Goal: Feedback & Contribution: Submit feedback/report problem

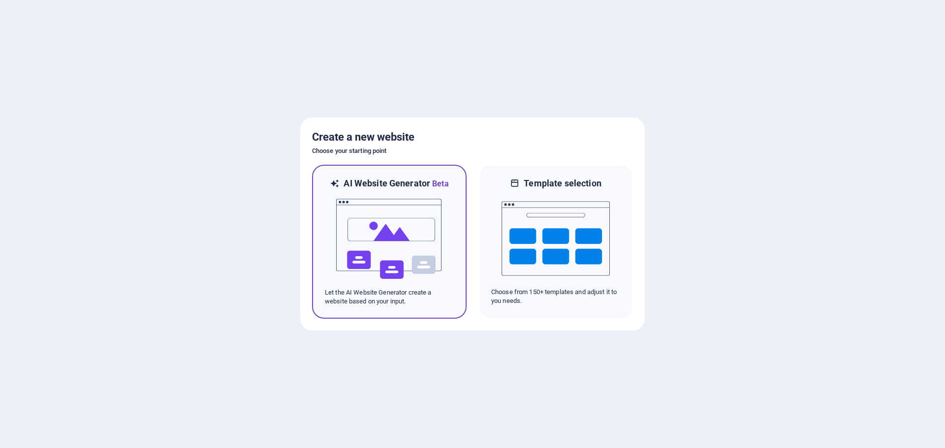
click at [403, 235] on img at bounding box center [389, 239] width 108 height 98
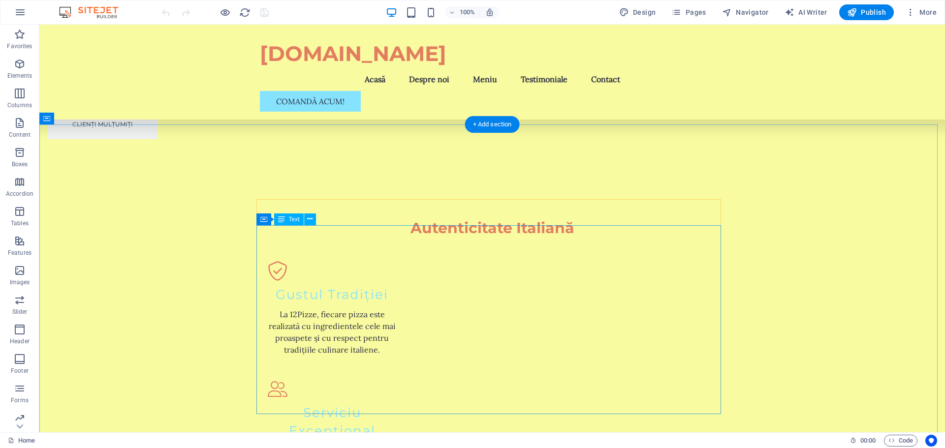
scroll to position [1231, 0]
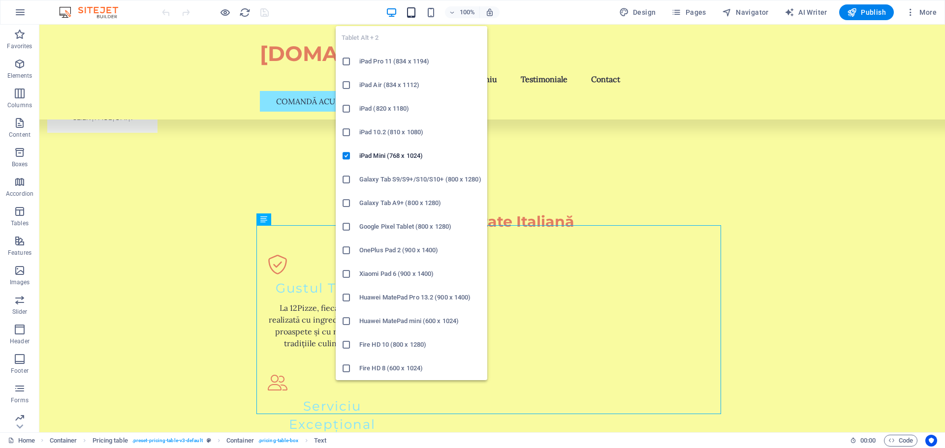
click at [414, 11] on icon "button" at bounding box center [411, 12] width 11 height 11
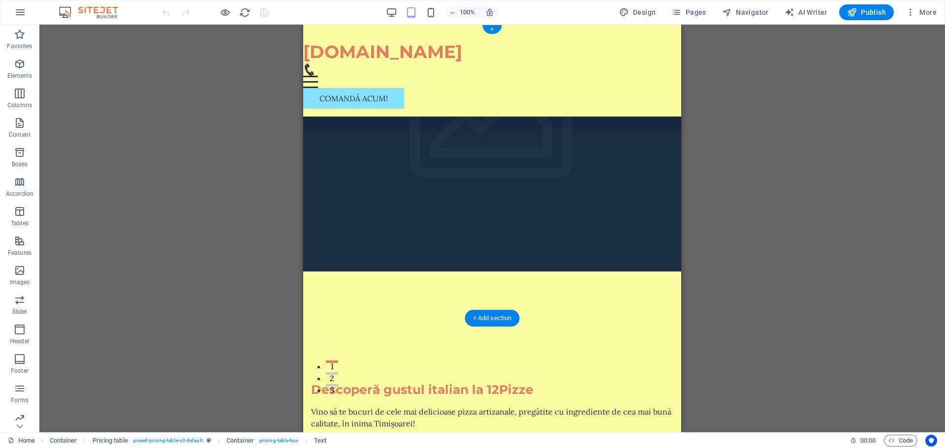
scroll to position [0, 0]
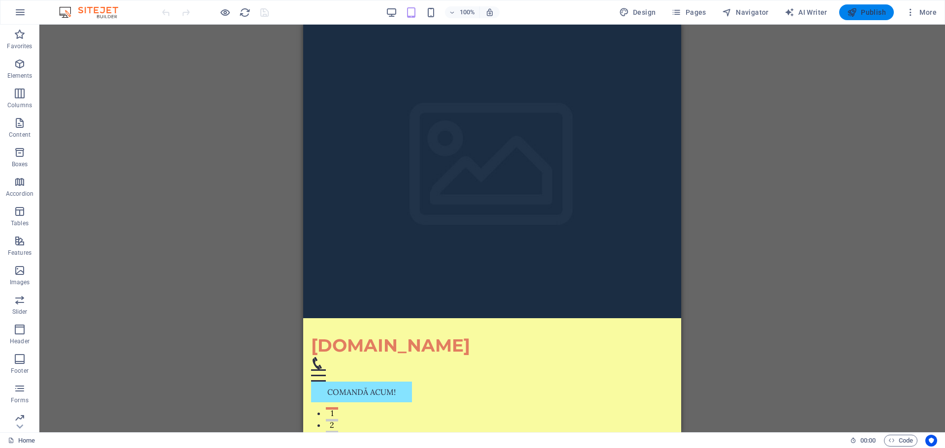
click at [869, 14] on span "Publish" at bounding box center [866, 12] width 39 height 10
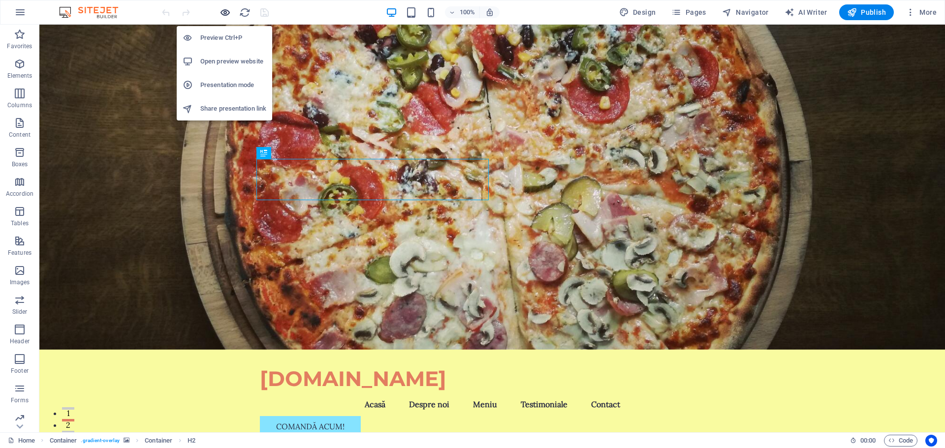
click at [222, 12] on icon "button" at bounding box center [225, 12] width 11 height 11
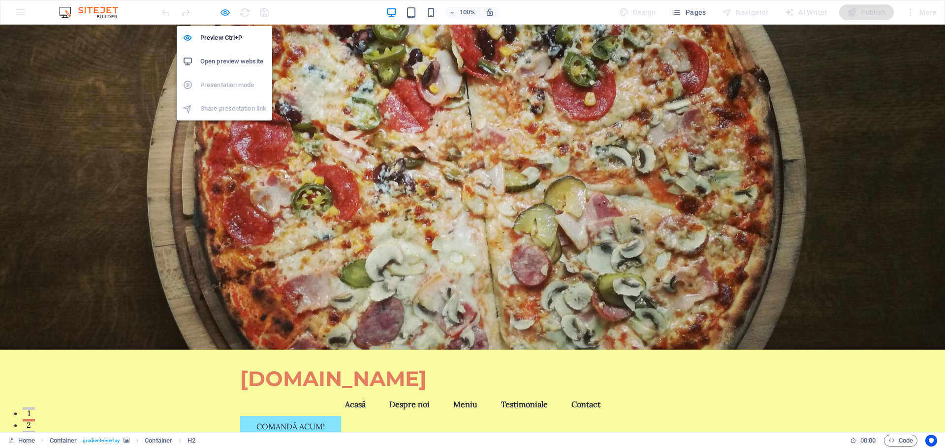
click at [223, 12] on icon "button" at bounding box center [225, 12] width 11 height 11
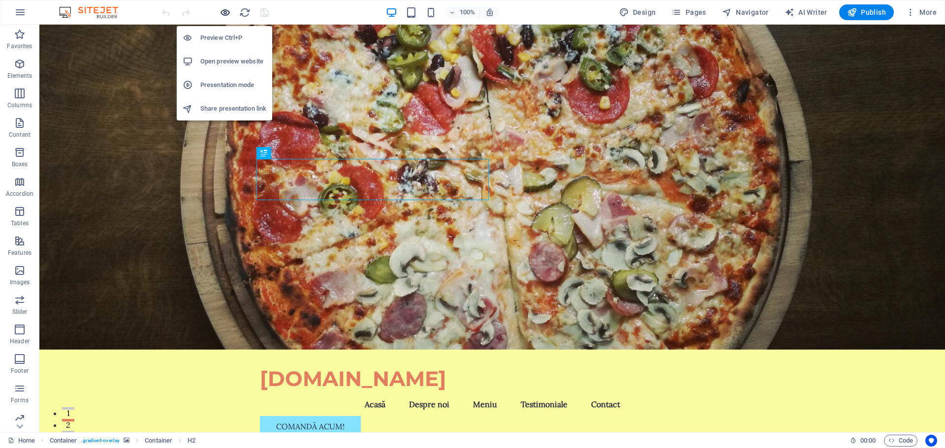
drag, startPoint x: 227, startPoint y: 10, endPoint x: 322, endPoint y: 112, distance: 139.0
click at [227, 10] on icon "button" at bounding box center [225, 12] width 11 height 11
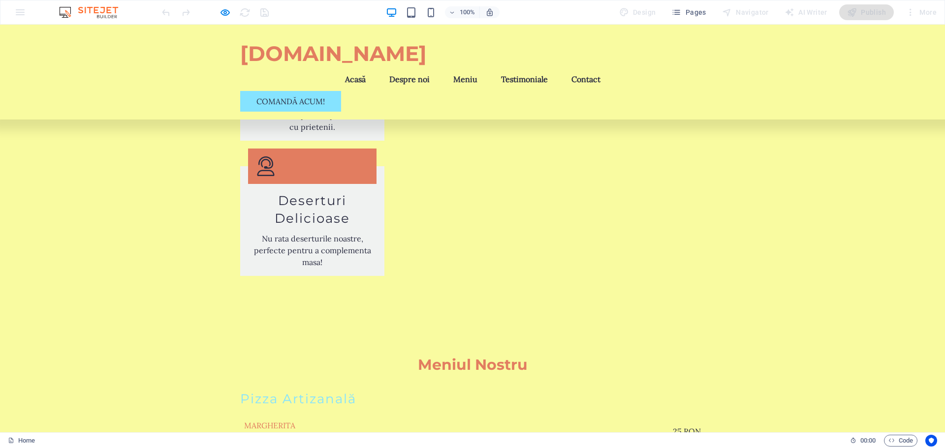
scroll to position [2394, 0]
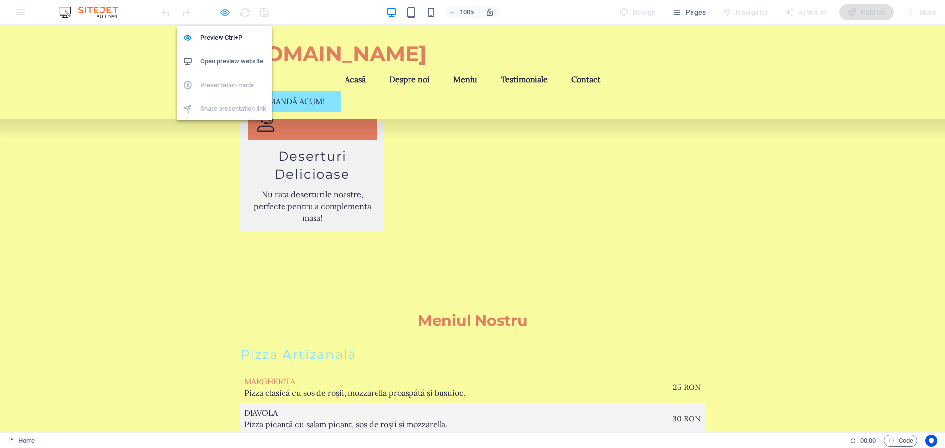
click at [224, 11] on icon "button" at bounding box center [225, 12] width 11 height 11
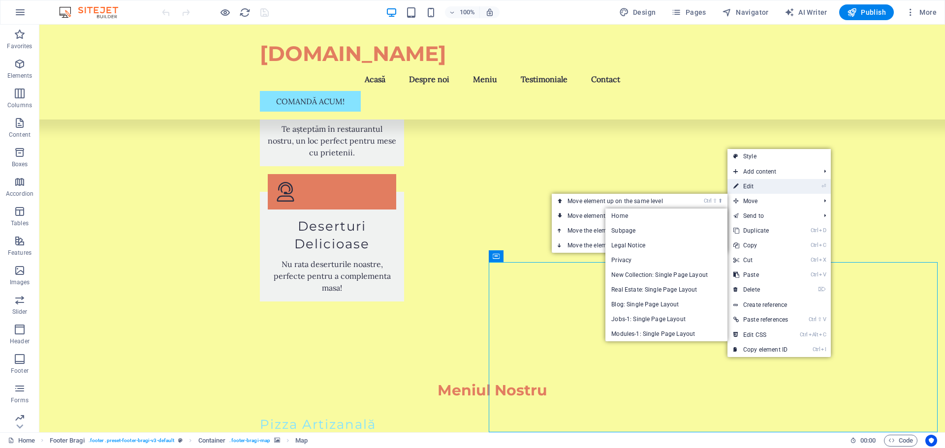
click at [763, 189] on link "⏎ Edit" at bounding box center [761, 186] width 66 height 15
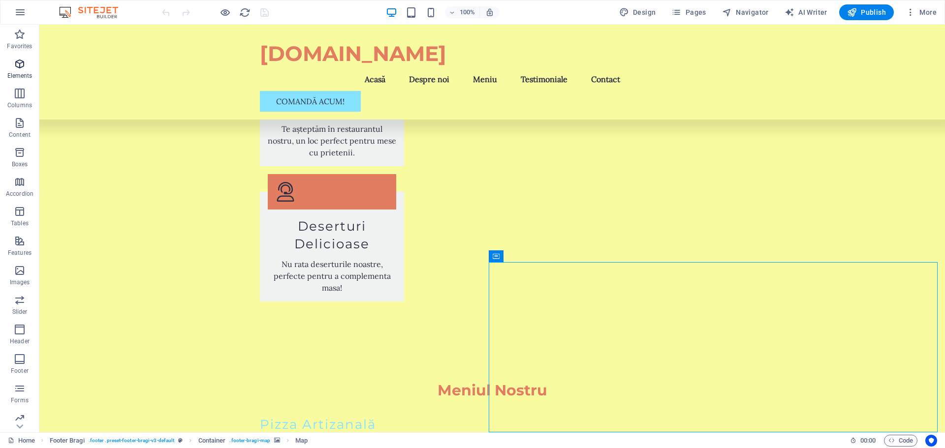
click at [20, 68] on icon "button" at bounding box center [20, 64] width 12 height 12
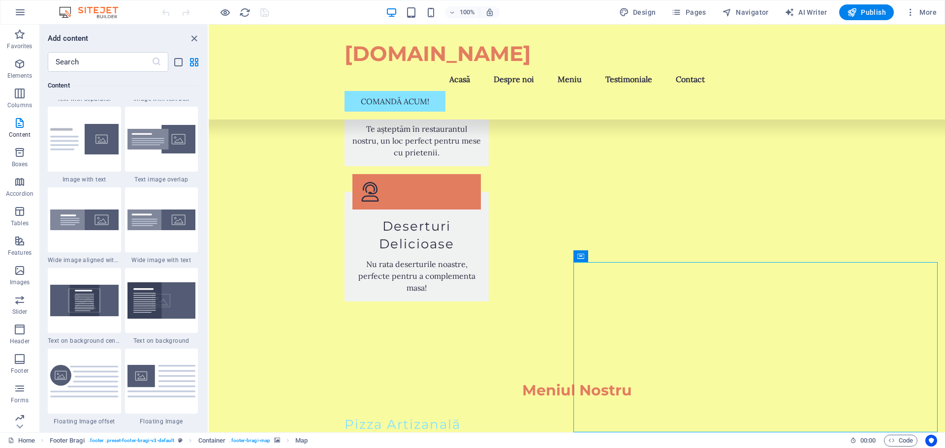
scroll to position [2271, 0]
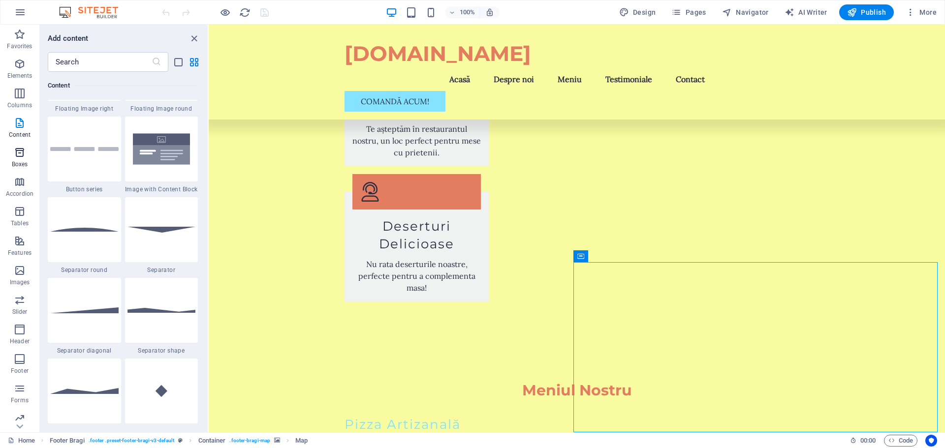
click at [19, 157] on icon "button" at bounding box center [20, 153] width 12 height 12
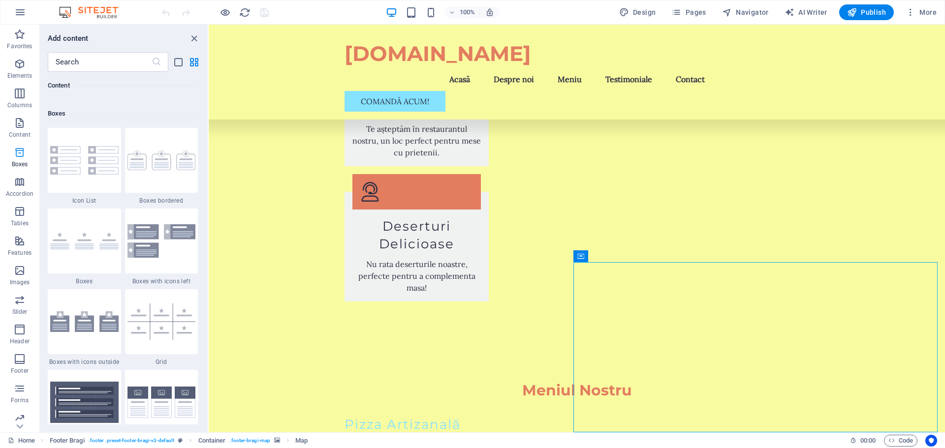
scroll to position [2716, 0]
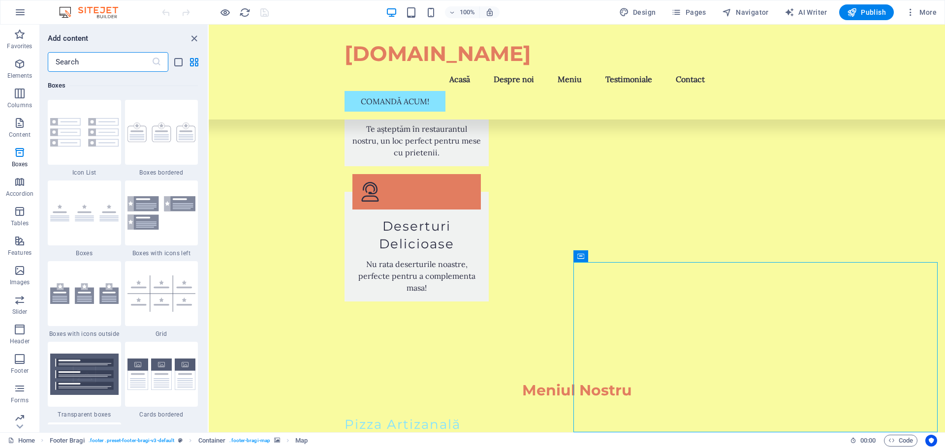
click at [97, 62] on input "text" at bounding box center [100, 62] width 104 height 20
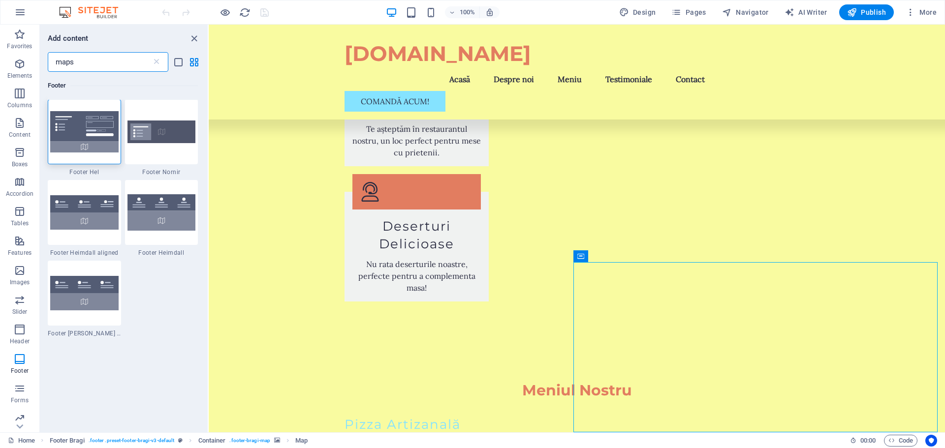
scroll to position [0, 0]
type input "maps"
click at [645, 11] on span "Design" at bounding box center [637, 12] width 37 height 10
select select "px"
select select "200"
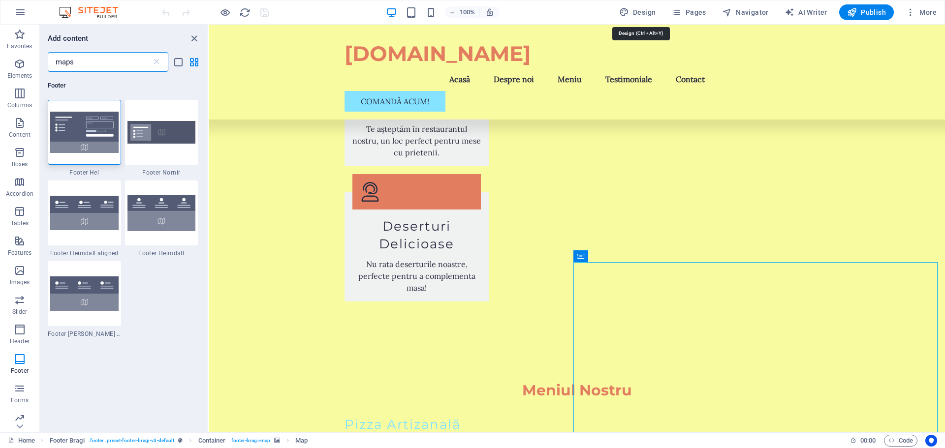
select select "px"
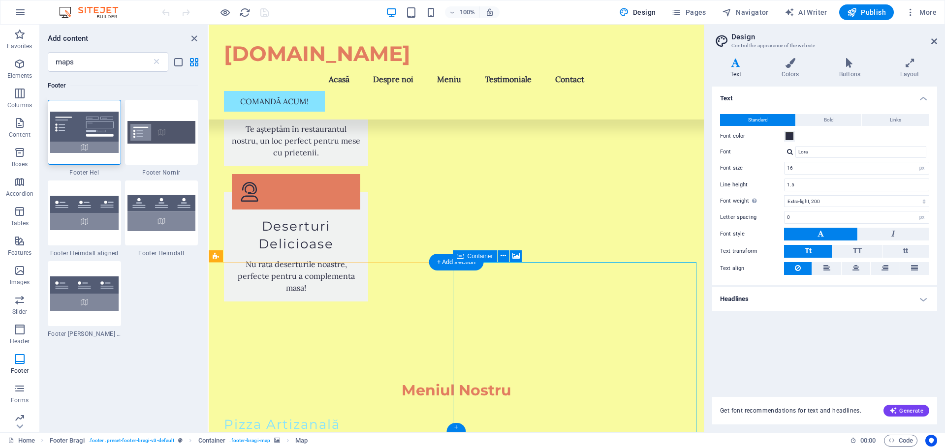
select select "px"
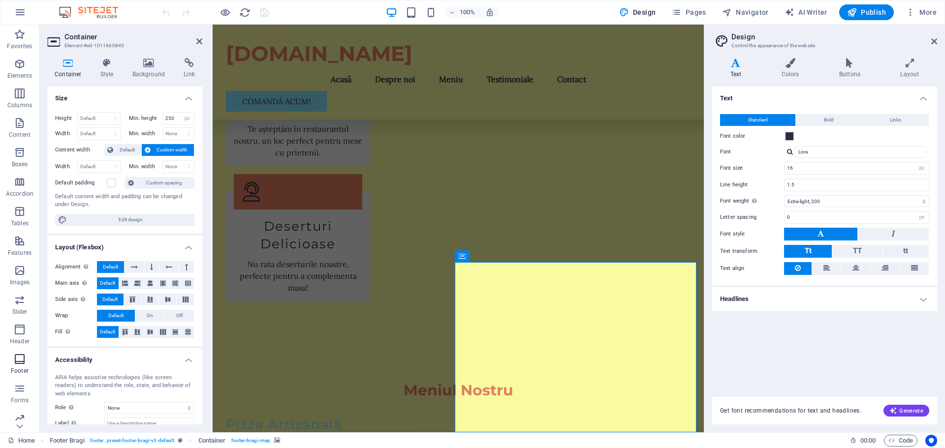
click at [27, 364] on span "Footer" at bounding box center [19, 365] width 39 height 24
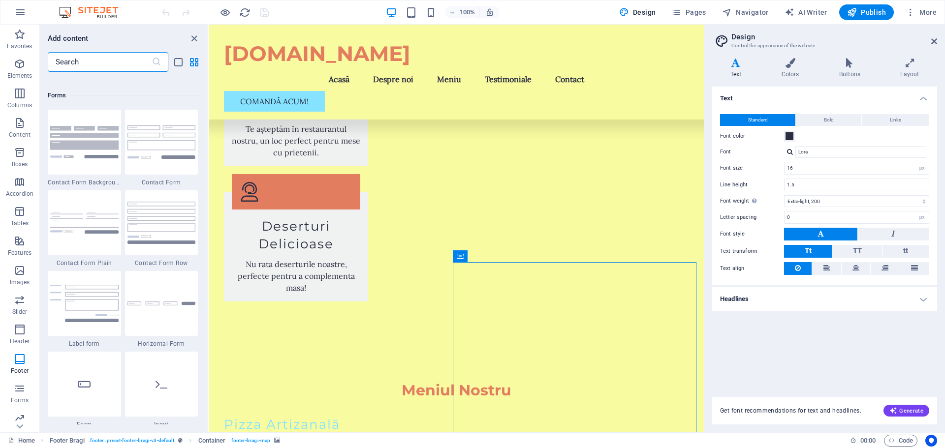
scroll to position [7158, 0]
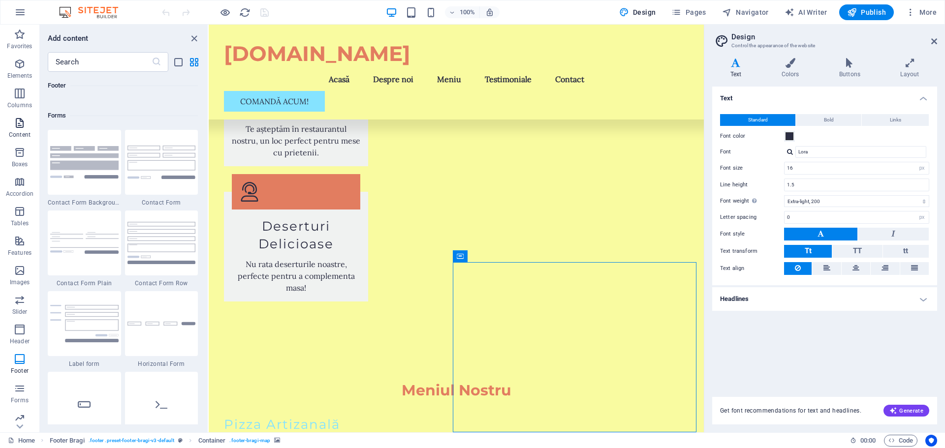
click at [23, 124] on icon "button" at bounding box center [20, 123] width 12 height 12
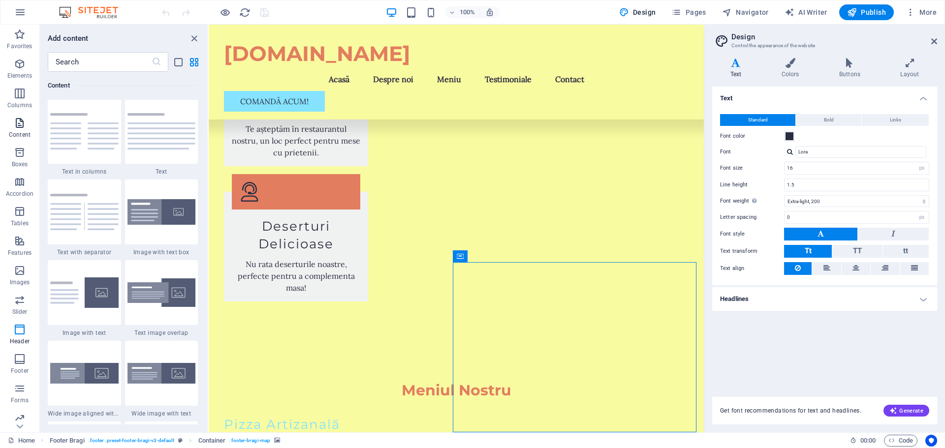
scroll to position [1723, 0]
click at [106, 56] on input "text" at bounding box center [100, 62] width 104 height 20
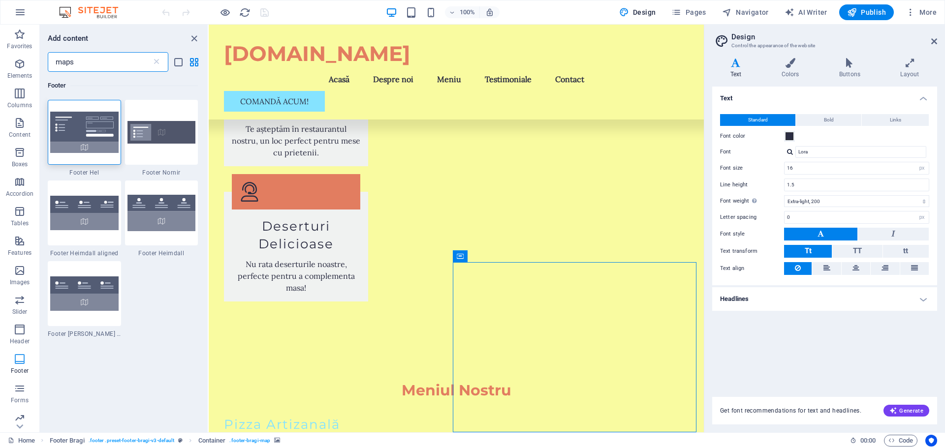
scroll to position [35, 0]
type input "maps"
click at [21, 213] on span "Features" at bounding box center [19, 212] width 39 height 24
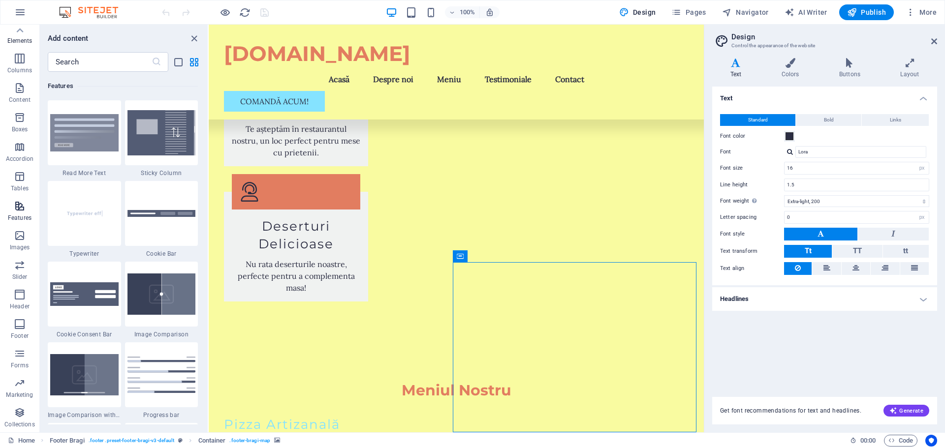
scroll to position [3838, 0]
click at [17, 32] on icon at bounding box center [20, 30] width 7 height 4
click at [22, 66] on icon "button" at bounding box center [20, 64] width 12 height 12
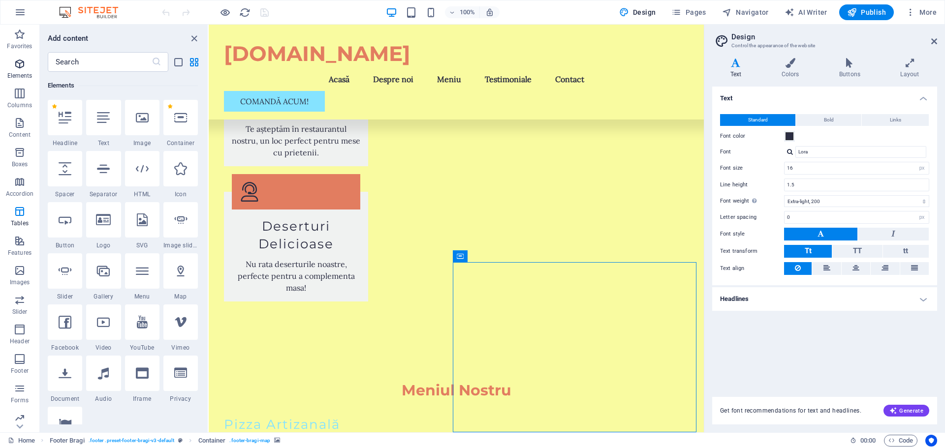
scroll to position [105, 0]
click at [185, 274] on icon at bounding box center [180, 271] width 13 height 13
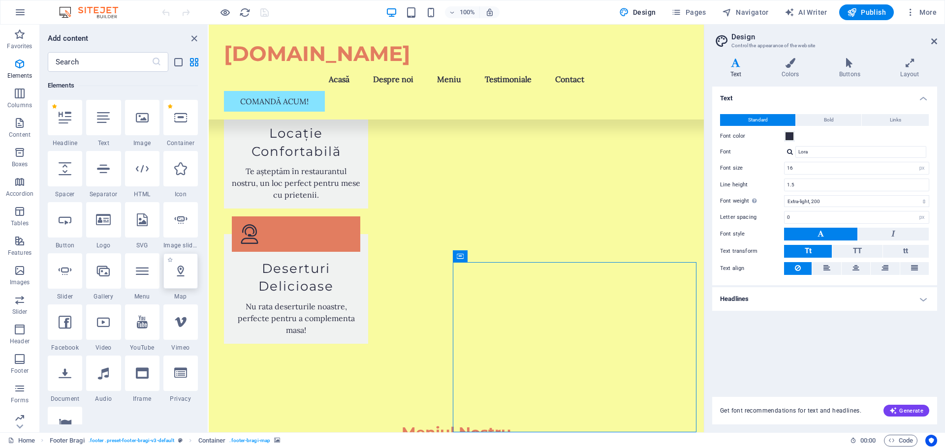
select select "1"
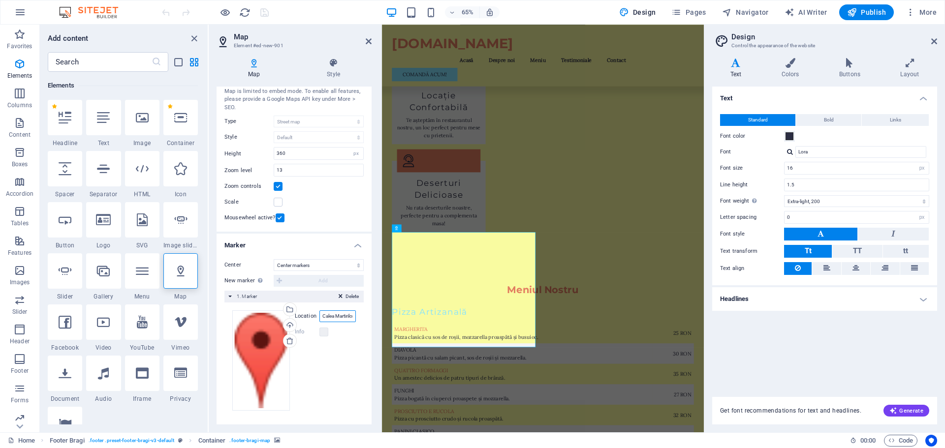
click at [337, 316] on input "Calea Martirilor 1989 Nr.82, 300000 Timișoara" at bounding box center [338, 317] width 36 height 12
click at [339, 317] on input "Calea Martirilor 1989 Nr.82, 300000 Timișoara" at bounding box center [338, 317] width 36 height 12
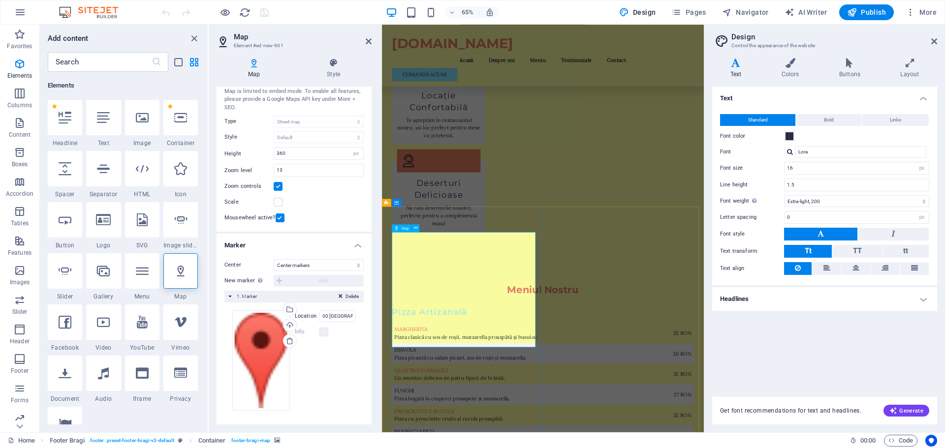
scroll to position [0, 0]
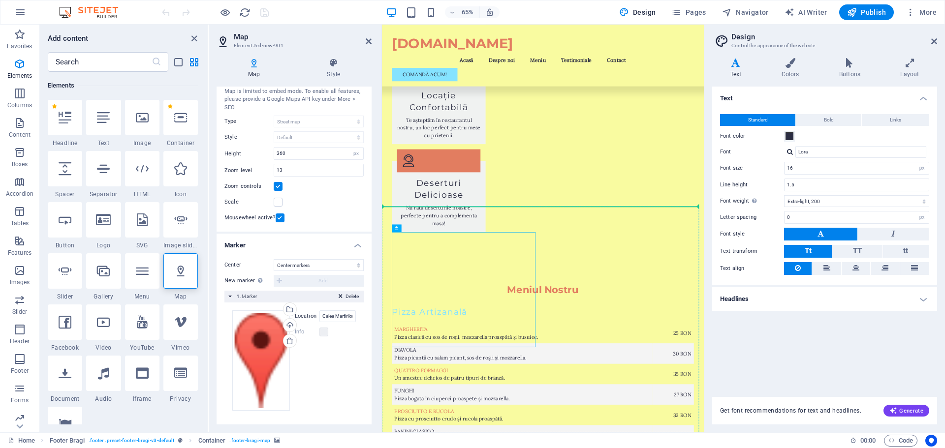
drag, startPoint x: 510, startPoint y: 412, endPoint x: 688, endPoint y: 389, distance: 179.7
drag, startPoint x: 644, startPoint y: 381, endPoint x: 710, endPoint y: 530, distance: 162.9
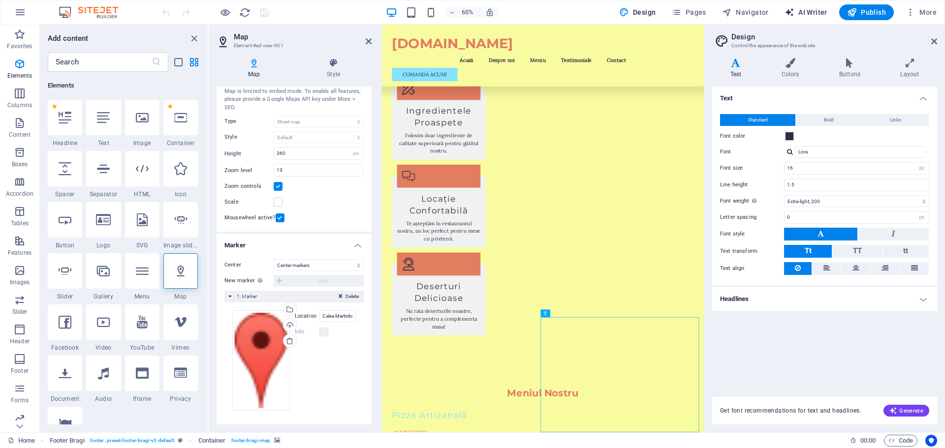
scroll to position [2193, 0]
click at [935, 40] on icon at bounding box center [934, 41] width 6 height 8
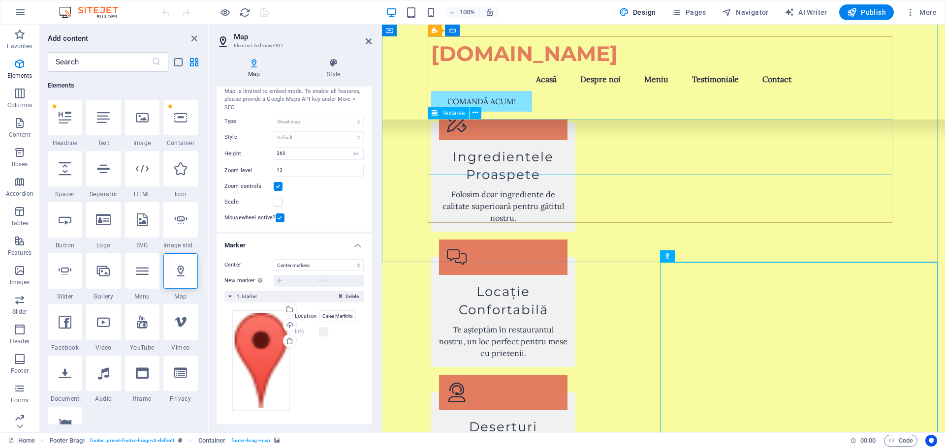
scroll to position [2406, 0]
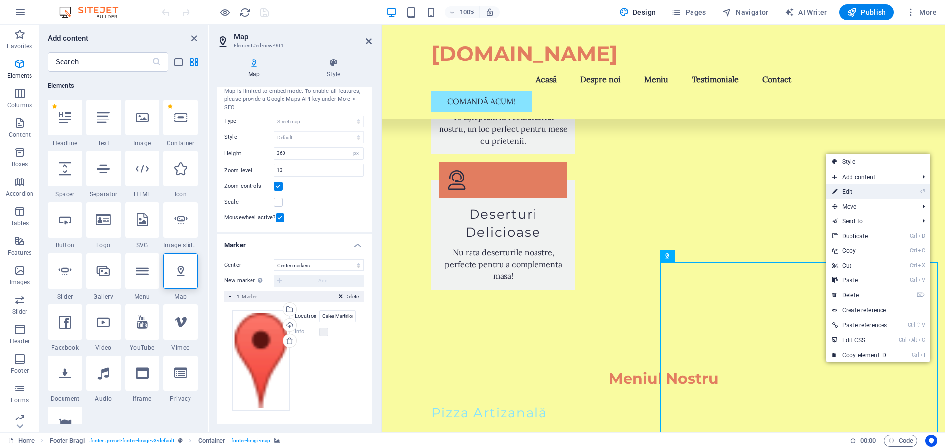
click at [866, 189] on link "⏎ Edit" at bounding box center [860, 192] width 66 height 15
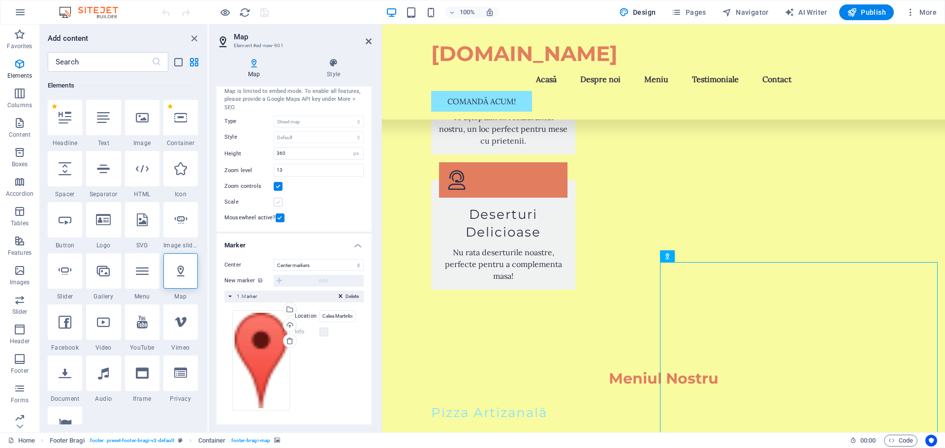
click at [279, 205] on label at bounding box center [278, 202] width 9 height 9
click at [0, 0] on input "Scale" at bounding box center [0, 0] width 0 height 0
click at [279, 201] on label at bounding box center [278, 202] width 9 height 9
click at [0, 0] on input "Scale" at bounding box center [0, 0] width 0 height 0
click at [279, 201] on label at bounding box center [278, 202] width 9 height 9
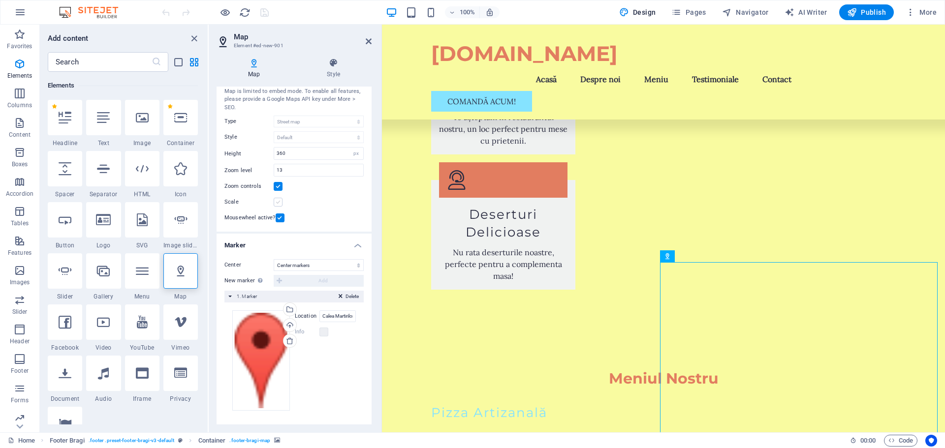
click at [0, 0] on input "Scale" at bounding box center [0, 0] width 0 height 0
click at [279, 201] on label at bounding box center [278, 202] width 9 height 9
click at [0, 0] on input "Scale" at bounding box center [0, 0] width 0 height 0
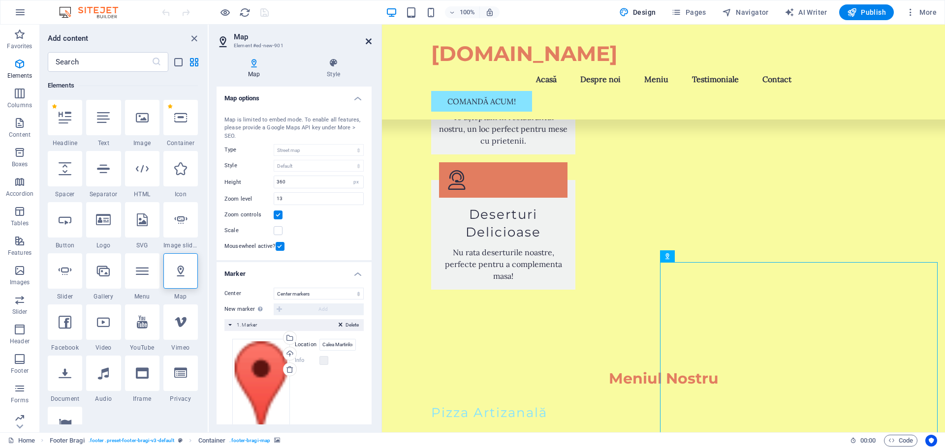
click at [368, 41] on icon at bounding box center [369, 41] width 6 height 8
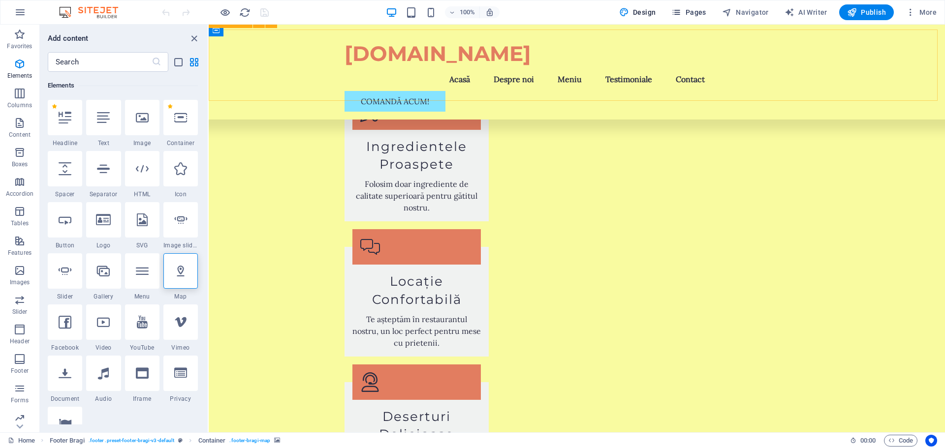
scroll to position [2203, 0]
click at [678, 12] on icon "button" at bounding box center [677, 12] width 10 height 10
click at [915, 15] on icon "button" at bounding box center [911, 12] width 10 height 10
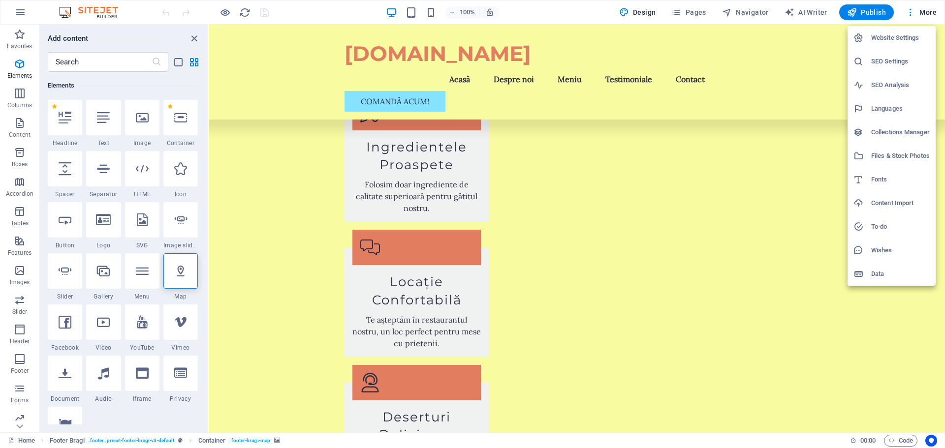
click at [893, 113] on h6 "Languages" at bounding box center [900, 109] width 59 height 12
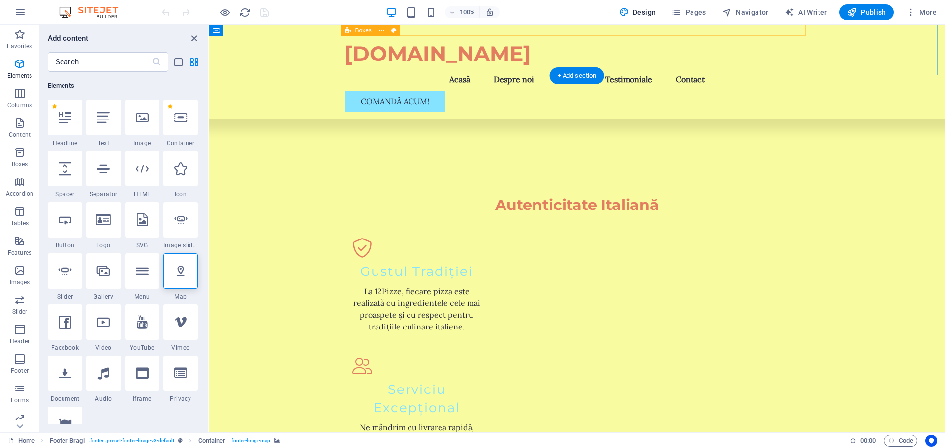
scroll to position [1280, 0]
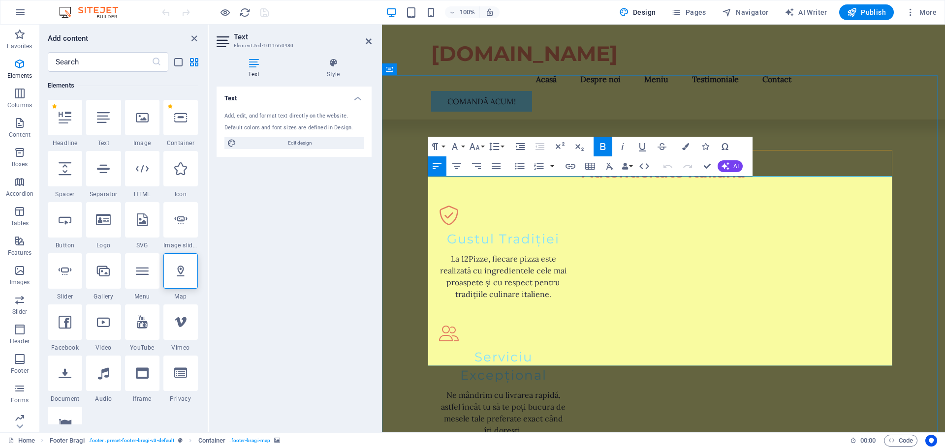
copy strong "Margherita"
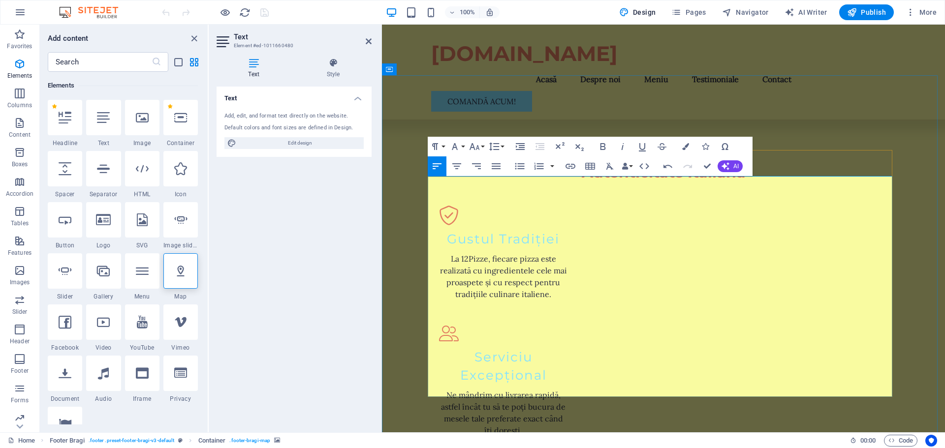
drag, startPoint x: 492, startPoint y: 224, endPoint x: 431, endPoint y: 197, distance: 66.3
click at [687, 148] on icon "button" at bounding box center [685, 146] width 7 height 7
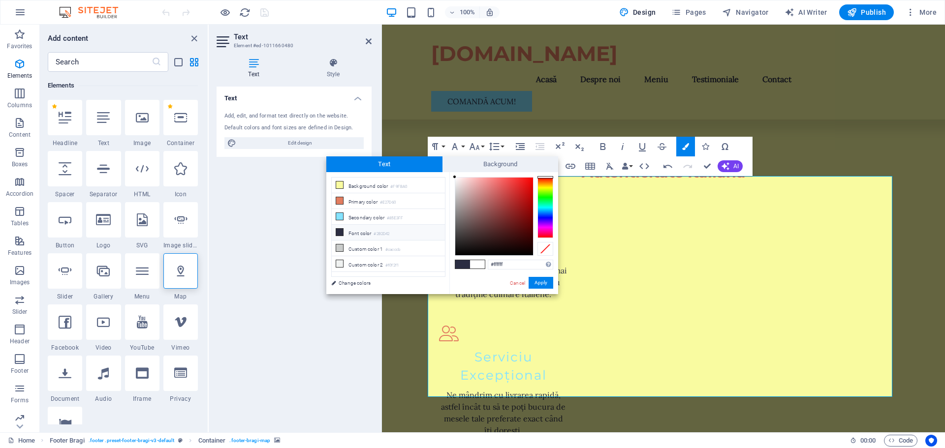
click at [358, 232] on li "Font color #2B2D42" at bounding box center [388, 233] width 113 height 16
type input "#2b2d42"
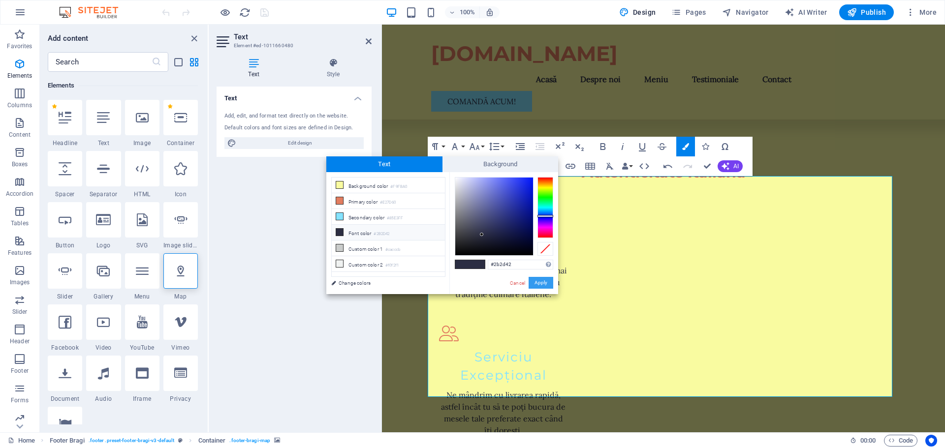
click at [539, 282] on button "Apply" at bounding box center [541, 283] width 25 height 12
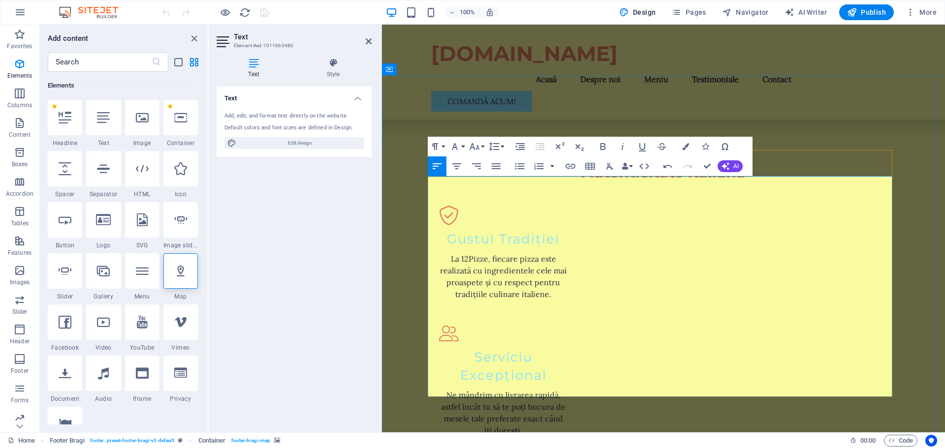
drag, startPoint x: 860, startPoint y: 210, endPoint x: 868, endPoint y: 209, distance: 8.4
drag, startPoint x: 454, startPoint y: 250, endPoint x: 460, endPoint y: 248, distance: 6.2
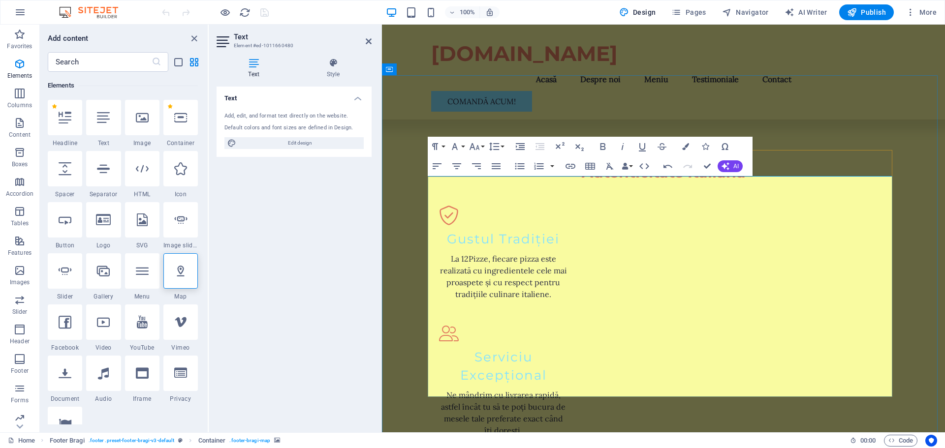
drag, startPoint x: 469, startPoint y: 247, endPoint x: 418, endPoint y: 247, distance: 51.2
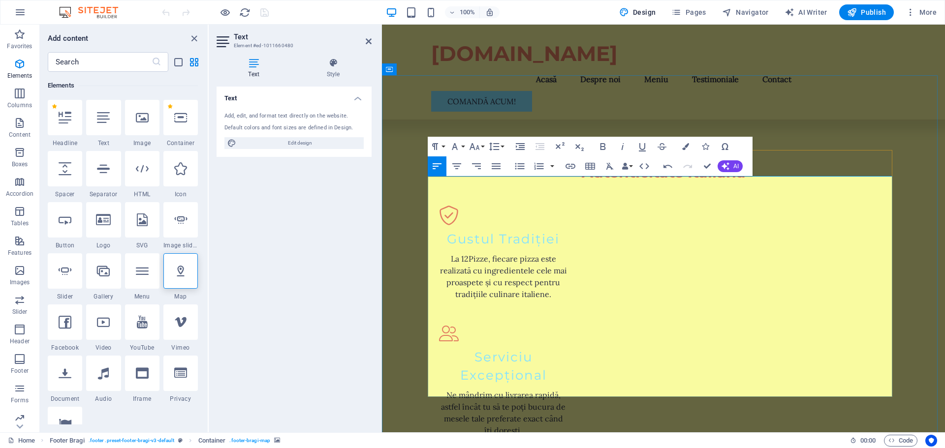
scroll to position [0, 3]
drag, startPoint x: 456, startPoint y: 247, endPoint x: 433, endPoint y: 247, distance: 23.1
click at [685, 146] on icon "button" at bounding box center [685, 146] width 7 height 7
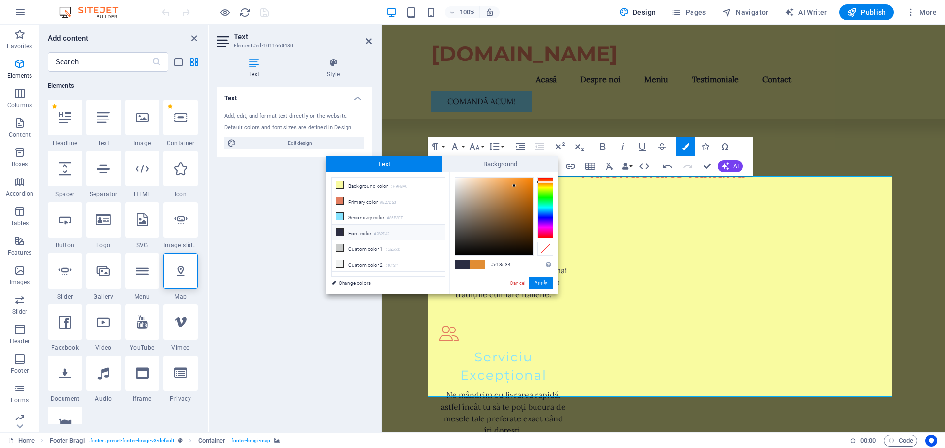
click at [346, 228] on li "Font color #2B2D42" at bounding box center [388, 233] width 113 height 16
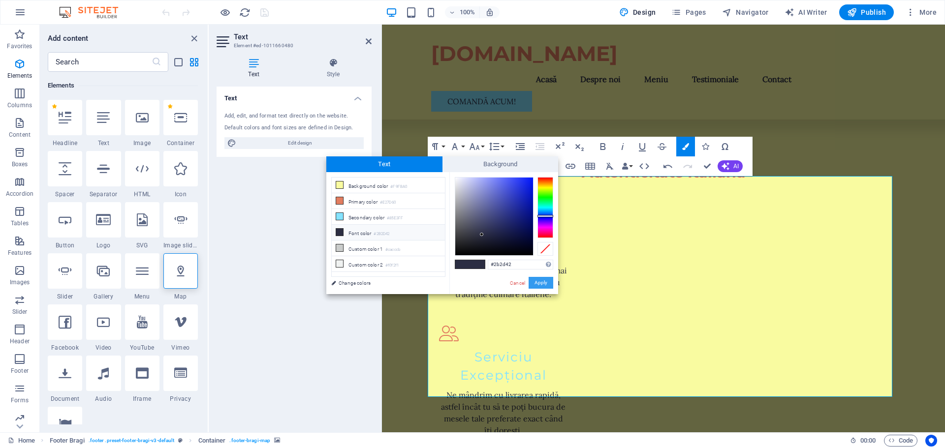
click at [545, 281] on button "Apply" at bounding box center [541, 283] width 25 height 12
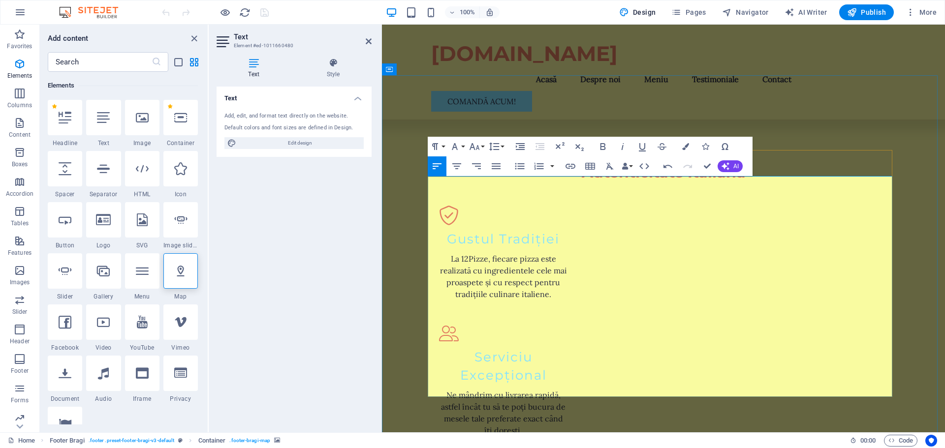
drag, startPoint x: 859, startPoint y: 251, endPoint x: 867, endPoint y: 250, distance: 8.9
drag, startPoint x: 531, startPoint y: 258, endPoint x: 640, endPoint y: 259, distance: 109.3
drag, startPoint x: 674, startPoint y: 261, endPoint x: 432, endPoint y: 258, distance: 241.8
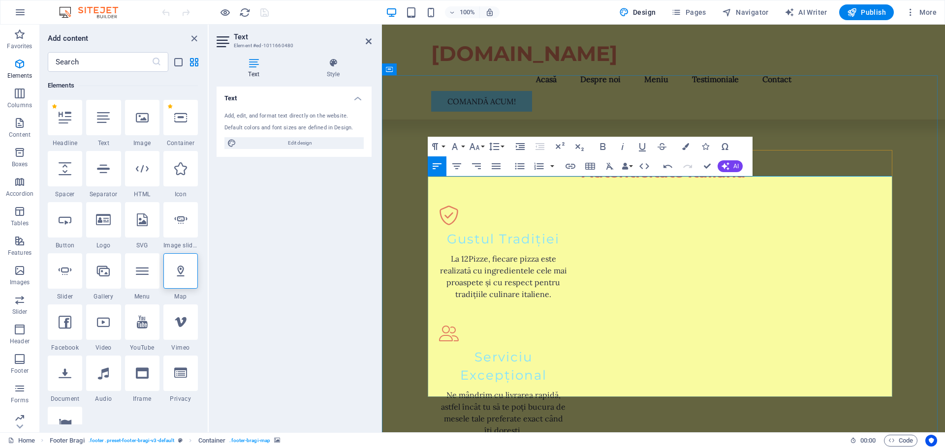
drag, startPoint x: 432, startPoint y: 257, endPoint x: 754, endPoint y: 263, distance: 322.5
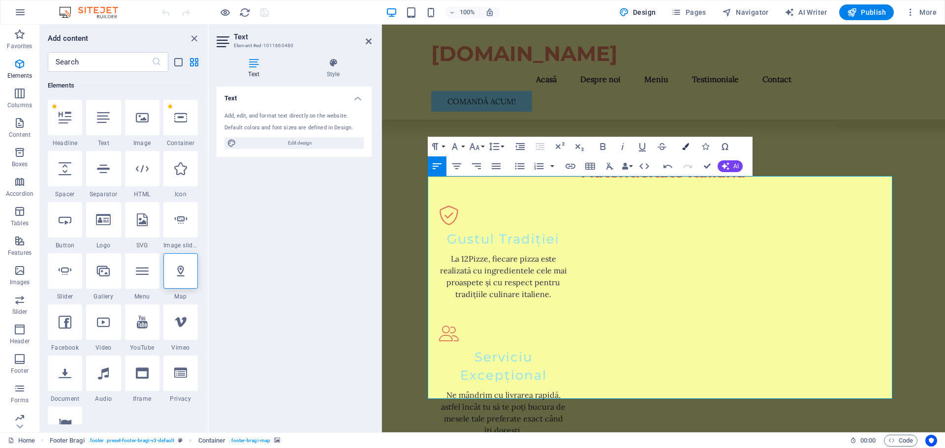
click at [683, 145] on icon "button" at bounding box center [685, 146] width 7 height 7
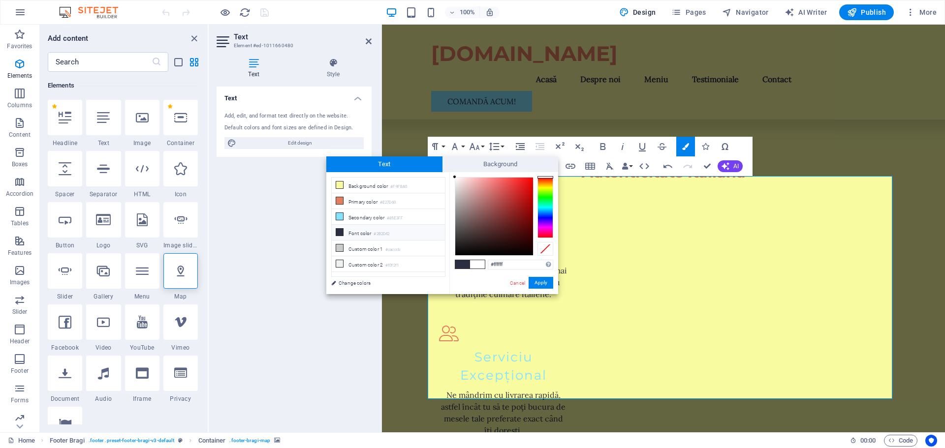
click at [354, 231] on li "Font color #2B2D42" at bounding box center [388, 233] width 113 height 16
type input "#2b2d42"
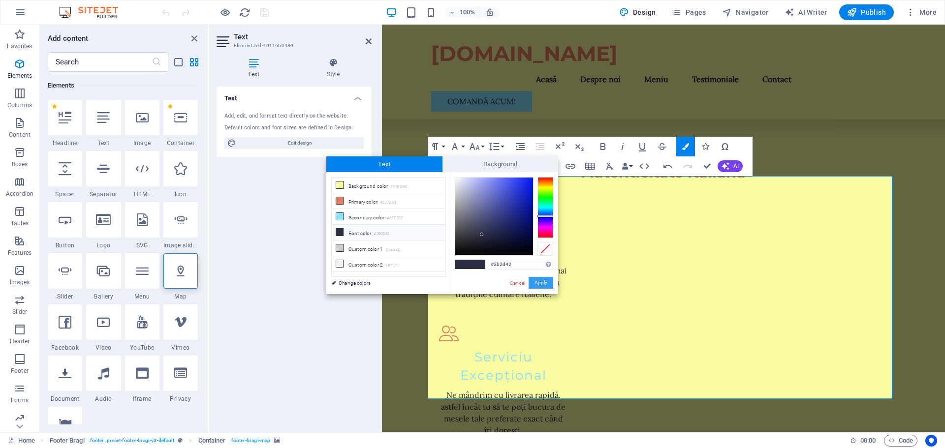
click at [543, 282] on button "Apply" at bounding box center [541, 283] width 25 height 12
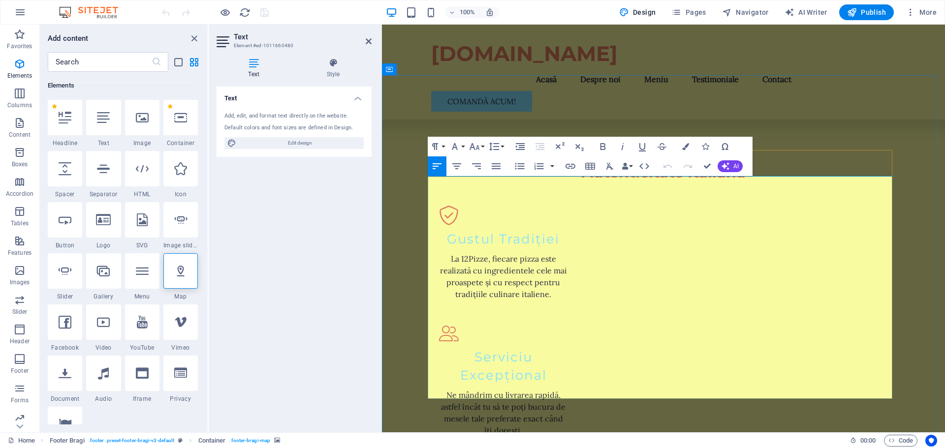
drag, startPoint x: 521, startPoint y: 283, endPoint x: 432, endPoint y: 283, distance: 89.1
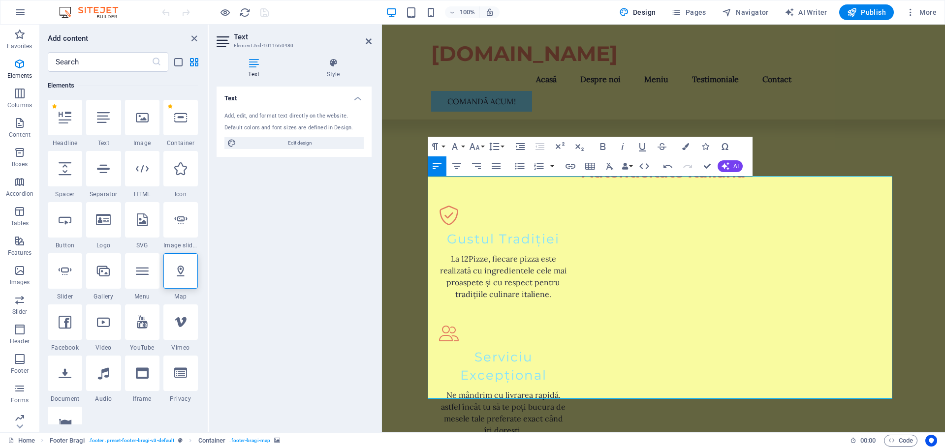
scroll to position [0, 1]
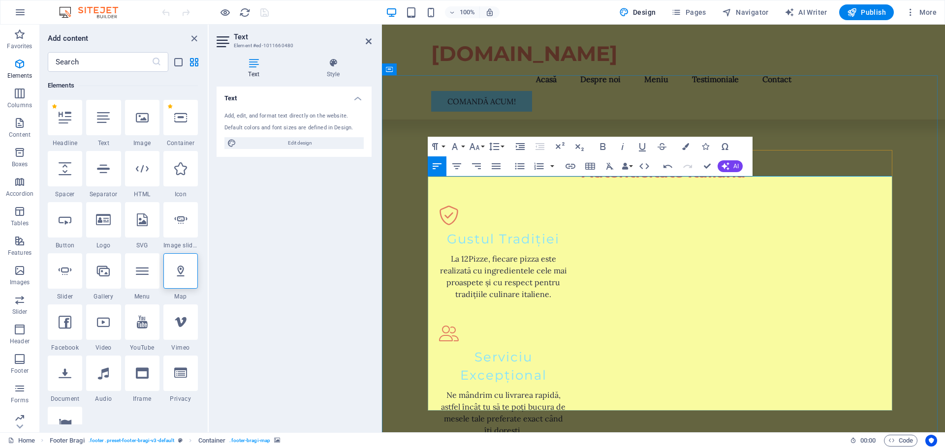
drag, startPoint x: 465, startPoint y: 296, endPoint x: 428, endPoint y: 295, distance: 36.9
click at [682, 143] on icon "button" at bounding box center [685, 146] width 7 height 7
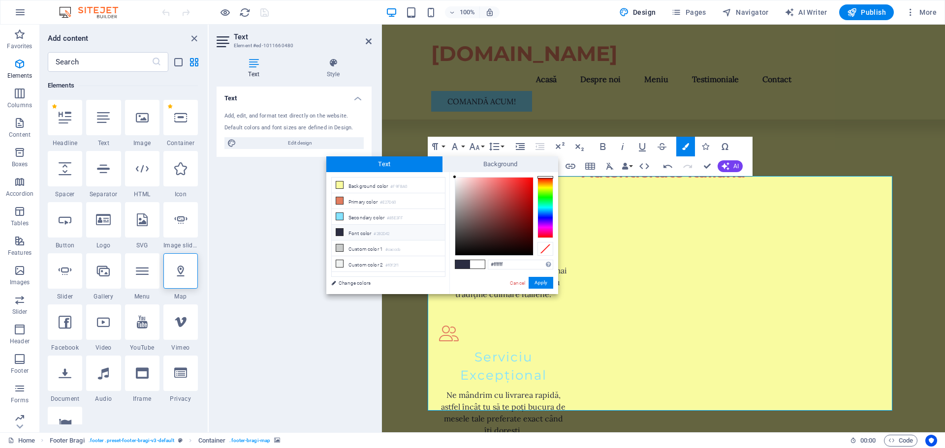
click at [368, 233] on li "Font color #2B2D42" at bounding box center [388, 233] width 113 height 16
type input "#2b2d42"
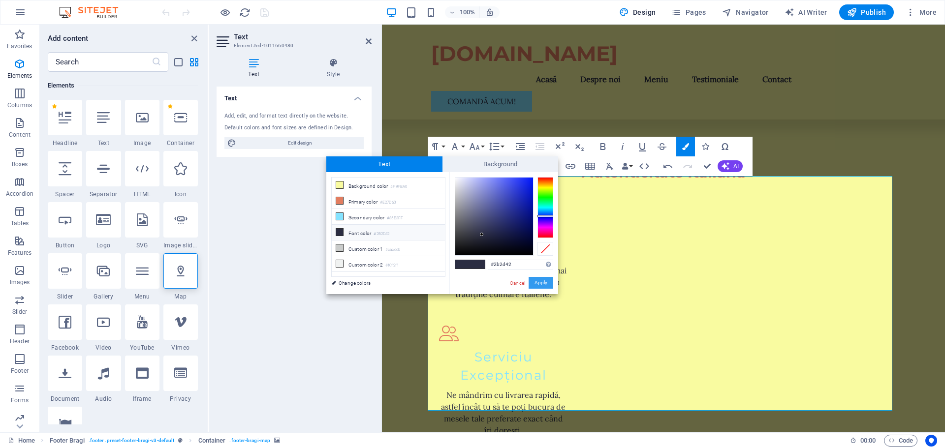
click at [541, 281] on button "Apply" at bounding box center [541, 283] width 25 height 12
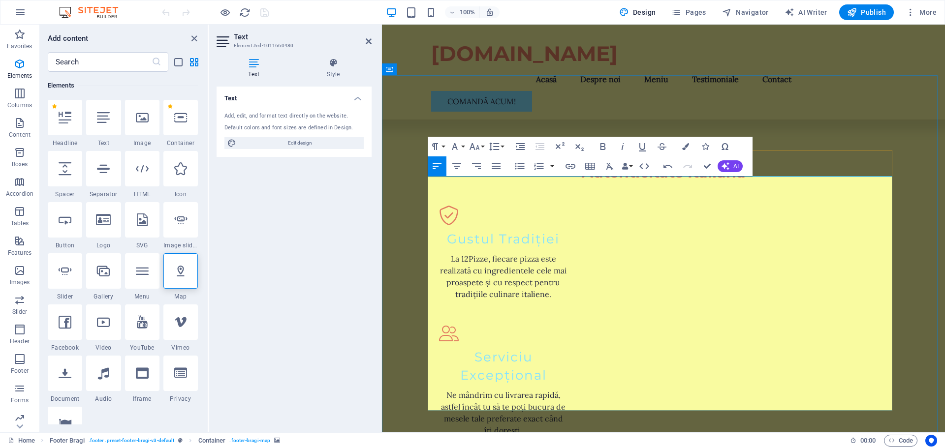
drag, startPoint x: 860, startPoint y: 295, endPoint x: 869, endPoint y: 294, distance: 9.4
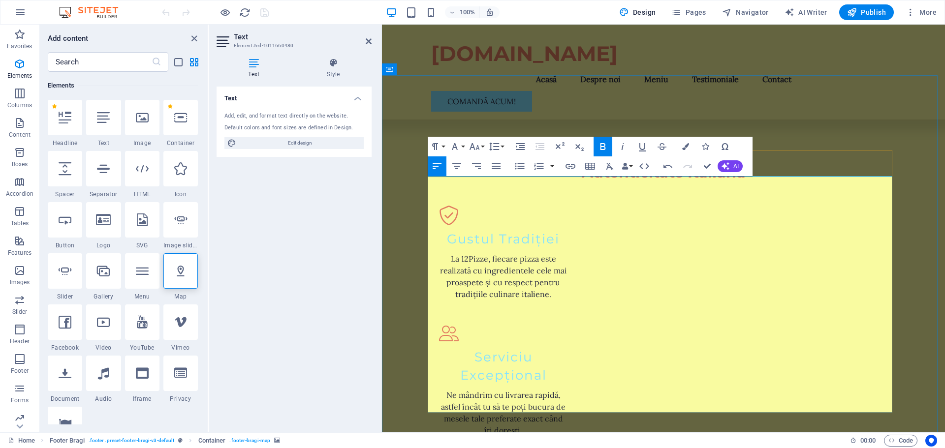
drag, startPoint x: 762, startPoint y: 312, endPoint x: 432, endPoint y: 301, distance: 330.5
click at [685, 145] on icon "button" at bounding box center [685, 146] width 7 height 7
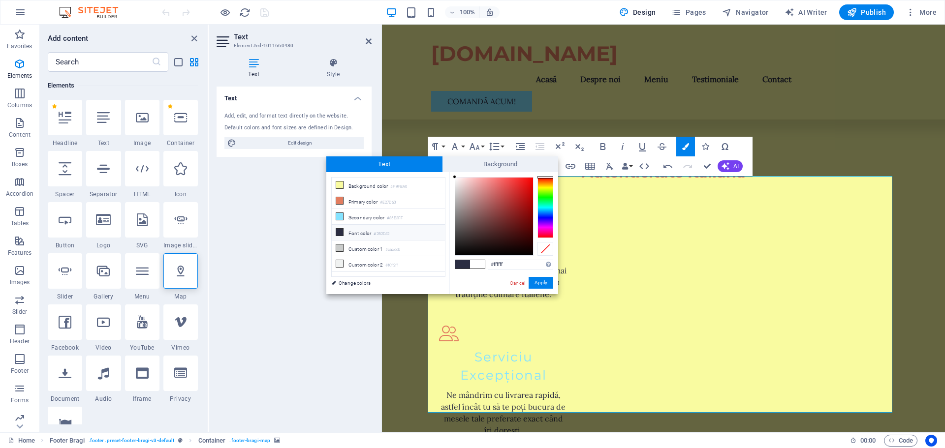
click at [369, 230] on li "Font color #2B2D42" at bounding box center [388, 233] width 113 height 16
type input "#2b2d42"
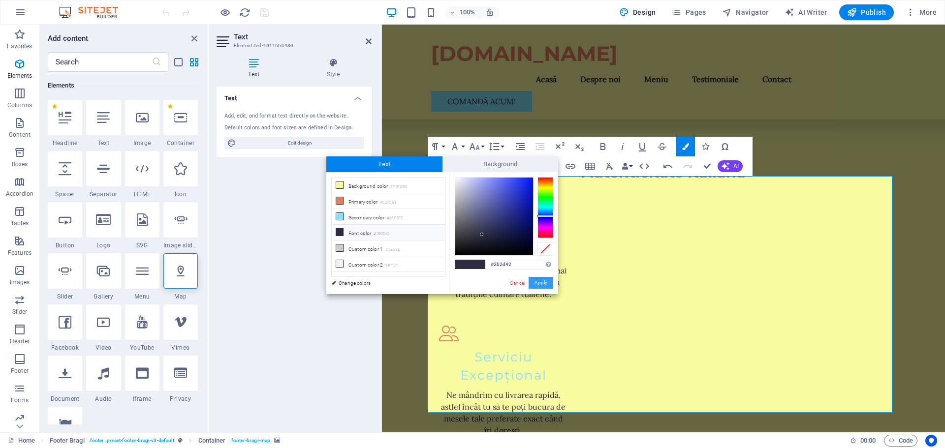
click at [544, 282] on button "Apply" at bounding box center [541, 283] width 25 height 12
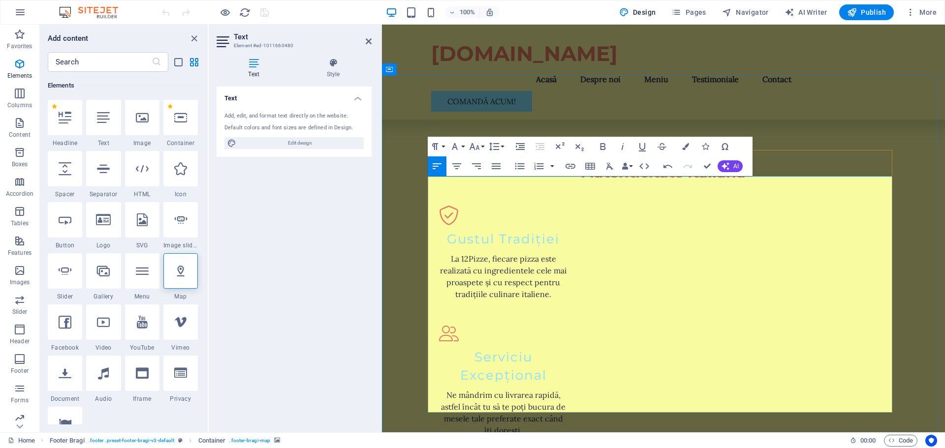
drag, startPoint x: 465, startPoint y: 325, endPoint x: 422, endPoint y: 325, distance: 42.8
drag, startPoint x: 451, startPoint y: 326, endPoint x: 433, endPoint y: 326, distance: 18.2
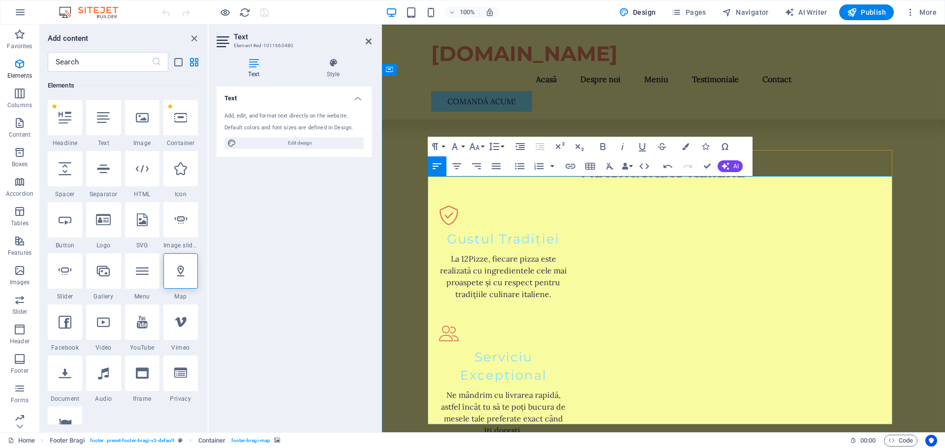
drag, startPoint x: 862, startPoint y: 339, endPoint x: 890, endPoint y: 424, distance: 89.5
drag, startPoint x: 612, startPoint y: 352, endPoint x: 430, endPoint y: 354, distance: 181.7
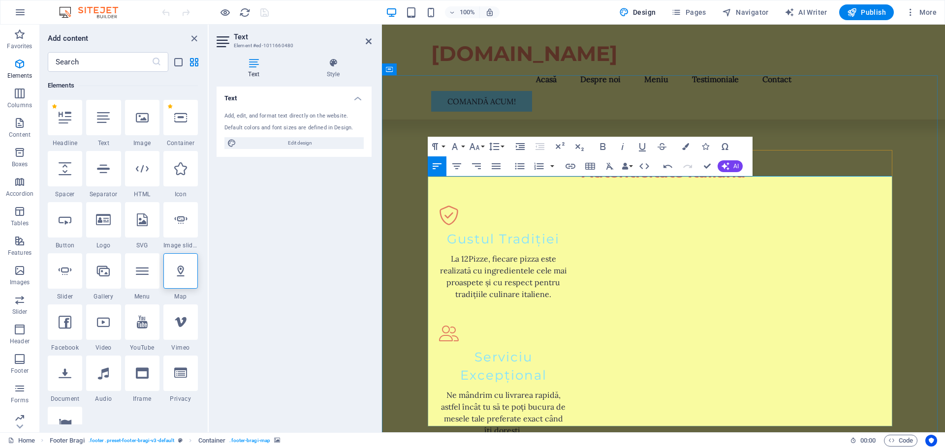
drag, startPoint x: 433, startPoint y: 348, endPoint x: 744, endPoint y: 361, distance: 310.9
click at [685, 147] on icon "button" at bounding box center [685, 146] width 7 height 7
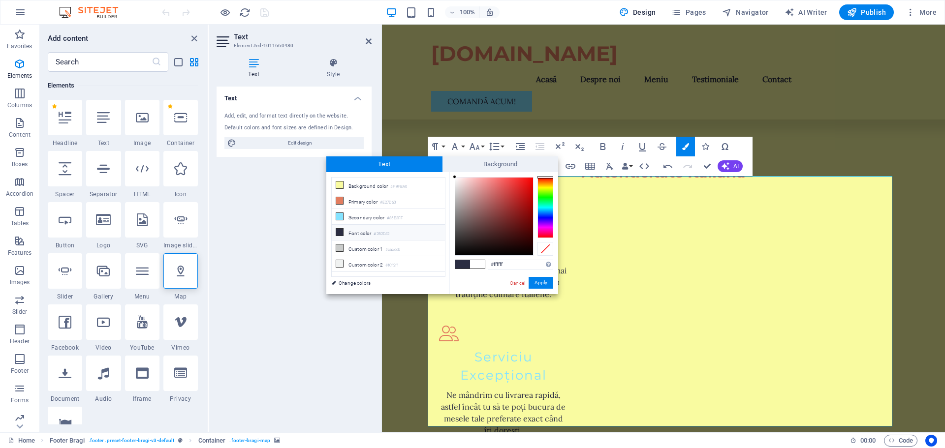
click at [358, 233] on li "Font color #2B2D42" at bounding box center [388, 233] width 113 height 16
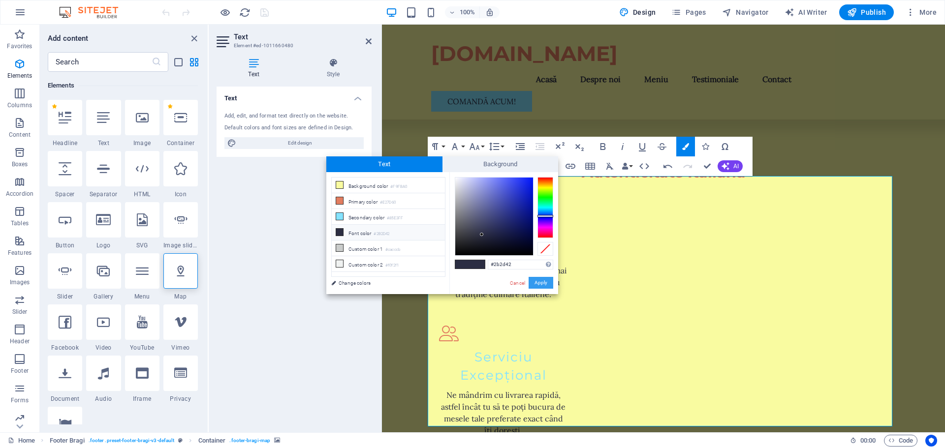
click at [548, 284] on button "Apply" at bounding box center [541, 283] width 25 height 12
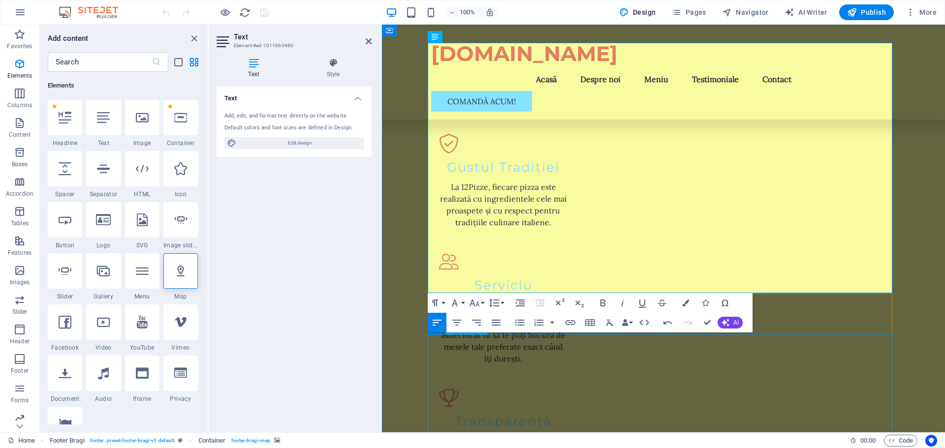
scroll to position [1428, 0]
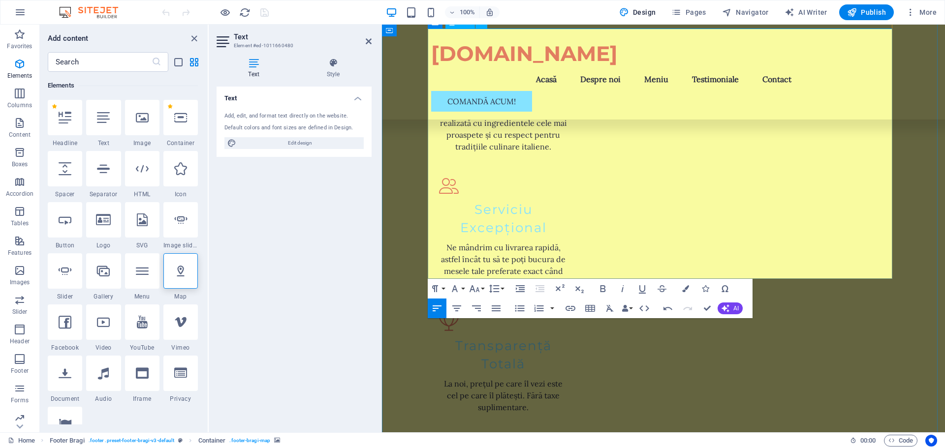
drag, startPoint x: 499, startPoint y: 257, endPoint x: 432, endPoint y: 256, distance: 67.0
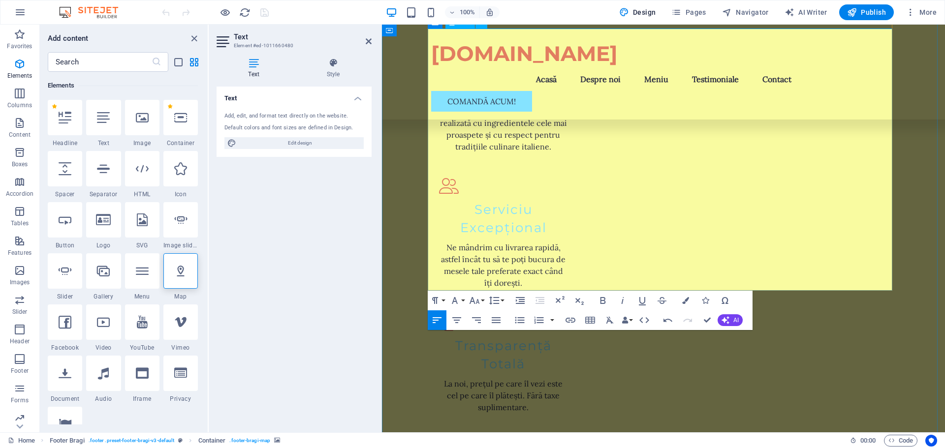
drag, startPoint x: 486, startPoint y: 269, endPoint x: 430, endPoint y: 267, distance: 55.7
click at [682, 301] on icon "button" at bounding box center [685, 300] width 7 height 7
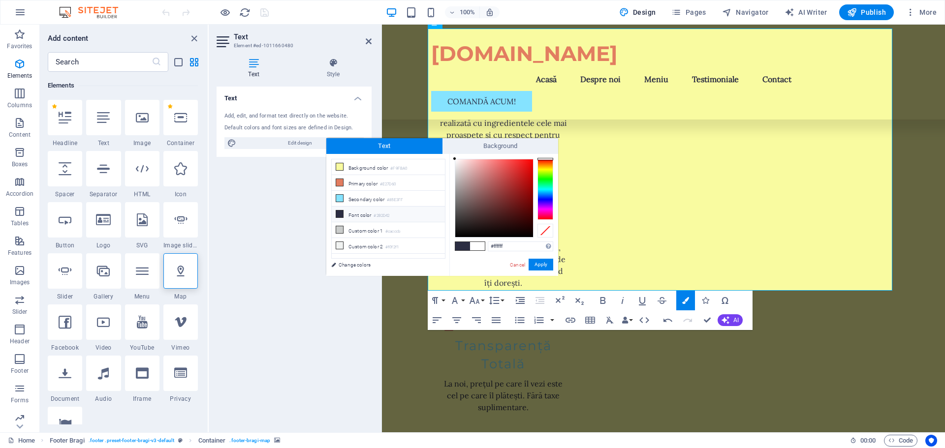
click at [356, 216] on li "Font color #2B2D42" at bounding box center [388, 215] width 113 height 16
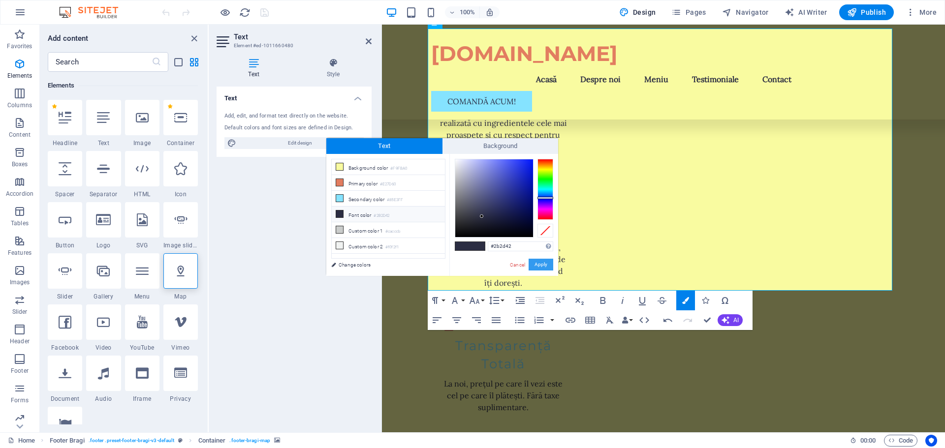
click at [546, 264] on button "Apply" at bounding box center [541, 265] width 25 height 12
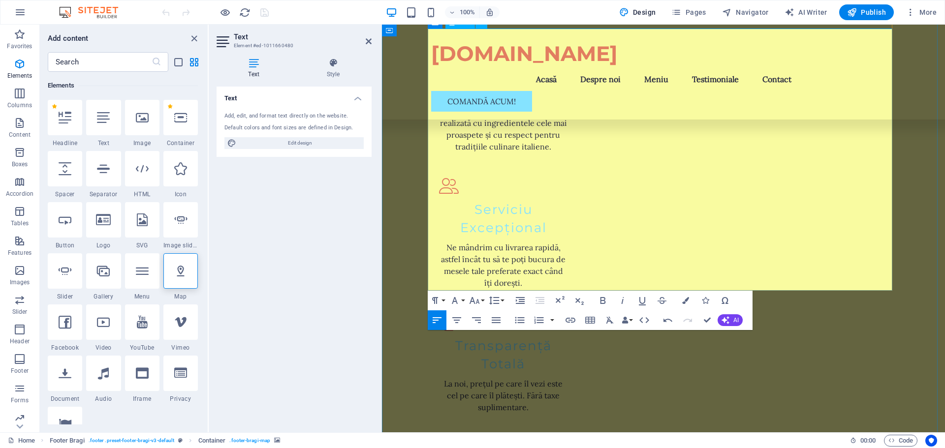
drag, startPoint x: 469, startPoint y: 192, endPoint x: 433, endPoint y: 190, distance: 36.5
click at [688, 302] on icon "button" at bounding box center [685, 300] width 7 height 7
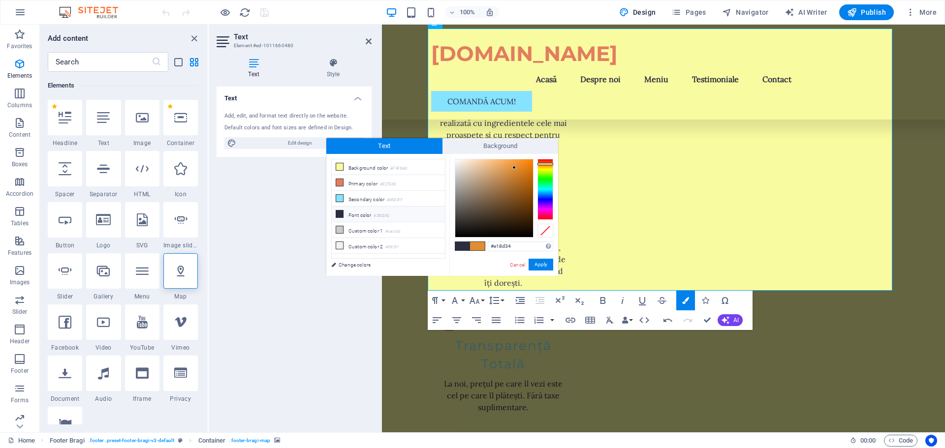
click at [360, 211] on li "Font color #2B2D42" at bounding box center [388, 215] width 113 height 16
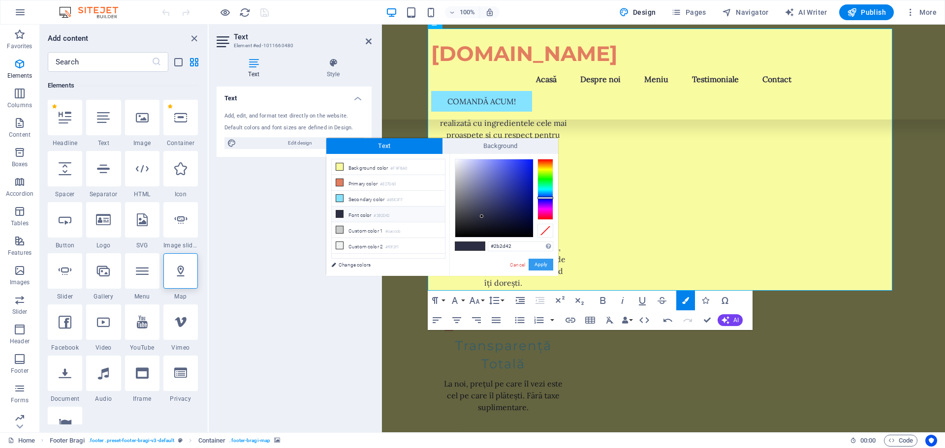
click at [538, 264] on button "Apply" at bounding box center [541, 265] width 25 height 12
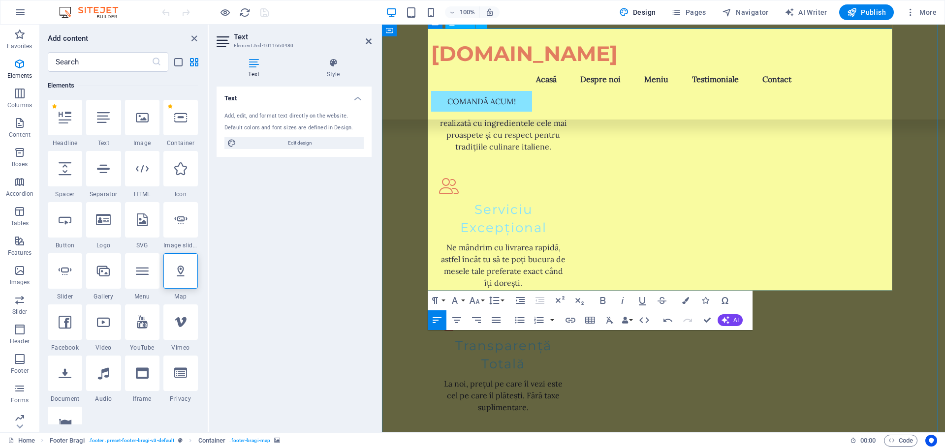
drag, startPoint x: 861, startPoint y: 266, endPoint x: 868, endPoint y: 266, distance: 6.9
drag, startPoint x: 559, startPoint y: 277, endPoint x: 431, endPoint y: 282, distance: 128.1
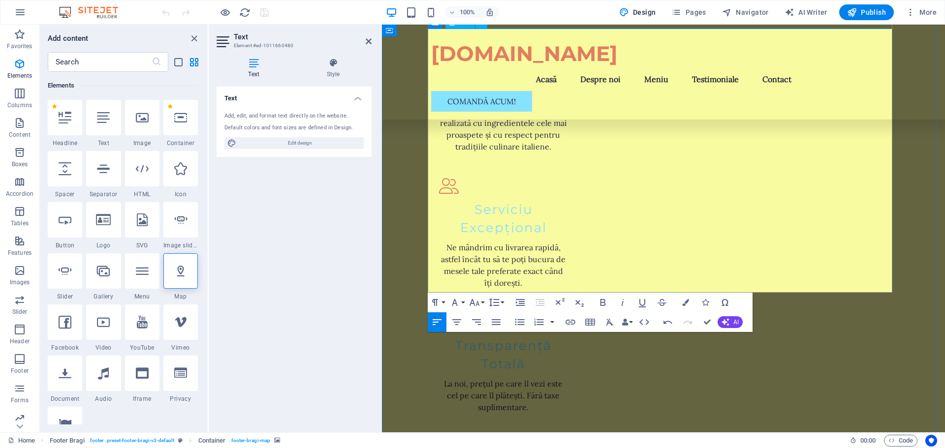
drag, startPoint x: 430, startPoint y: 279, endPoint x: 962, endPoint y: 324, distance: 533.7
drag, startPoint x: 432, startPoint y: 277, endPoint x: 772, endPoint y: 288, distance: 340.9
click at [688, 307] on button "Colors" at bounding box center [685, 303] width 19 height 20
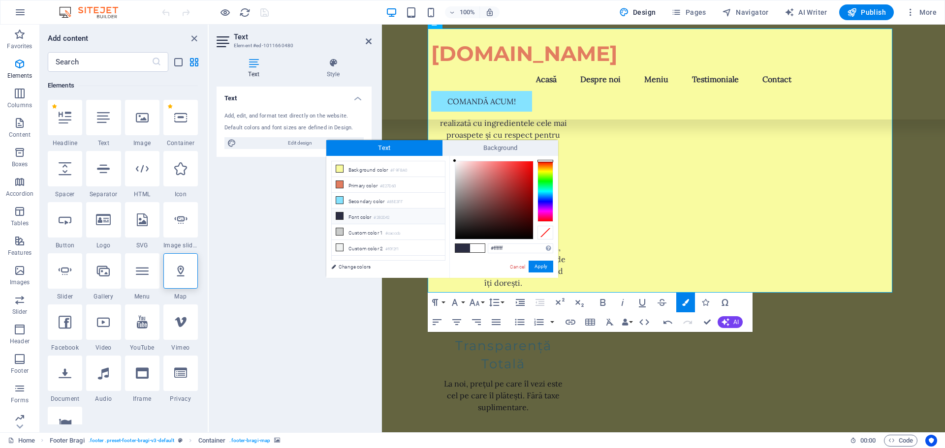
click at [357, 215] on li "Font color #2B2D42" at bounding box center [388, 217] width 113 height 16
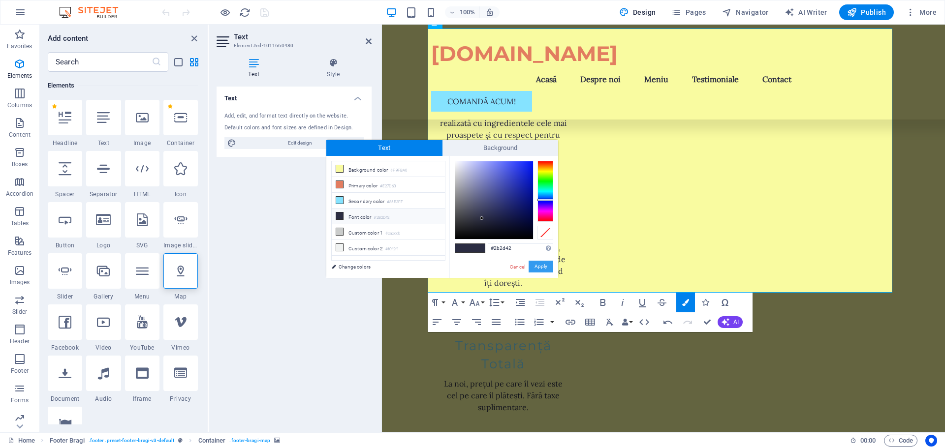
click at [542, 271] on button "Apply" at bounding box center [541, 267] width 25 height 12
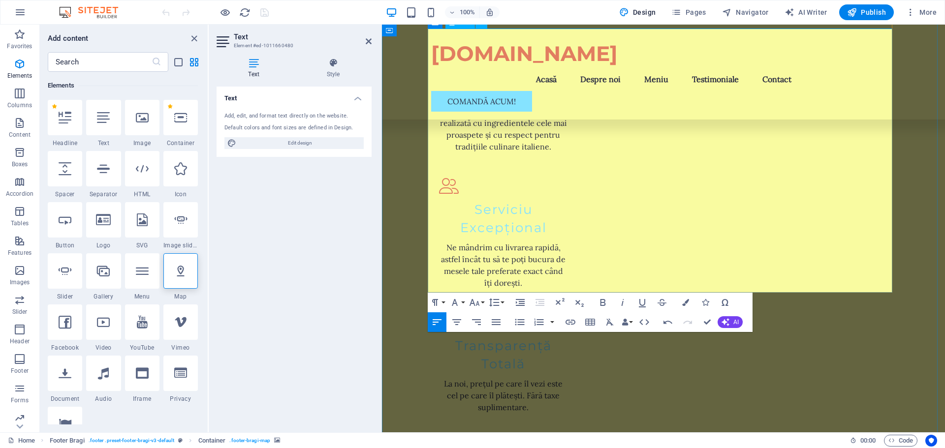
drag, startPoint x: 523, startPoint y: 225, endPoint x: 433, endPoint y: 227, distance: 90.1
drag, startPoint x: 457, startPoint y: 227, endPoint x: 435, endPoint y: 223, distance: 23.1
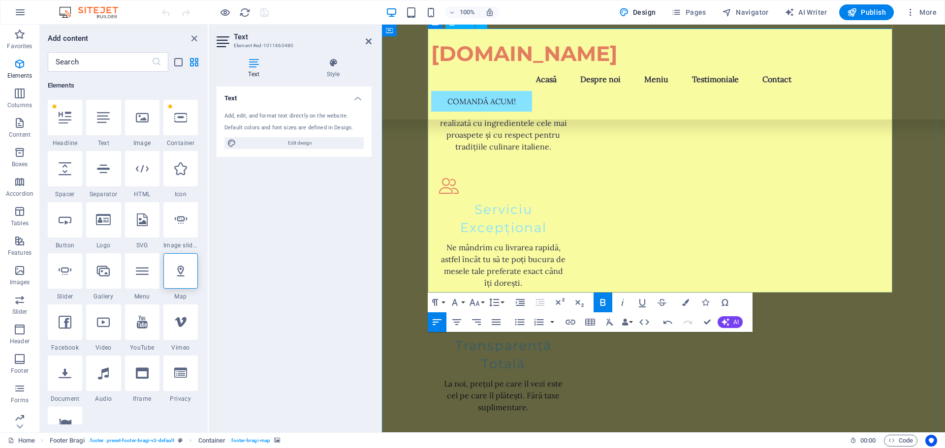
drag, startPoint x: 431, startPoint y: 224, endPoint x: 528, endPoint y: 225, distance: 97.0
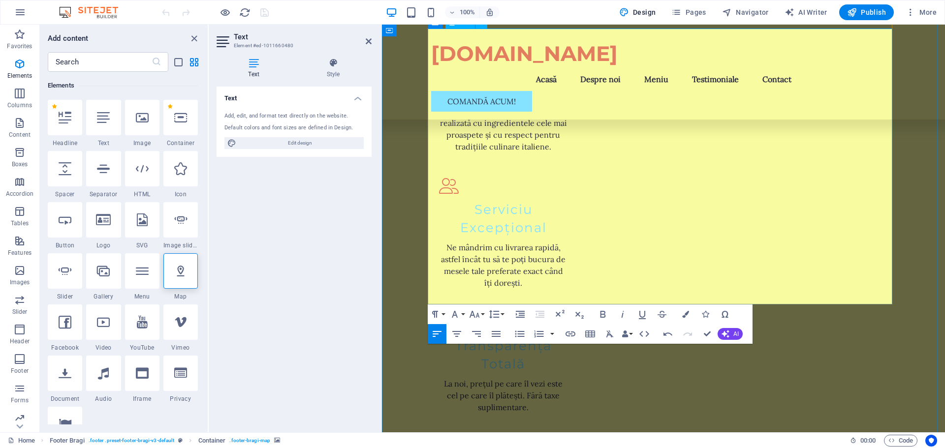
drag, startPoint x: 600, startPoint y: 249, endPoint x: 431, endPoint y: 251, distance: 169.4
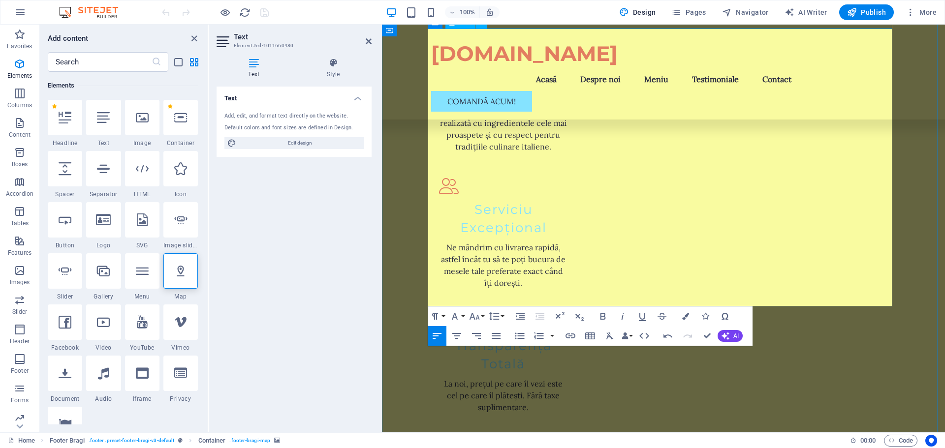
drag, startPoint x: 433, startPoint y: 246, endPoint x: 743, endPoint y: 259, distance: 310.0
click at [683, 314] on icon "button" at bounding box center [685, 316] width 7 height 7
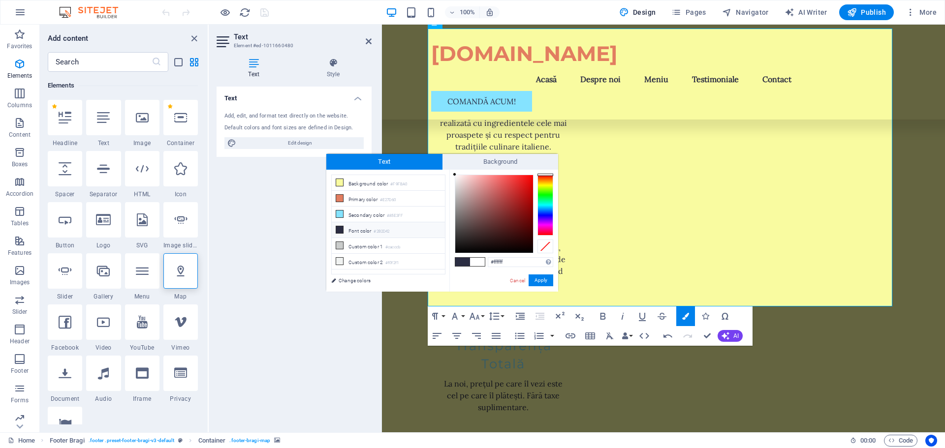
click at [352, 228] on li "Font color #2B2D42" at bounding box center [388, 231] width 113 height 16
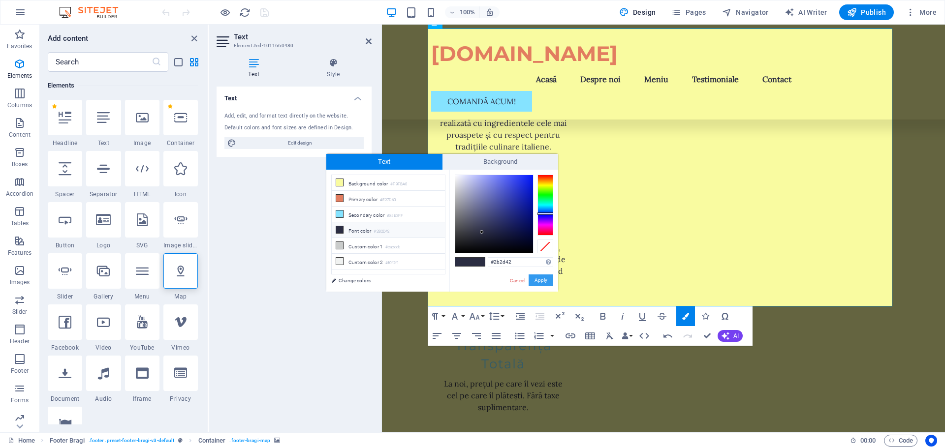
click at [546, 281] on button "Apply" at bounding box center [541, 281] width 25 height 12
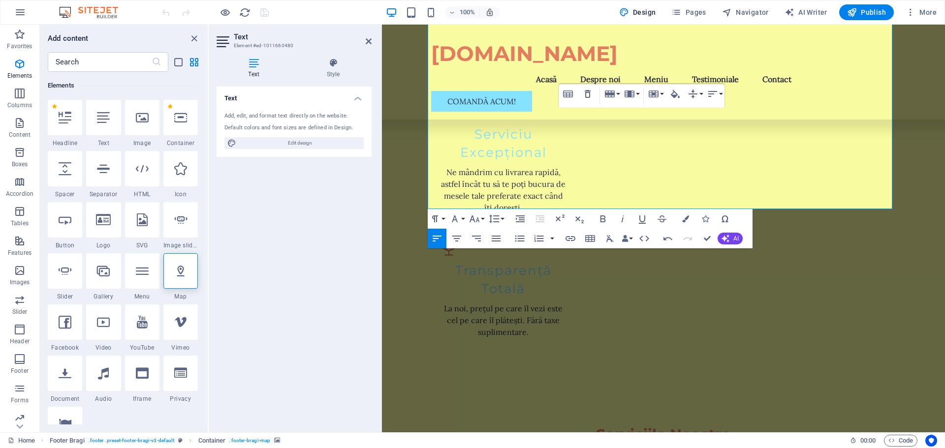
scroll to position [1526, 0]
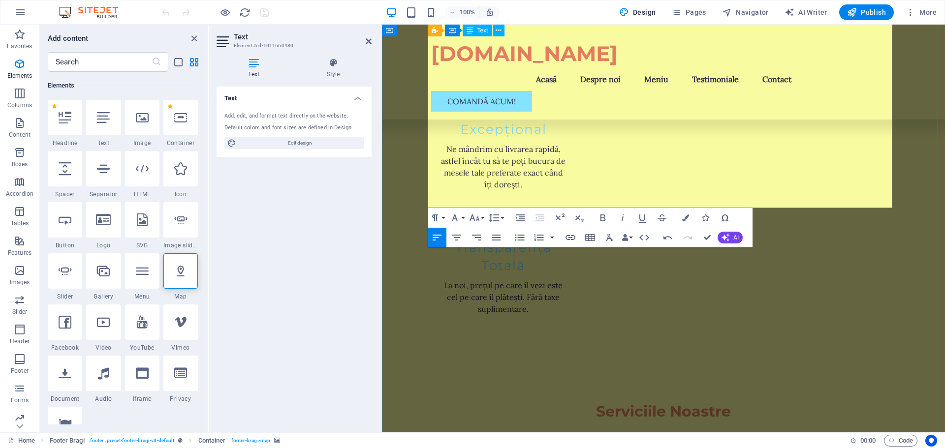
drag, startPoint x: 454, startPoint y: 141, endPoint x: 433, endPoint y: 140, distance: 21.7
click at [685, 216] on icon "button" at bounding box center [685, 218] width 7 height 7
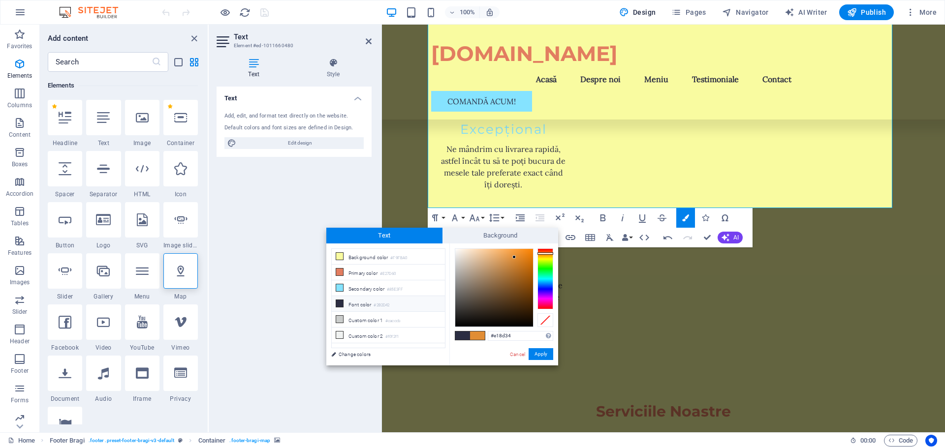
click at [384, 302] on small "#2B2D42" at bounding box center [382, 305] width 16 height 7
type input "#2b2d42"
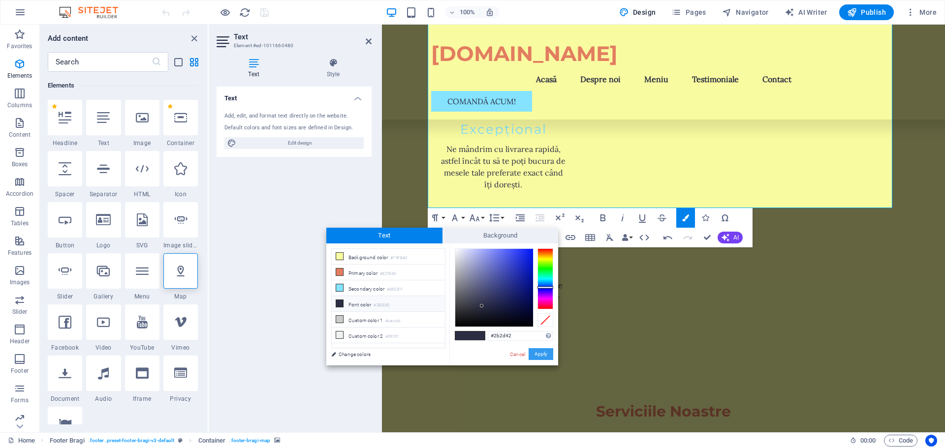
click at [545, 356] on button "Apply" at bounding box center [541, 355] width 25 height 12
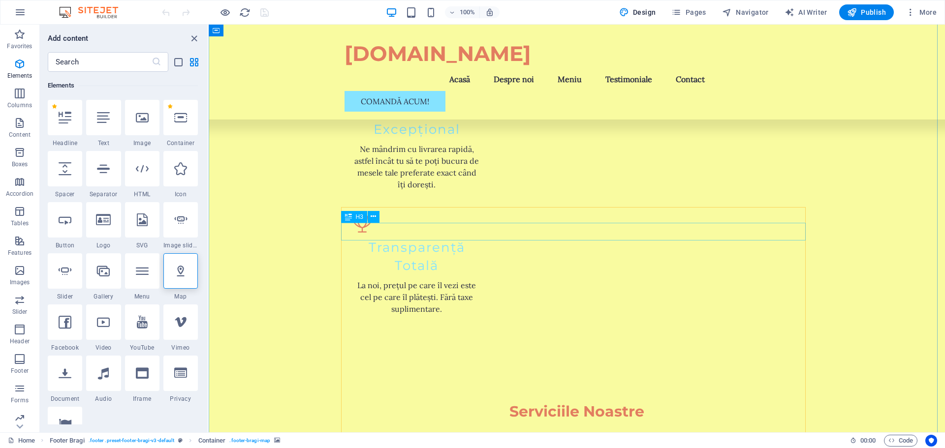
drag, startPoint x: 405, startPoint y: 239, endPoint x: 406, endPoint y: 256, distance: 16.8
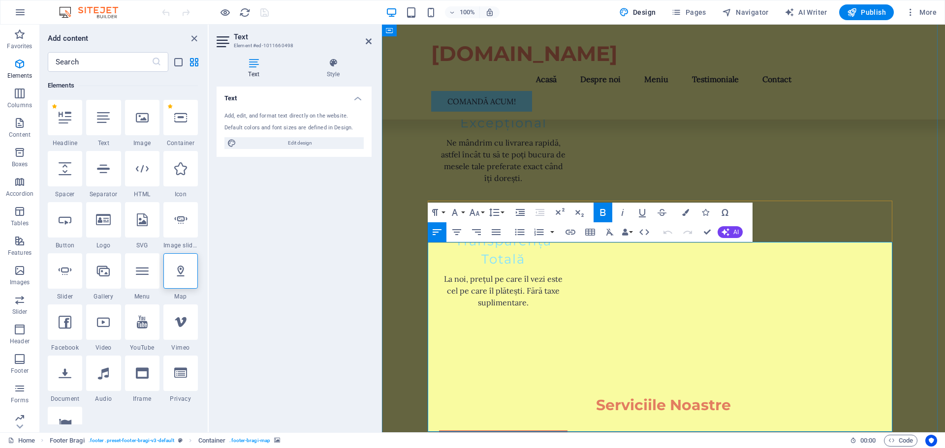
drag, startPoint x: 519, startPoint y: 252, endPoint x: 432, endPoint y: 252, distance: 86.6
drag, startPoint x: 452, startPoint y: 265, endPoint x: 430, endPoint y: 264, distance: 21.7
click at [688, 214] on icon "button" at bounding box center [685, 212] width 7 height 7
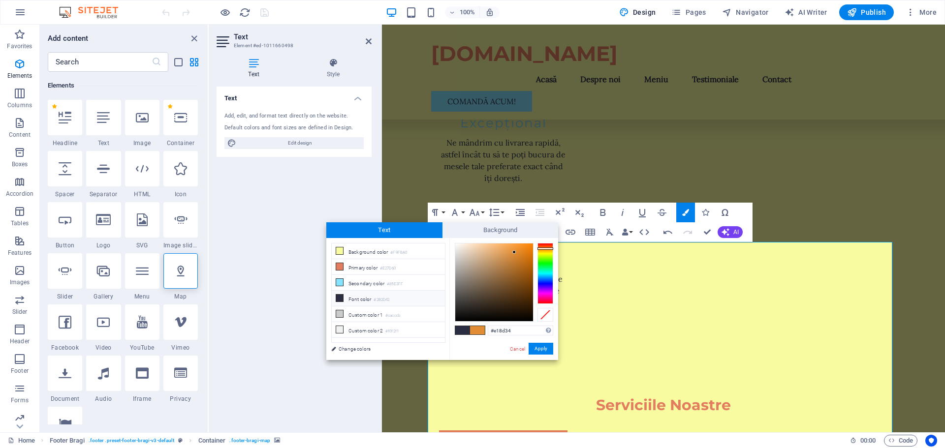
click at [360, 297] on li "Font color #2B2D42" at bounding box center [388, 299] width 113 height 16
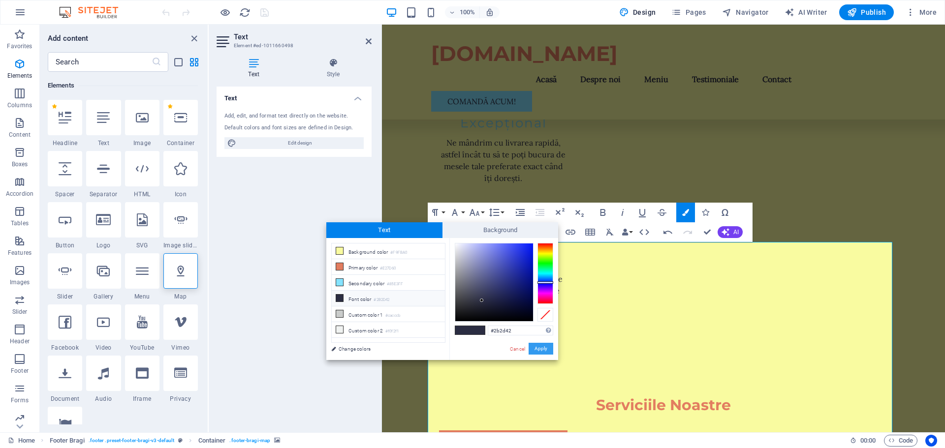
click at [542, 349] on button "Apply" at bounding box center [541, 349] width 25 height 12
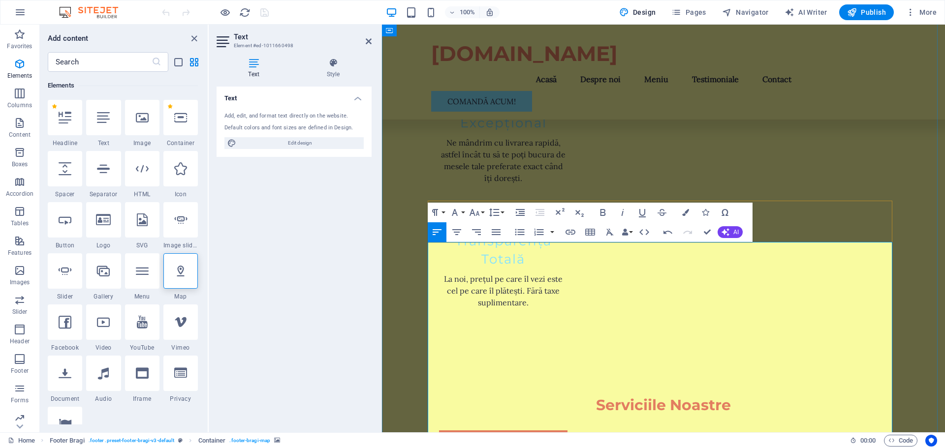
drag, startPoint x: 862, startPoint y: 263, endPoint x: 869, endPoint y: 262, distance: 7.4
drag, startPoint x: 518, startPoint y: 271, endPoint x: 549, endPoint y: 278, distance: 31.8
drag, startPoint x: 607, startPoint y: 279, endPoint x: 431, endPoint y: 278, distance: 176.3
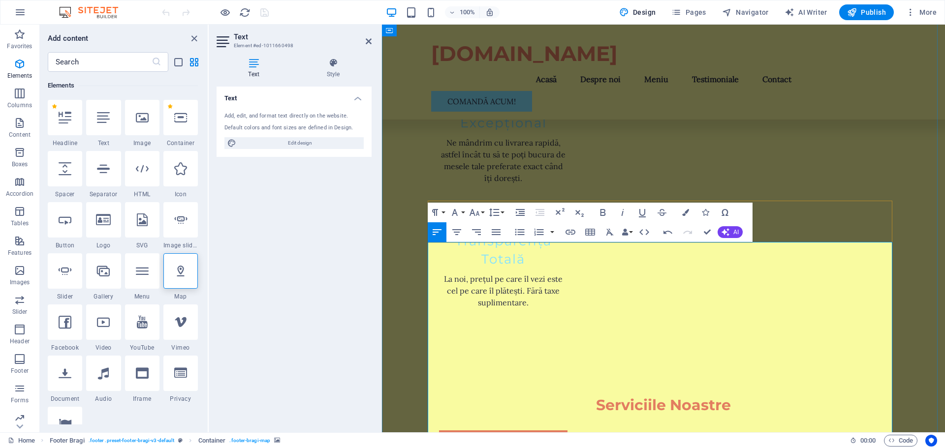
drag, startPoint x: 718, startPoint y: 282, endPoint x: 432, endPoint y: 272, distance: 286.2
click at [686, 211] on icon "button" at bounding box center [685, 212] width 7 height 7
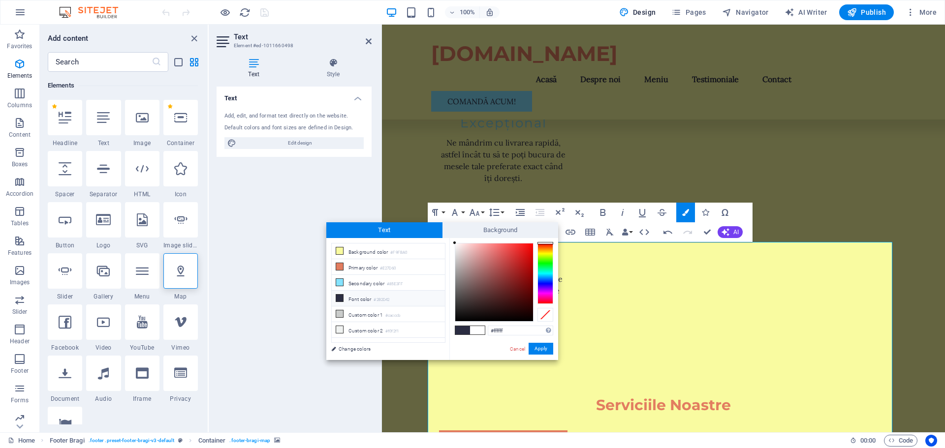
click at [362, 296] on li "Font color #2B2D42" at bounding box center [388, 299] width 113 height 16
type input "#2b2d42"
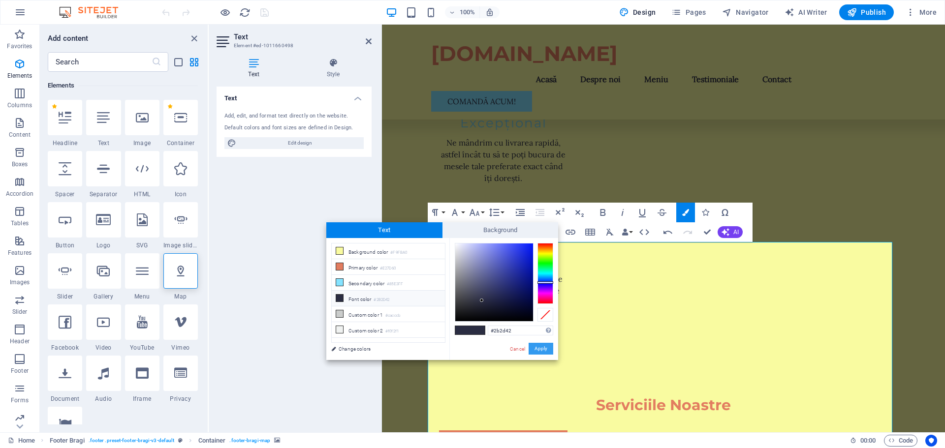
click at [543, 349] on button "Apply" at bounding box center [541, 349] width 25 height 12
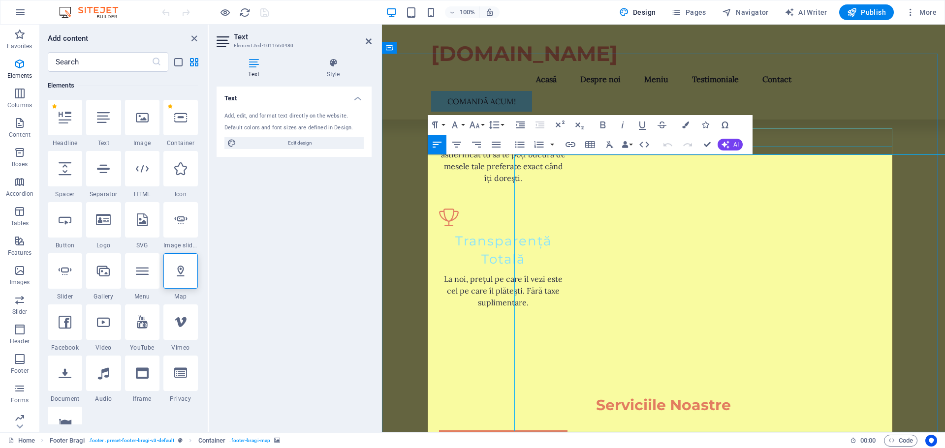
scroll to position [1302, 0]
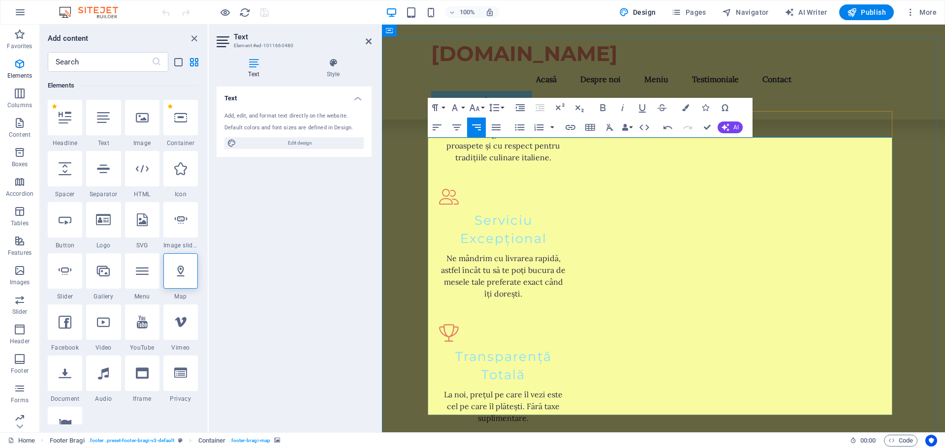
scroll to position [1449, 0]
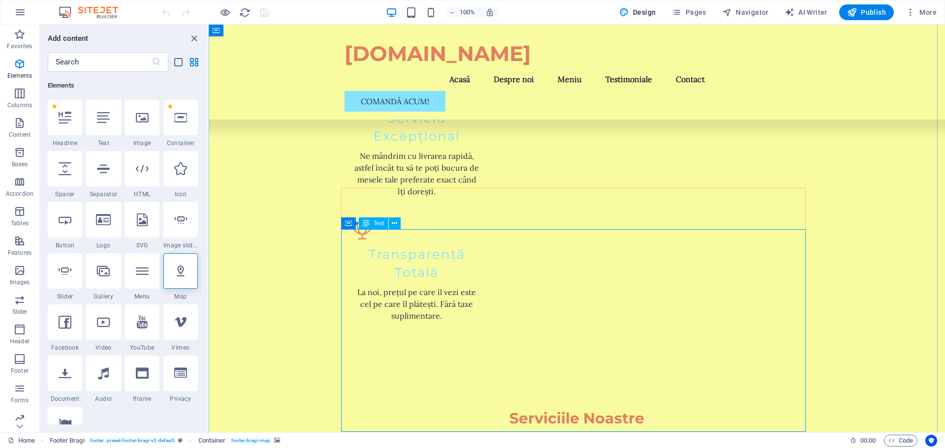
scroll to position [1548, 0]
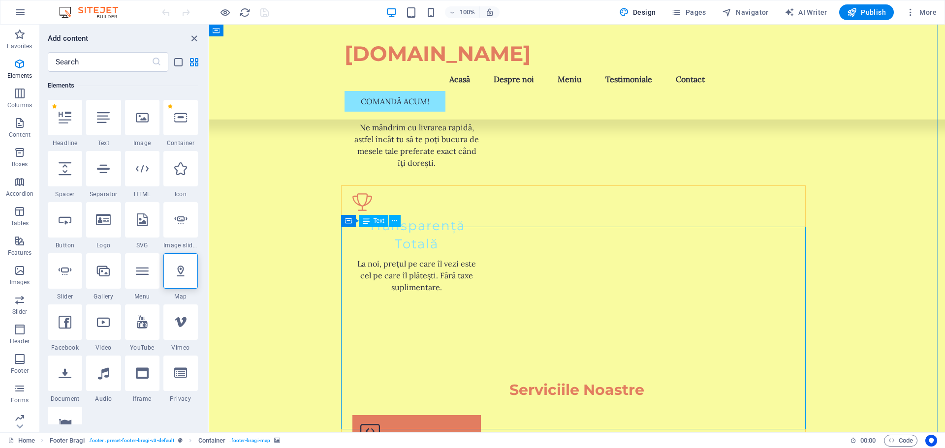
drag, startPoint x: 390, startPoint y: 285, endPoint x: 398, endPoint y: 285, distance: 7.4
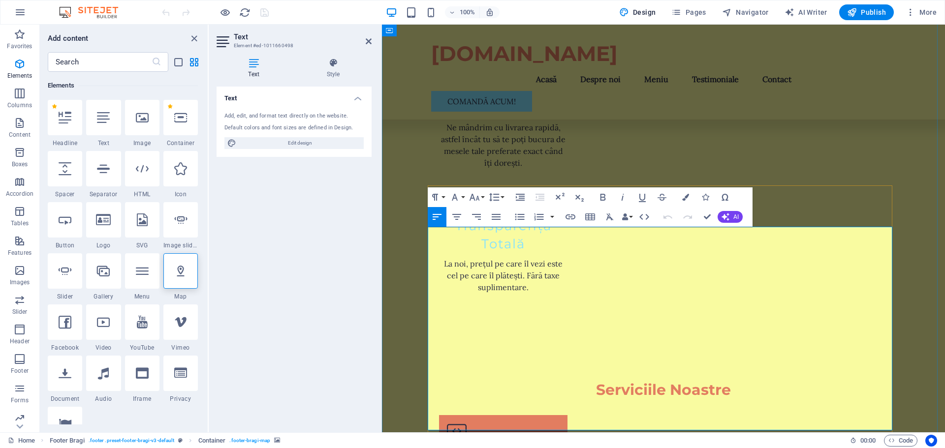
drag, startPoint x: 498, startPoint y: 280, endPoint x: 430, endPoint y: 281, distance: 67.9
drag, startPoint x: 454, startPoint y: 293, endPoint x: 433, endPoint y: 293, distance: 20.7
click at [683, 199] on icon "button" at bounding box center [685, 197] width 7 height 7
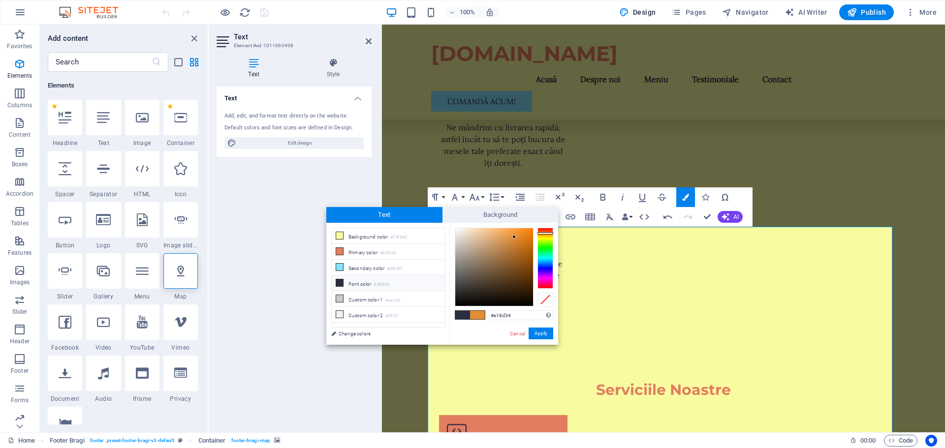
click at [363, 281] on li "Font color #2B2D42" at bounding box center [388, 284] width 113 height 16
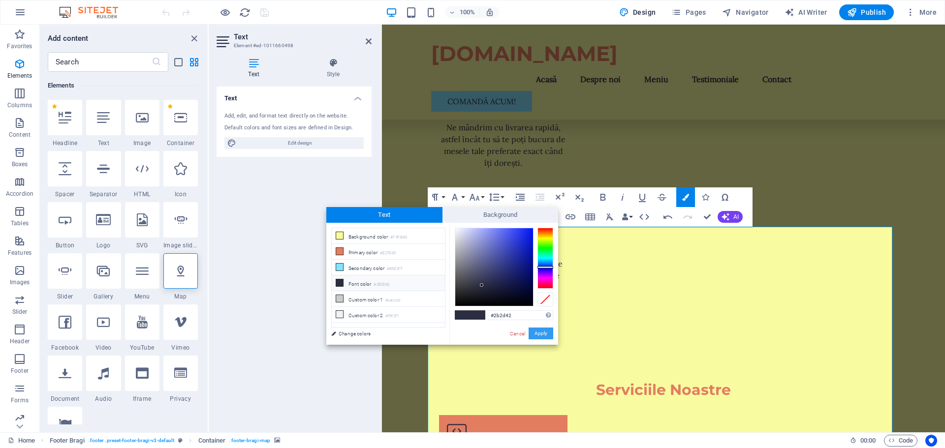
click at [541, 335] on button "Apply" at bounding box center [541, 334] width 25 height 12
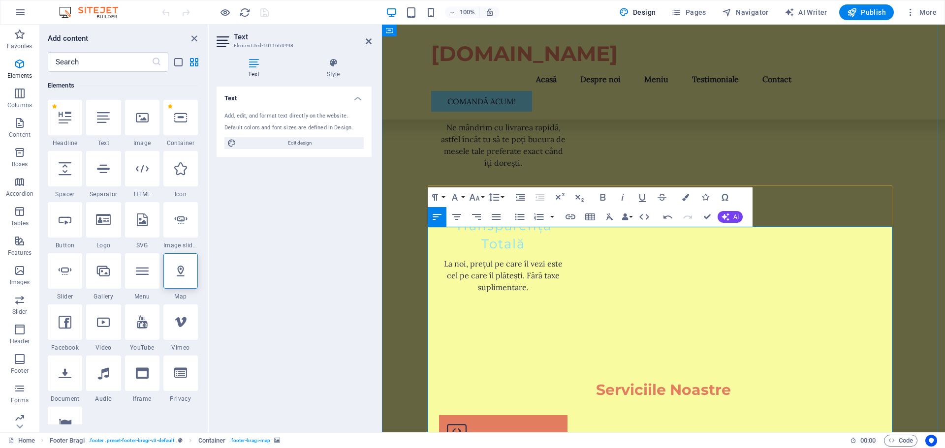
drag, startPoint x: 617, startPoint y: 306, endPoint x: 432, endPoint y: 306, distance: 185.1
drag, startPoint x: 676, startPoint y: 313, endPoint x: 430, endPoint y: 304, distance: 246.3
click at [687, 195] on icon "button" at bounding box center [685, 197] width 7 height 7
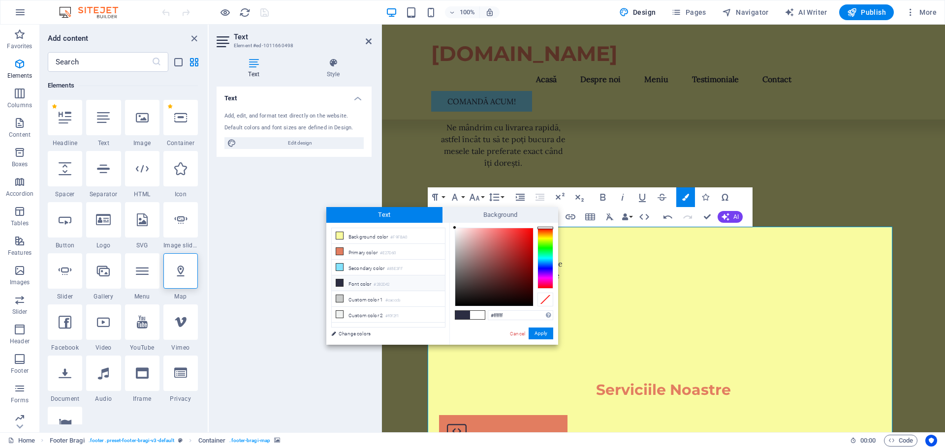
click at [368, 281] on li "Font color #2B2D42" at bounding box center [388, 284] width 113 height 16
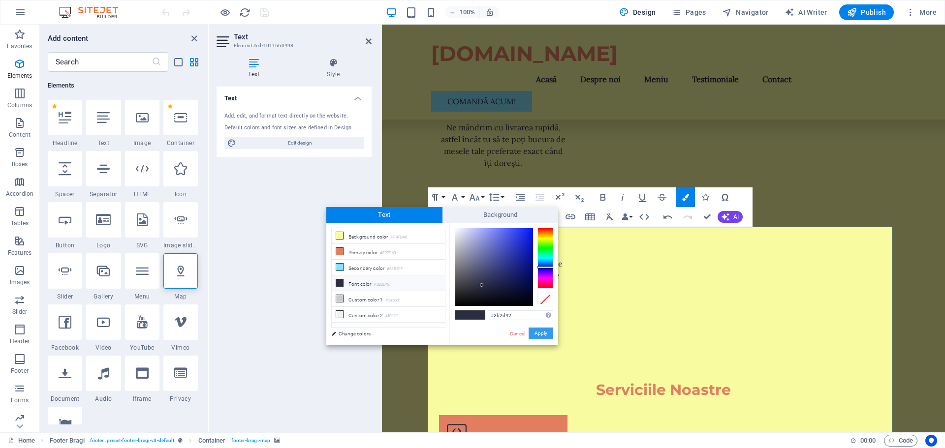
click at [548, 335] on button "Apply" at bounding box center [541, 334] width 25 height 12
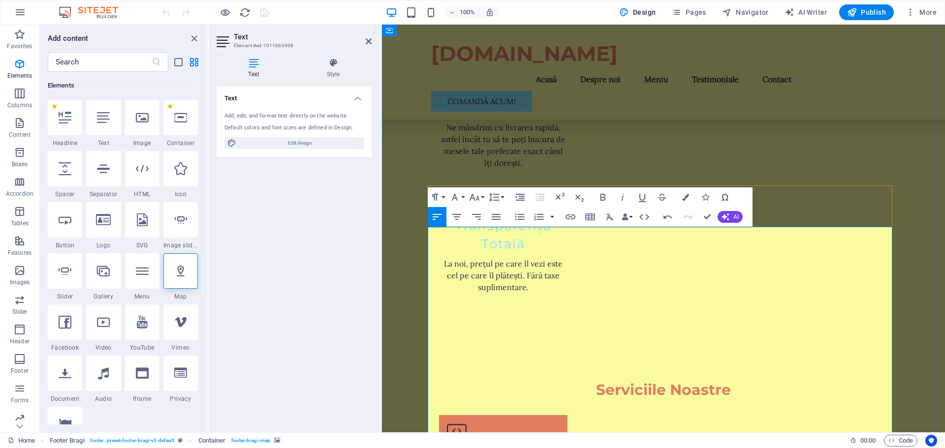
drag, startPoint x: 456, startPoint y: 338, endPoint x: 432, endPoint y: 339, distance: 24.6
click at [685, 197] on icon "button" at bounding box center [685, 197] width 7 height 7
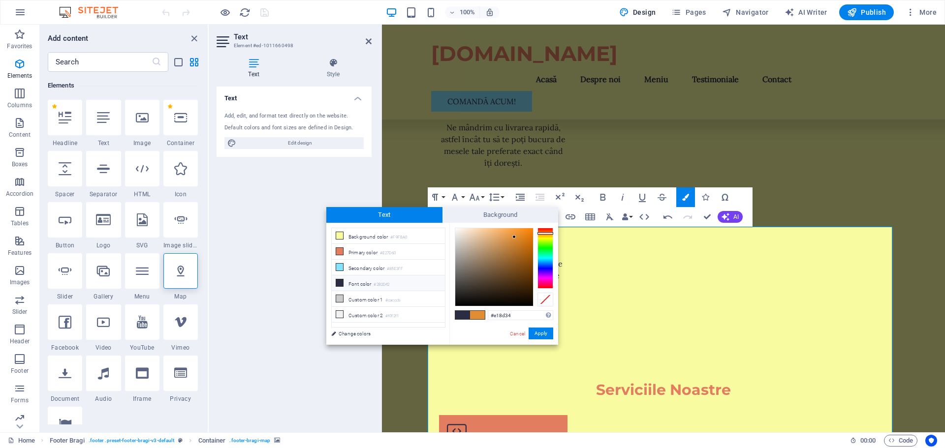
click at [369, 282] on li "Font color #2B2D42" at bounding box center [388, 284] width 113 height 16
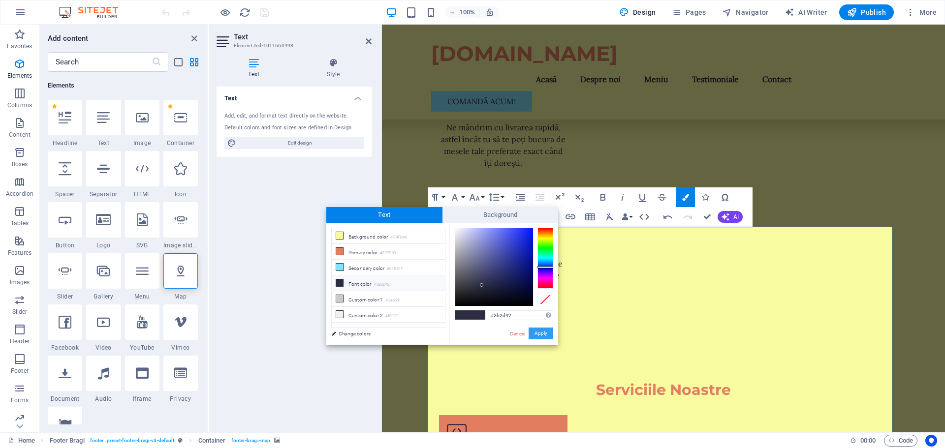
click at [541, 334] on button "Apply" at bounding box center [541, 334] width 25 height 12
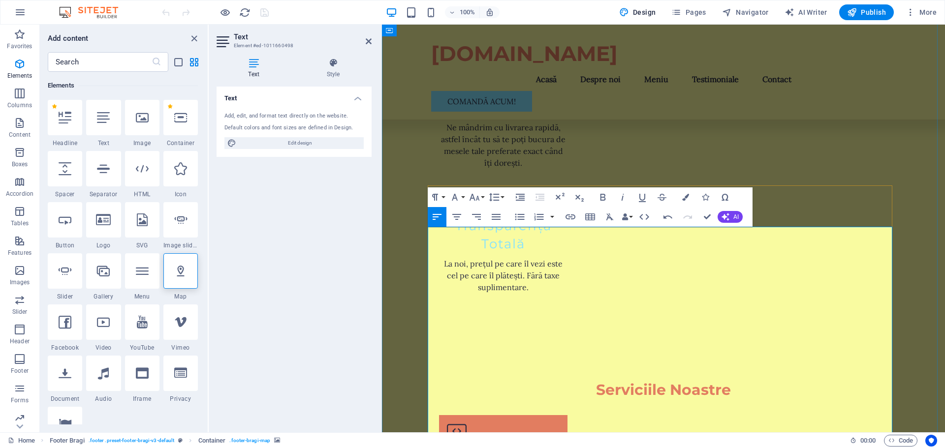
drag, startPoint x: 819, startPoint y: 340, endPoint x: 826, endPoint y: 338, distance: 7.5
drag, startPoint x: 860, startPoint y: 296, endPoint x: 870, endPoint y: 296, distance: 9.8
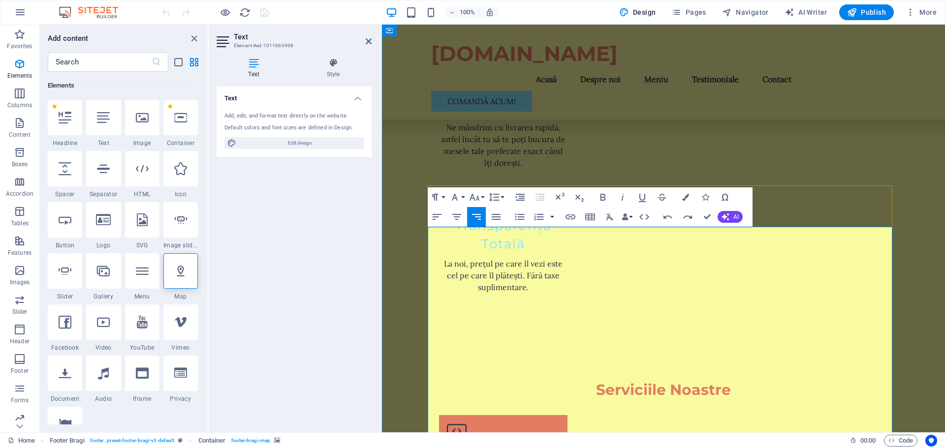
drag, startPoint x: 597, startPoint y: 352, endPoint x: 433, endPoint y: 351, distance: 163.9
drag, startPoint x: 707, startPoint y: 356, endPoint x: 428, endPoint y: 345, distance: 279.9
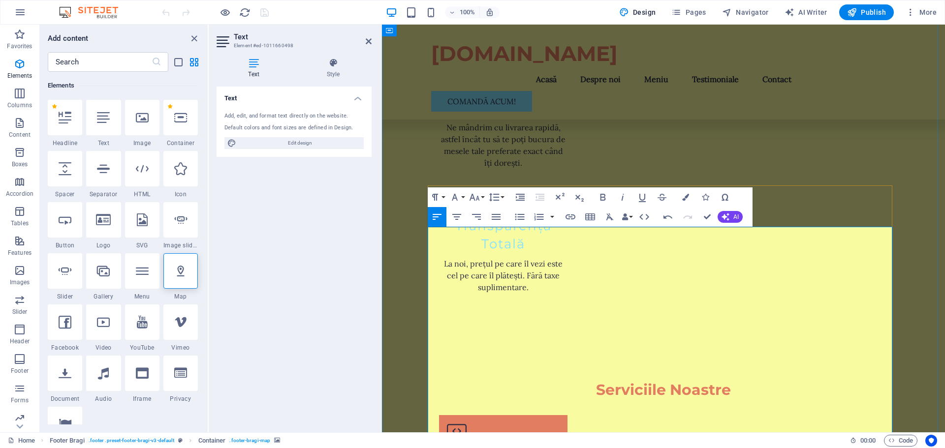
click at [688, 196] on icon "button" at bounding box center [685, 197] width 7 height 7
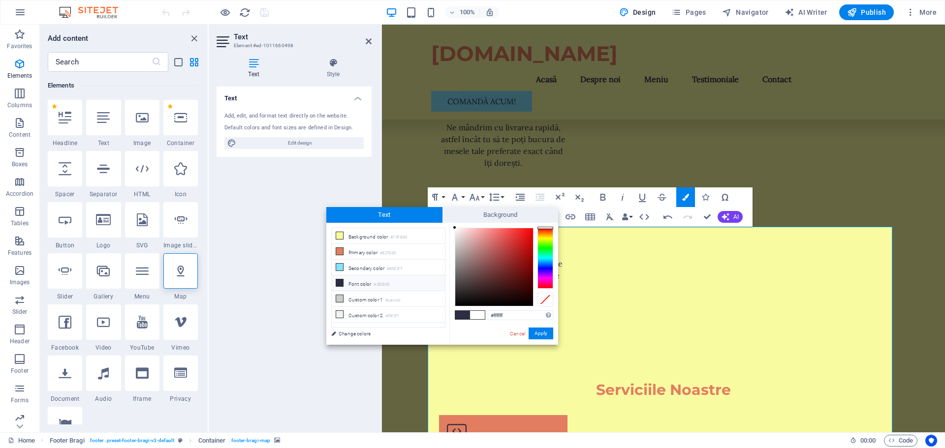
click at [350, 282] on li "Font color #2B2D42" at bounding box center [388, 284] width 113 height 16
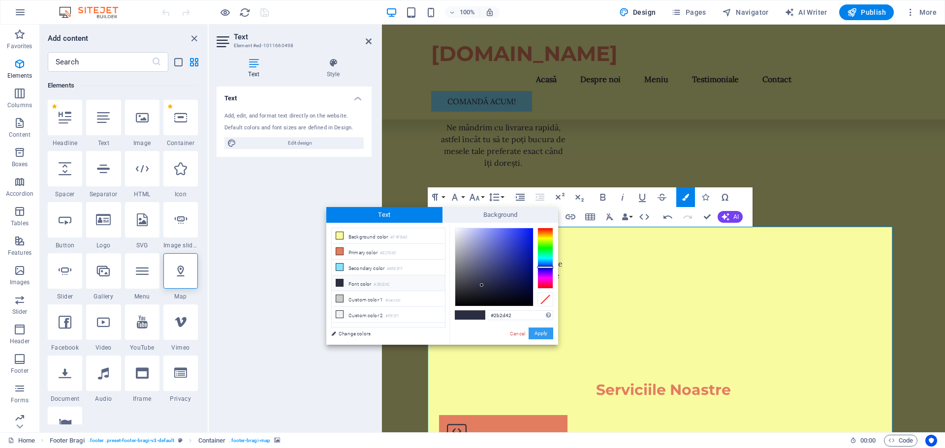
click at [536, 334] on button "Apply" at bounding box center [541, 334] width 25 height 12
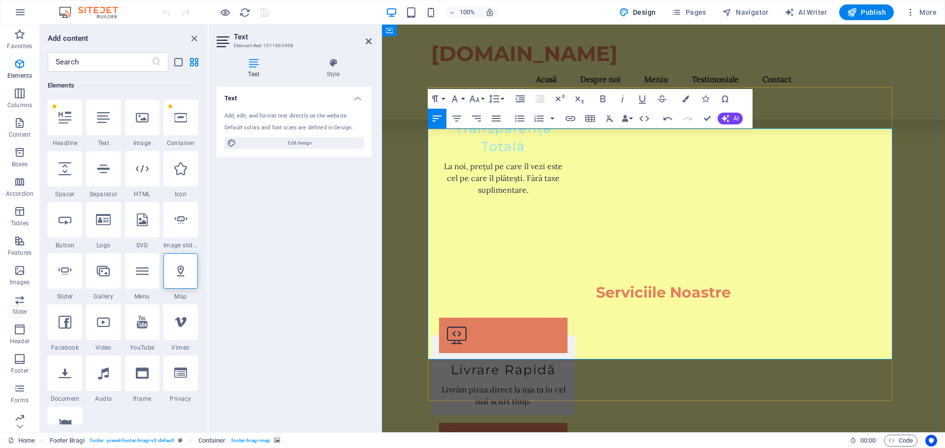
scroll to position [1646, 0]
drag, startPoint x: 486, startPoint y: 275, endPoint x: 431, endPoint y: 273, distance: 55.7
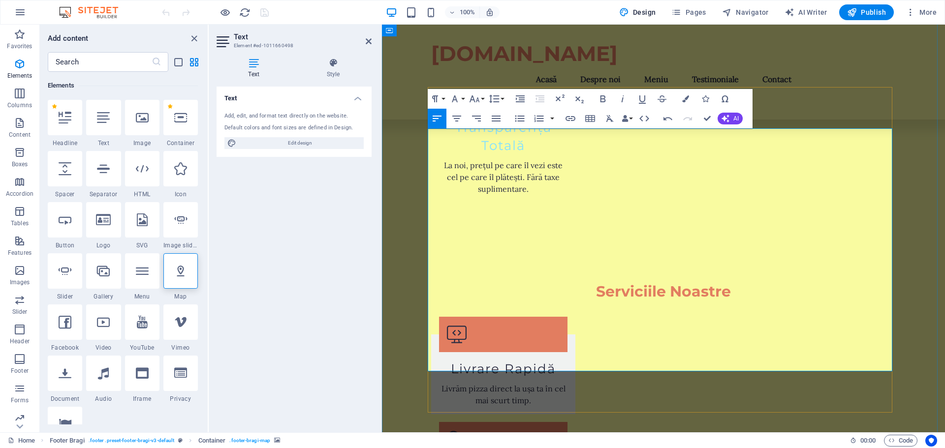
drag, startPoint x: 462, startPoint y: 284, endPoint x: 433, endPoint y: 284, distance: 29.0
click at [688, 96] on icon "button" at bounding box center [685, 99] width 7 height 7
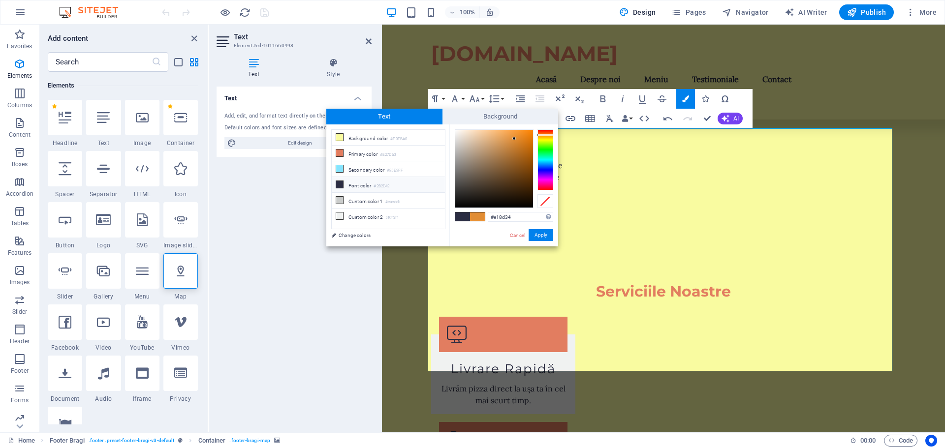
click at [362, 187] on li "Font color #2B2D42" at bounding box center [388, 185] width 113 height 16
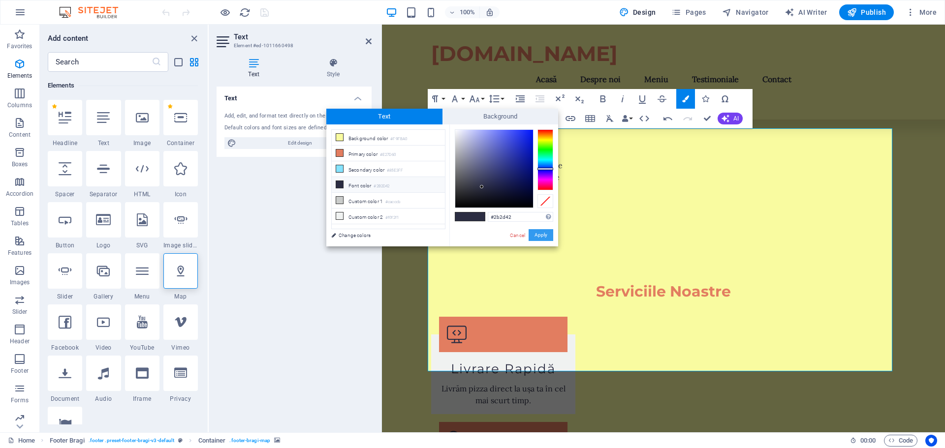
click at [545, 236] on button "Apply" at bounding box center [541, 235] width 25 height 12
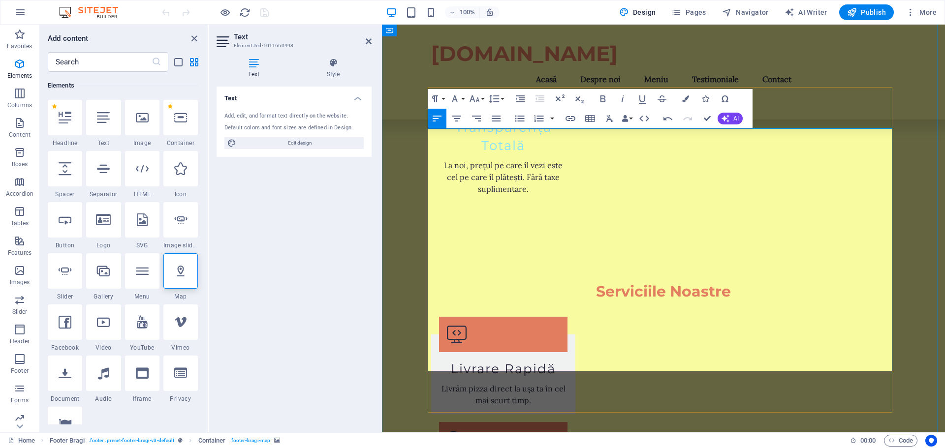
drag, startPoint x: 861, startPoint y: 288, endPoint x: 867, endPoint y: 288, distance: 5.9
drag, startPoint x: 578, startPoint y: 300, endPoint x: 432, endPoint y: 300, distance: 145.7
drag, startPoint x: 442, startPoint y: 297, endPoint x: 565, endPoint y: 305, distance: 123.8
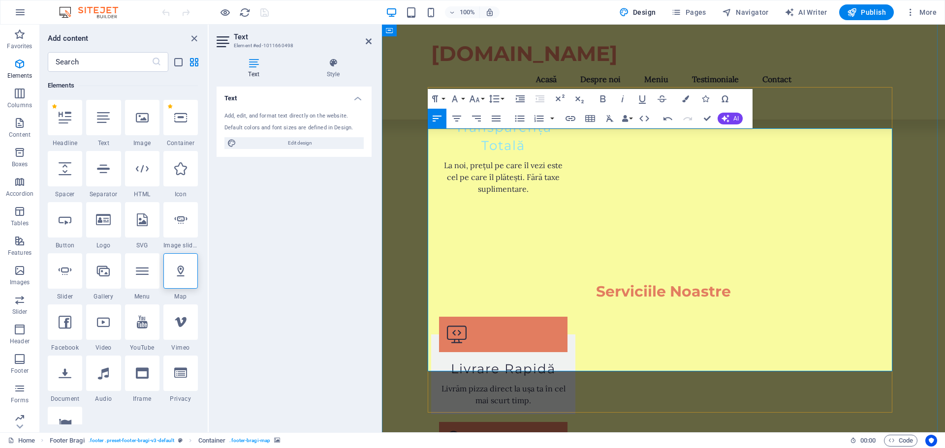
drag, startPoint x: 583, startPoint y: 301, endPoint x: 430, endPoint y: 298, distance: 153.1
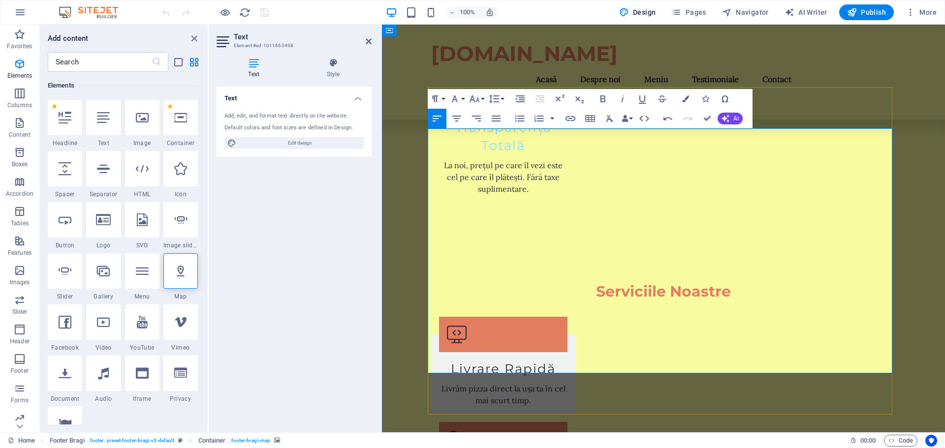
drag, startPoint x: 755, startPoint y: 304, endPoint x: 433, endPoint y: 294, distance: 321.6
click at [686, 97] on icon "button" at bounding box center [685, 99] width 7 height 7
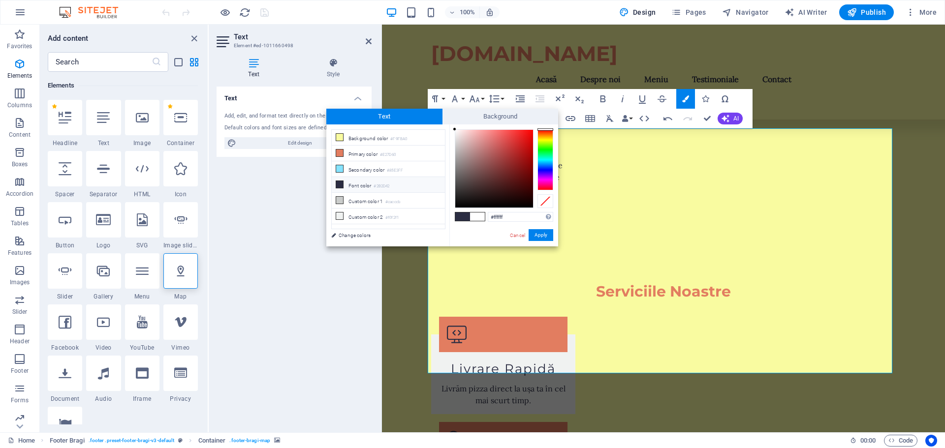
click at [358, 184] on li "Font color #2B2D42" at bounding box center [388, 185] width 113 height 16
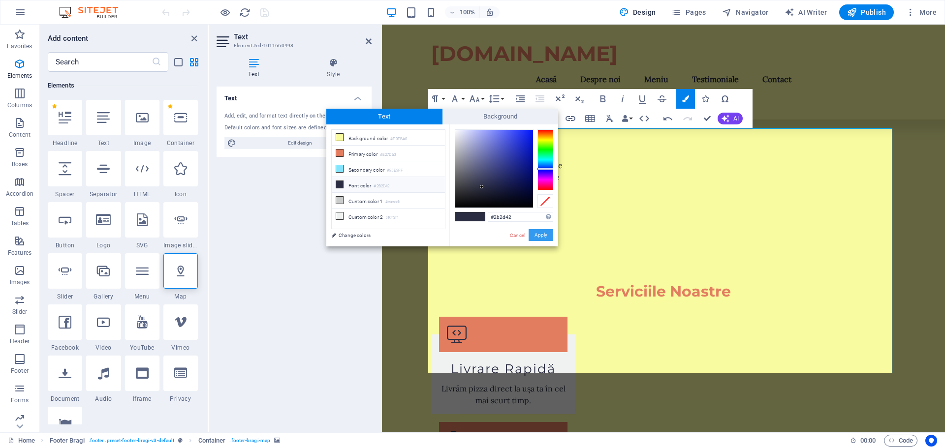
click at [540, 233] on button "Apply" at bounding box center [541, 235] width 25 height 12
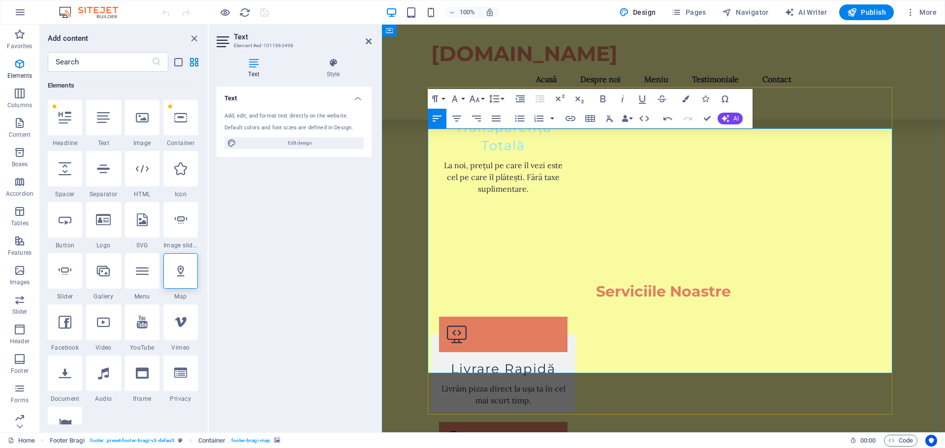
drag, startPoint x: 493, startPoint y: 319, endPoint x: 432, endPoint y: 319, distance: 60.6
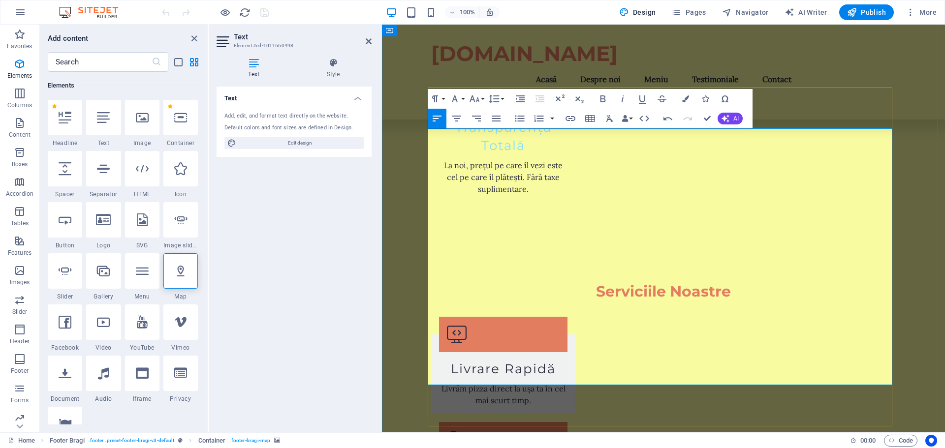
drag, startPoint x: 463, startPoint y: 347, endPoint x: 537, endPoint y: 343, distance: 74.0
drag, startPoint x: 609, startPoint y: 344, endPoint x: 433, endPoint y: 343, distance: 176.7
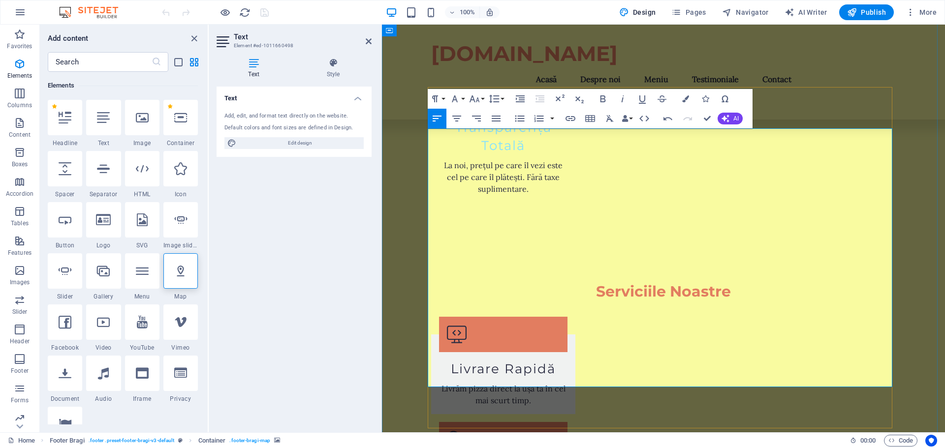
drag, startPoint x: 758, startPoint y: 349, endPoint x: 432, endPoint y: 340, distance: 325.5
click at [685, 97] on icon "button" at bounding box center [685, 99] width 7 height 7
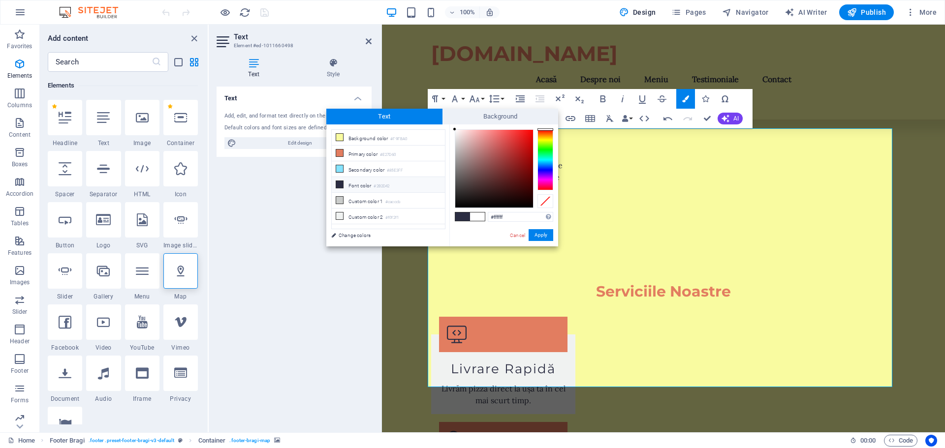
click at [366, 186] on li "Font color #2B2D42" at bounding box center [388, 185] width 113 height 16
type input "#2b2d42"
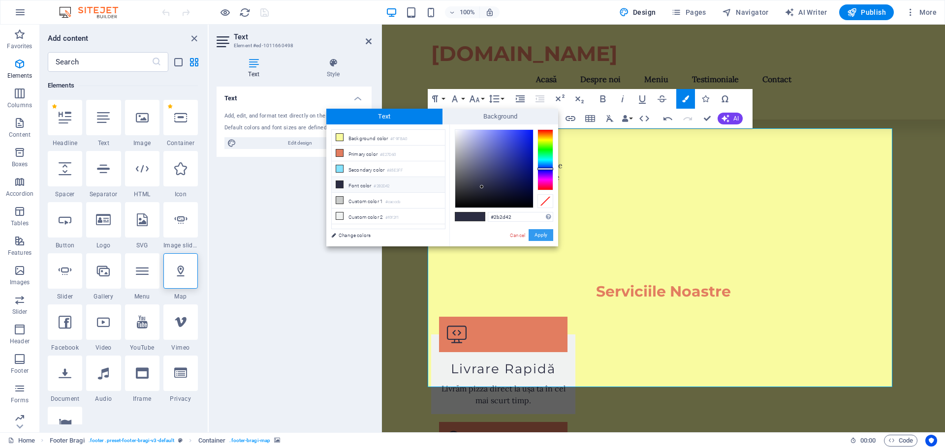
click at [538, 236] on button "Apply" at bounding box center [541, 235] width 25 height 12
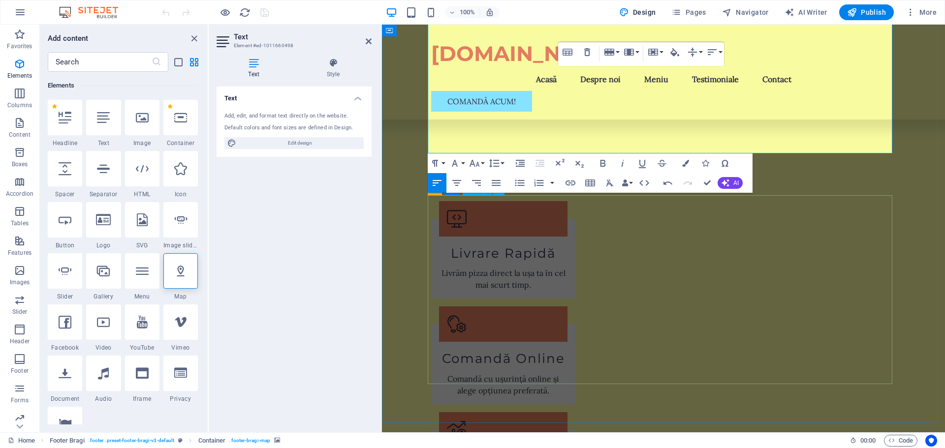
scroll to position [1942, 0]
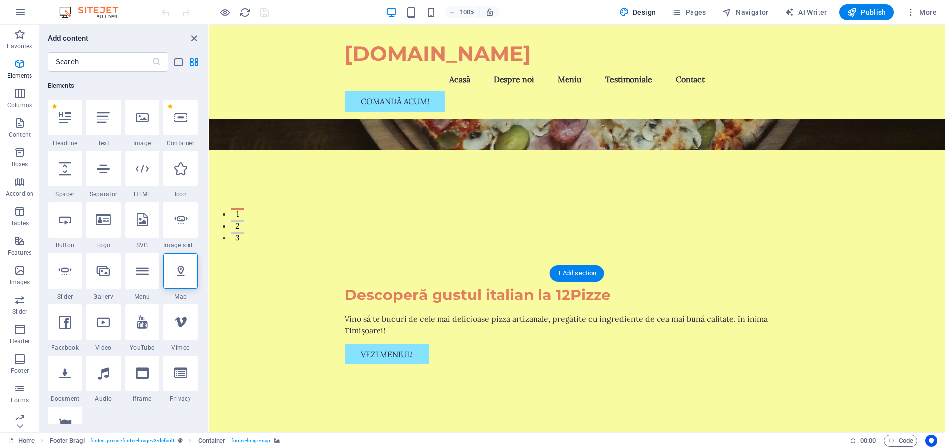
scroll to position [0, 0]
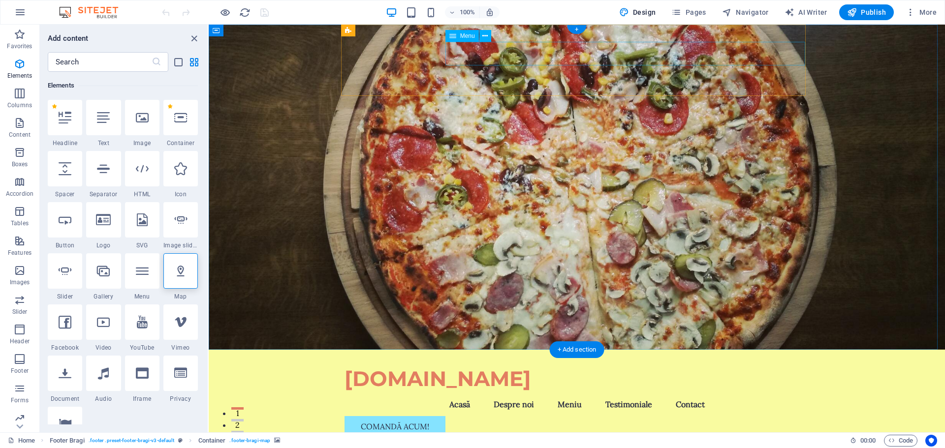
click at [613, 393] on nav "Acasă Despre noi Meniu Testimoniale Contact" at bounding box center [577, 405] width 465 height 24
click at [616, 393] on nav "Acasă Despre noi Meniu Testimoniale Contact" at bounding box center [577, 405] width 465 height 24
select select
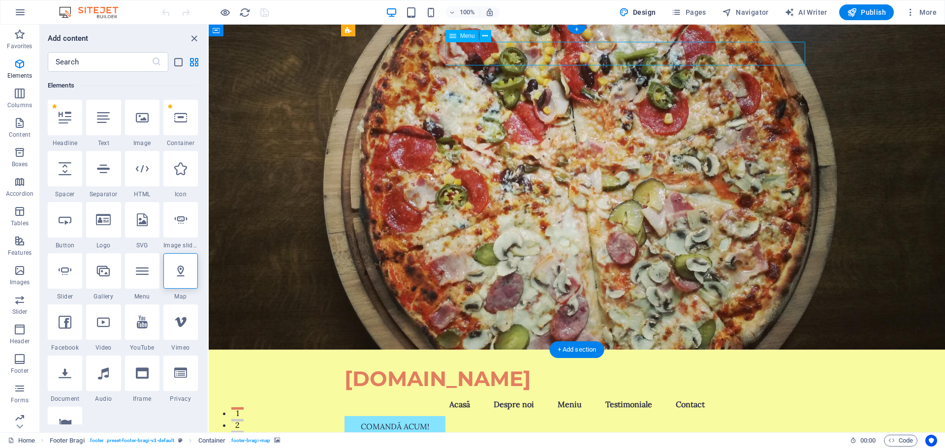
select select
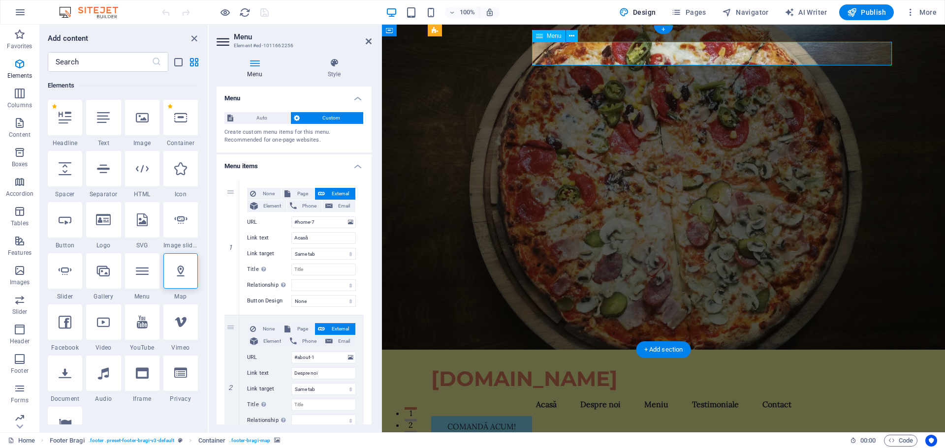
click at [704, 393] on nav "Acasă Despre noi Meniu Testimoniale Contact" at bounding box center [663, 405] width 465 height 24
click at [830, 393] on nav "Acasă Despre noi Meniu Testimoniale Contact" at bounding box center [663, 405] width 465 height 24
click at [21, 10] on icon "button" at bounding box center [20, 12] width 12 height 12
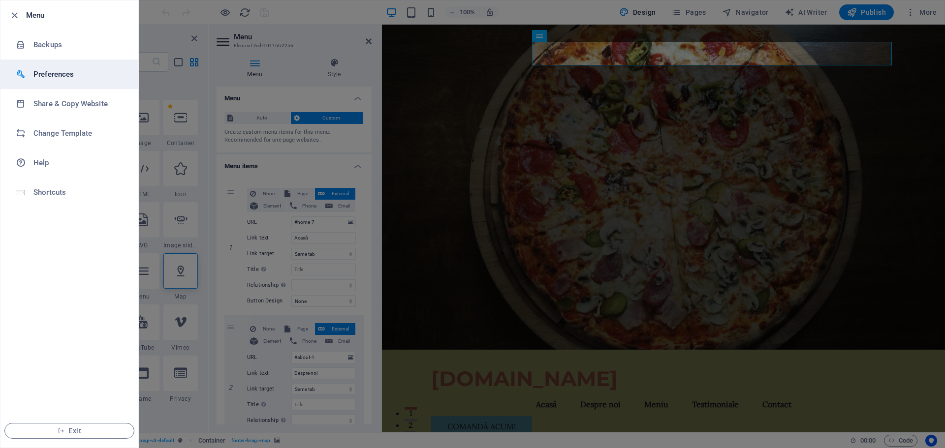
click at [83, 74] on h6 "Preferences" at bounding box center [78, 74] width 91 height 12
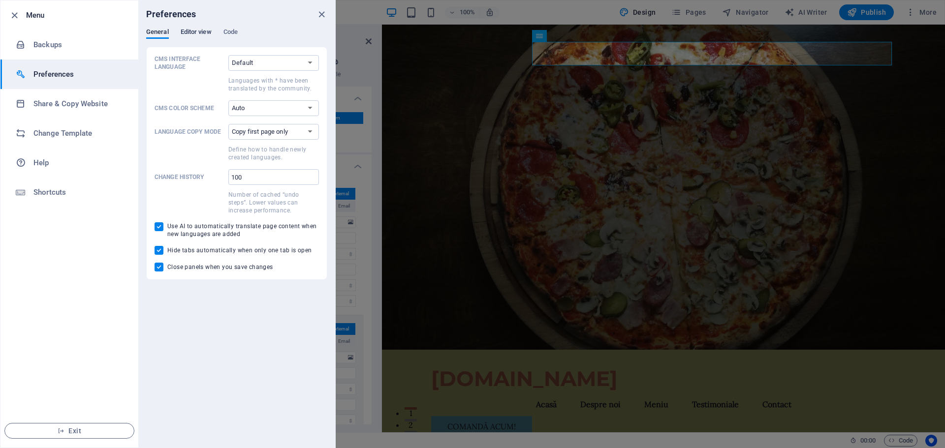
click at [196, 30] on span "Editor view" at bounding box center [196, 33] width 31 height 14
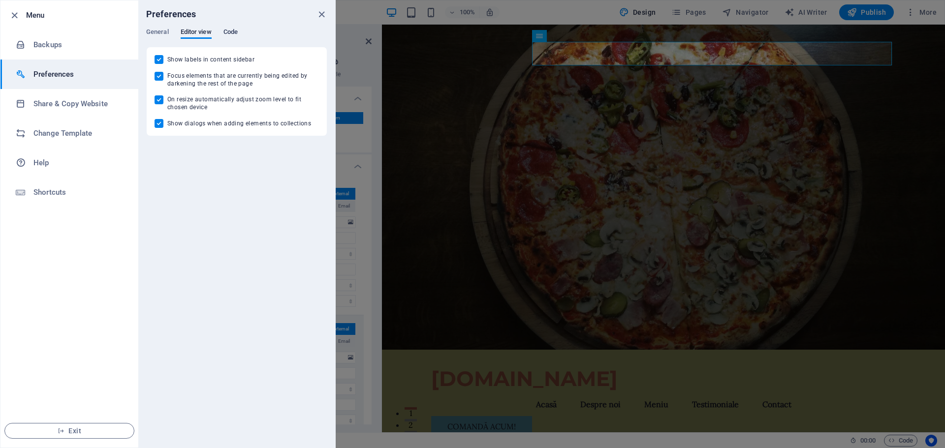
click at [236, 32] on span "Code" at bounding box center [231, 33] width 14 height 14
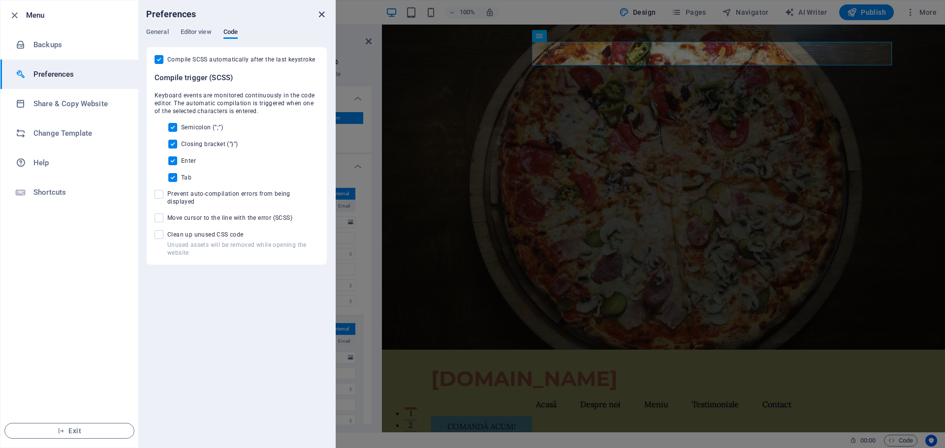
click at [321, 14] on icon "close" at bounding box center [321, 14] width 11 height 11
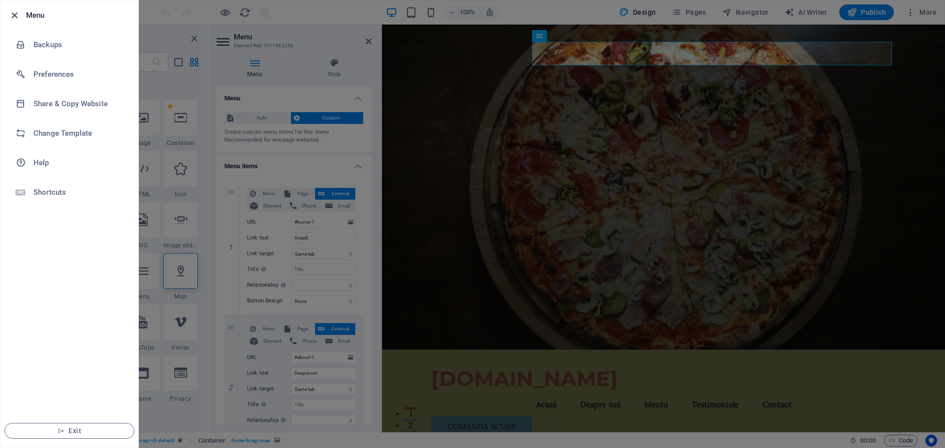
click at [13, 14] on icon "button" at bounding box center [14, 15] width 11 height 11
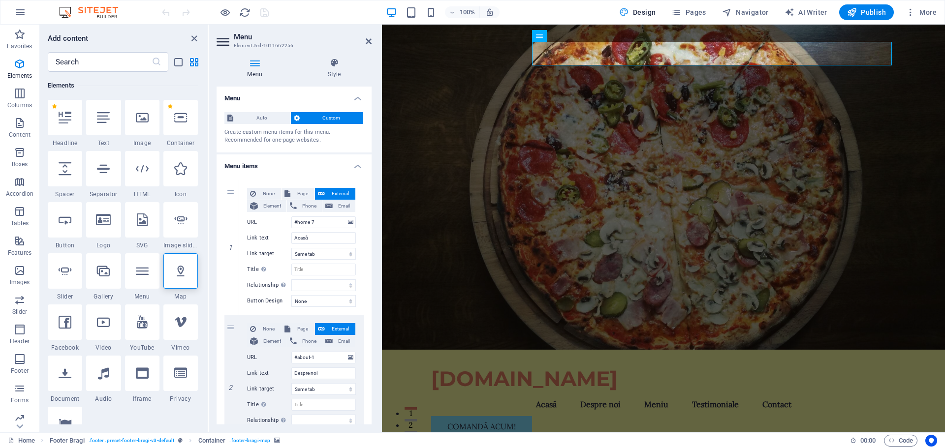
click at [629, 14] on icon "button" at bounding box center [624, 12] width 10 height 10
click at [485, 366] on div "[DOMAIN_NAME]" at bounding box center [663, 379] width 465 height 27
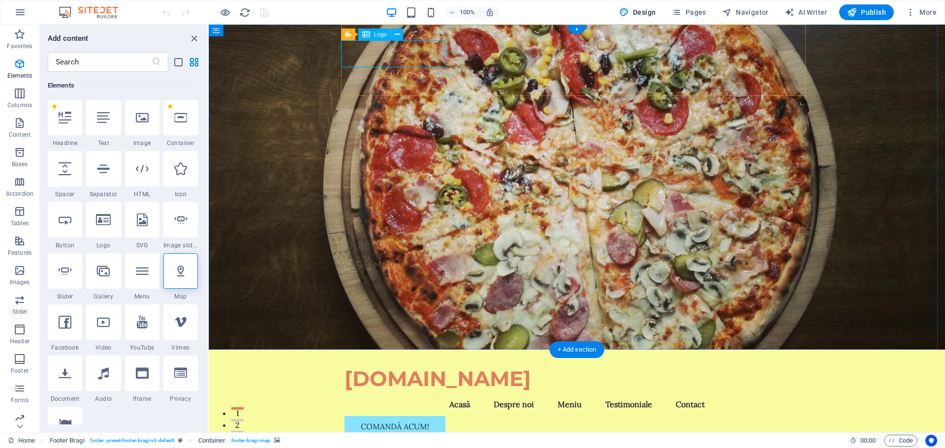
click at [397, 366] on div "[DOMAIN_NAME]" at bounding box center [577, 379] width 465 height 27
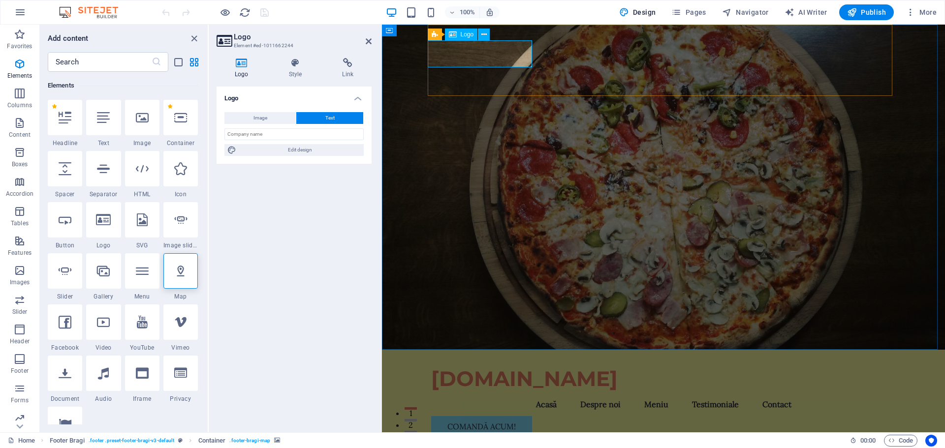
click at [459, 37] on div "Logo" at bounding box center [461, 35] width 33 height 12
click at [259, 114] on span "Image" at bounding box center [261, 118] width 14 height 12
select select "DISABLED_OPTION_VALUE"
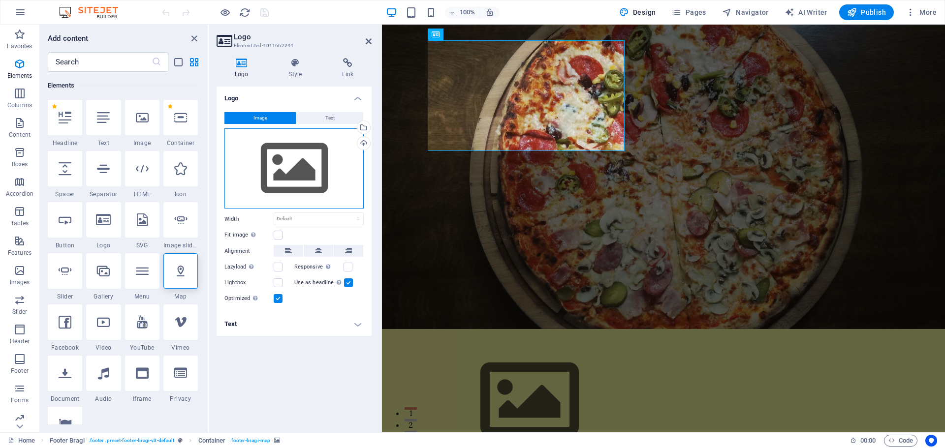
click at [288, 170] on div "Drag files here, click to choose files or select files from Files or our free s…" at bounding box center [293, 168] width 139 height 81
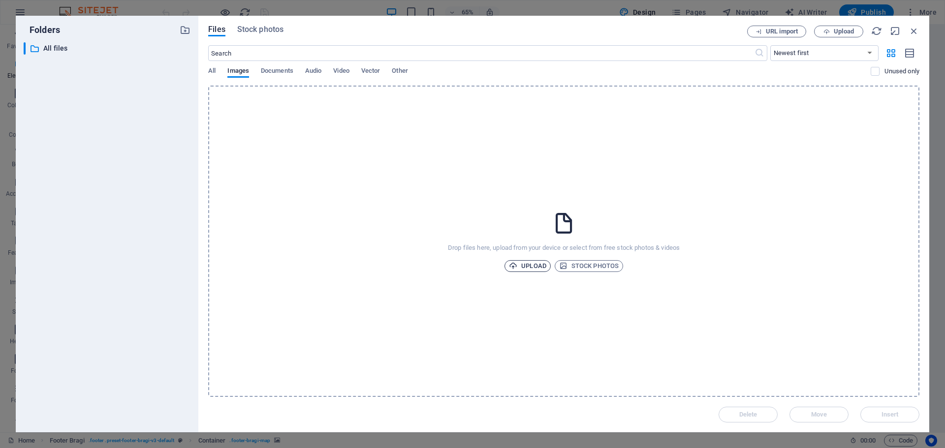
click at [533, 269] on span "Upload" at bounding box center [527, 266] width 37 height 12
click at [561, 223] on icon at bounding box center [564, 223] width 25 height 25
click at [820, 414] on div "logo 12pizze.png" at bounding box center [842, 411] width 96 height 11
select select "image"
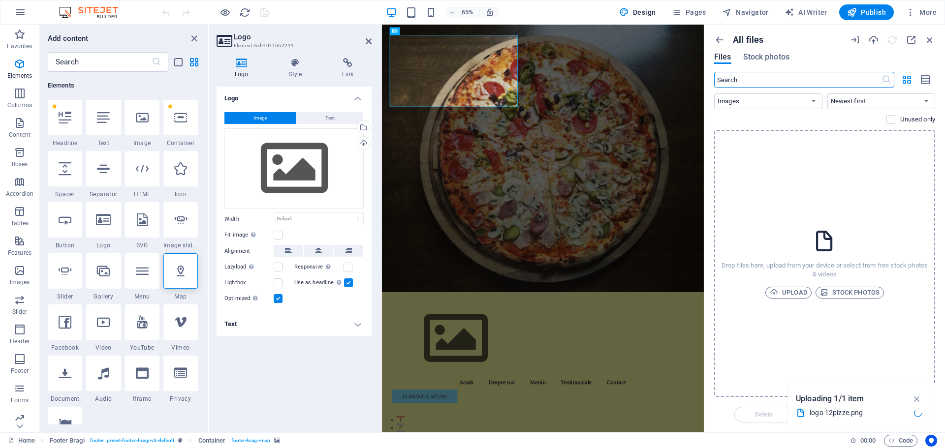
click at [848, 415] on div "logo 12pizze.png" at bounding box center [858, 413] width 96 height 11
click at [793, 294] on span "Upload" at bounding box center [788, 293] width 37 height 12
click at [893, 41] on div at bounding box center [893, 39] width 86 height 11
drag, startPoint x: 929, startPoint y: 40, endPoint x: 928, endPoint y: 53, distance: 12.8
click at [929, 40] on icon "button" at bounding box center [930, 39] width 11 height 11
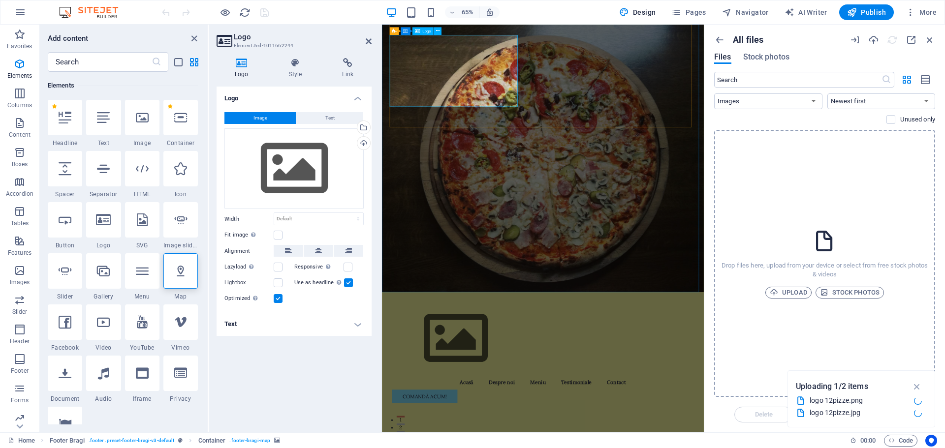
click at [840, 211] on div "Drop files here, upload from your device or select from free stock photos & vid…" at bounding box center [824, 263] width 221 height 267
click at [879, 399] on div "logo 12pizze.png" at bounding box center [858, 400] width 96 height 11
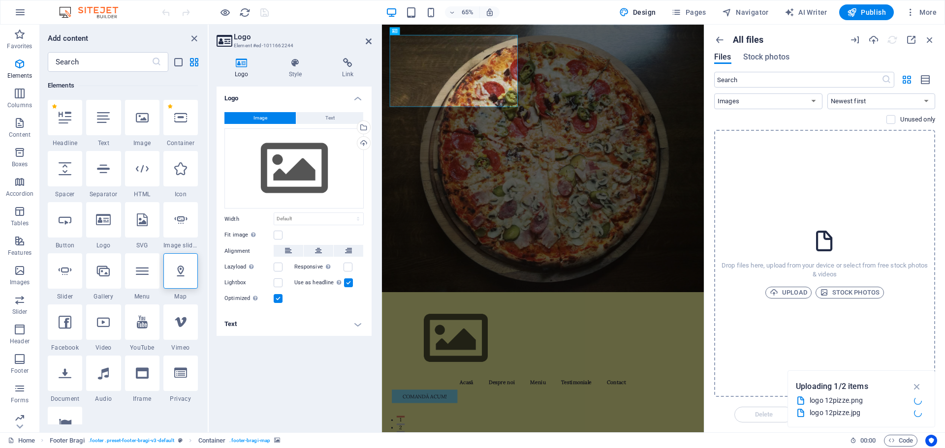
click at [815, 404] on div "logo 12pizze.png" at bounding box center [858, 400] width 96 height 11
click at [675, 336] on figure at bounding box center [629, 231] width 495 height 412
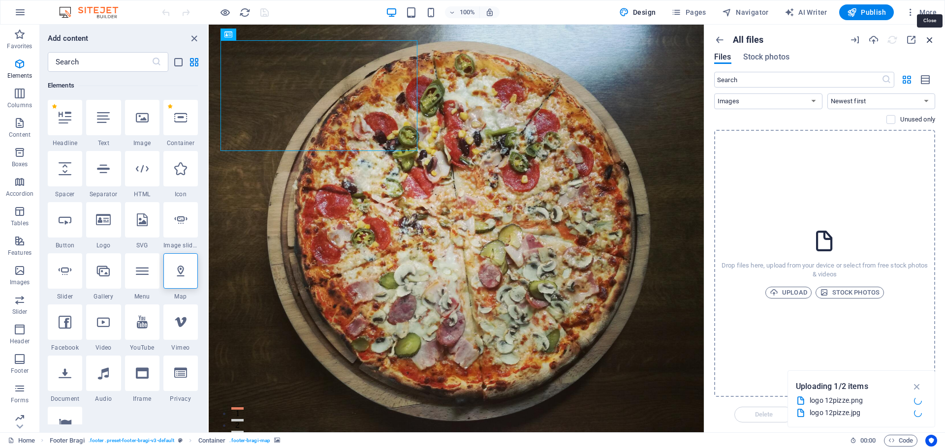
click at [933, 41] on icon "button" at bounding box center [930, 39] width 11 height 11
click at [929, 38] on icon "button" at bounding box center [930, 39] width 11 height 11
click at [720, 41] on icon "button" at bounding box center [719, 39] width 11 height 11
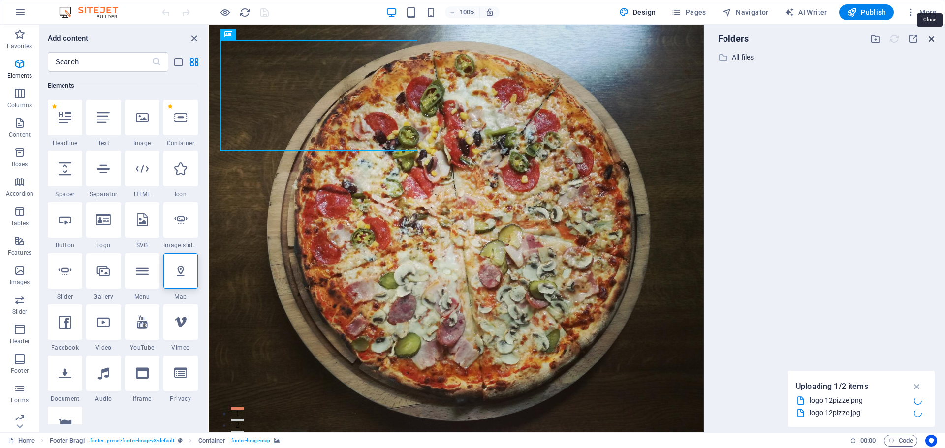
click at [932, 37] on icon "button" at bounding box center [932, 38] width 11 height 11
click at [933, 40] on icon "button" at bounding box center [932, 38] width 11 height 11
click at [931, 38] on icon "button" at bounding box center [932, 38] width 11 height 11
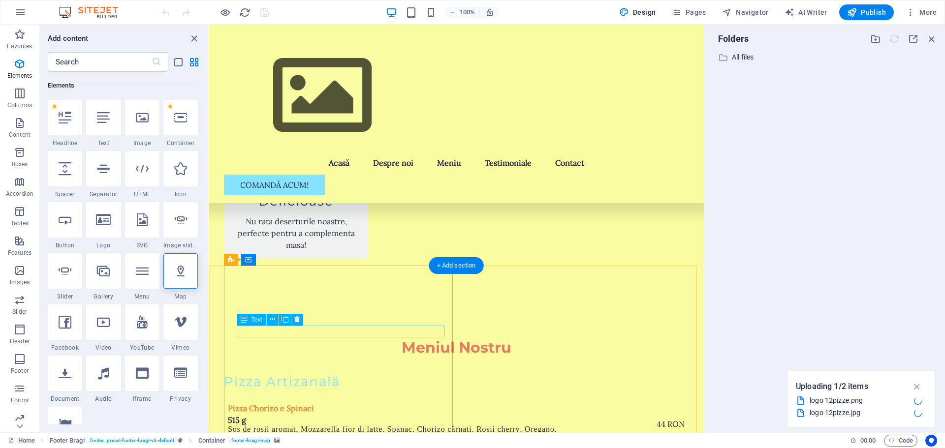
scroll to position [2657, 0]
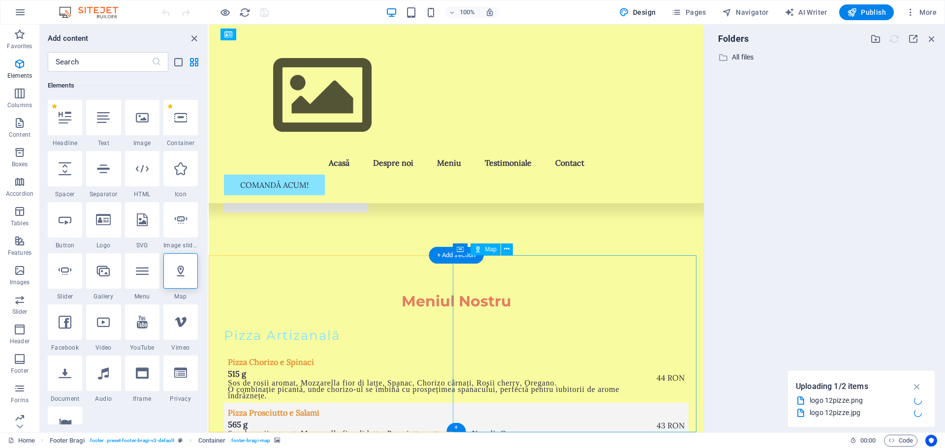
select select "1"
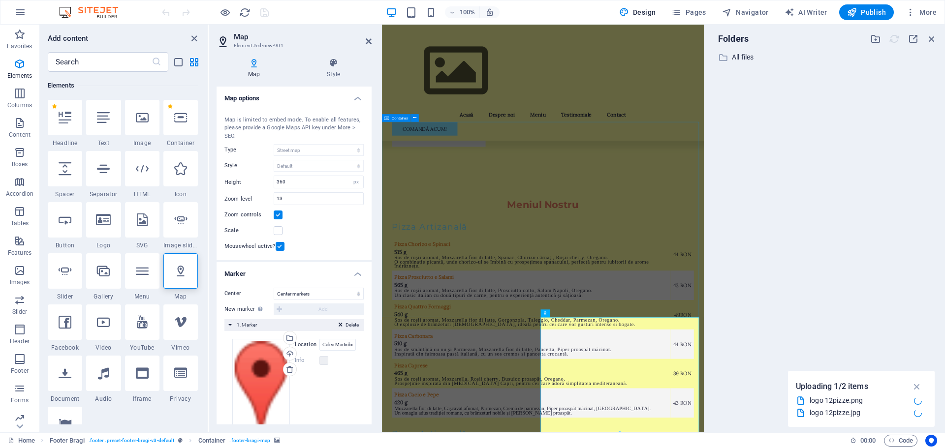
scroll to position [2437, 0]
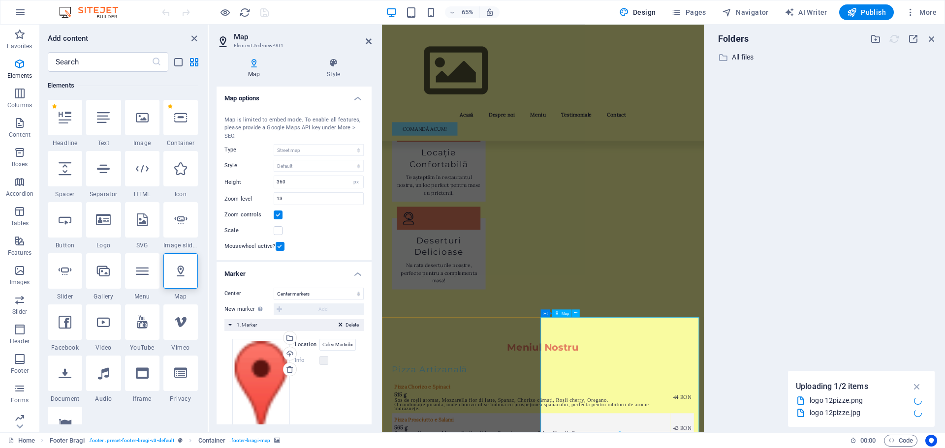
click at [366, 39] on icon at bounding box center [369, 41] width 6 height 8
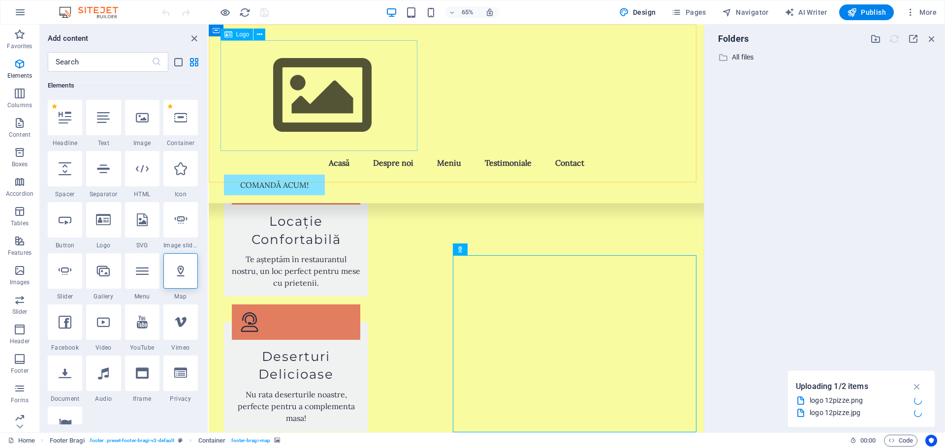
scroll to position [2657, 0]
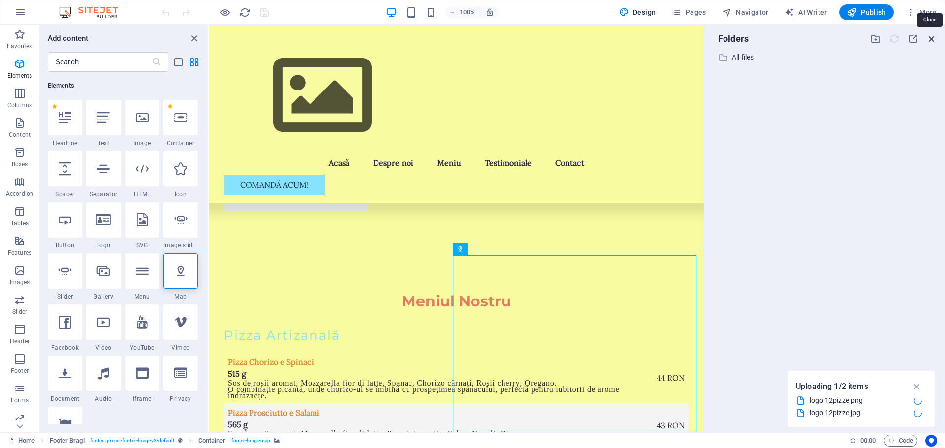
click at [932, 39] on icon "button" at bounding box center [932, 38] width 11 height 11
drag, startPoint x: 920, startPoint y: 384, endPoint x: 917, endPoint y: 388, distance: 5.3
click at [919, 383] on icon "button" at bounding box center [917, 387] width 11 height 11
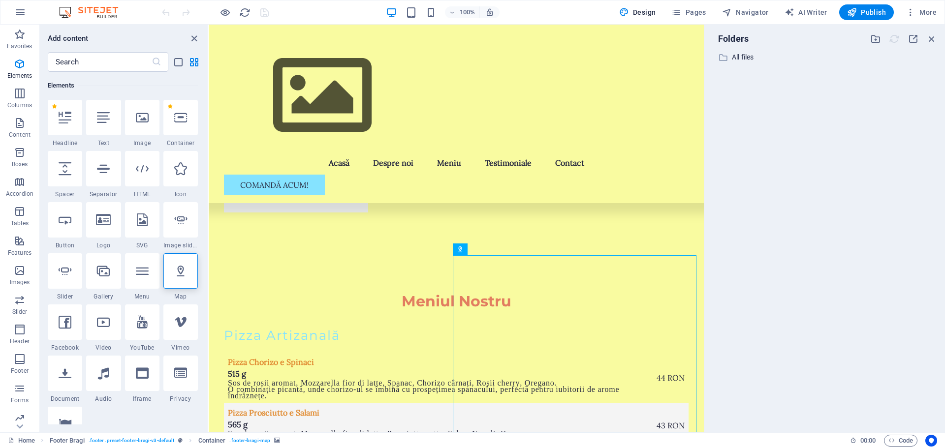
click at [896, 38] on div at bounding box center [903, 38] width 67 height 11
click at [735, 67] on div "​ All files All files" at bounding box center [824, 238] width 225 height 374
click at [737, 56] on p "All files" at bounding box center [825, 57] width 187 height 11
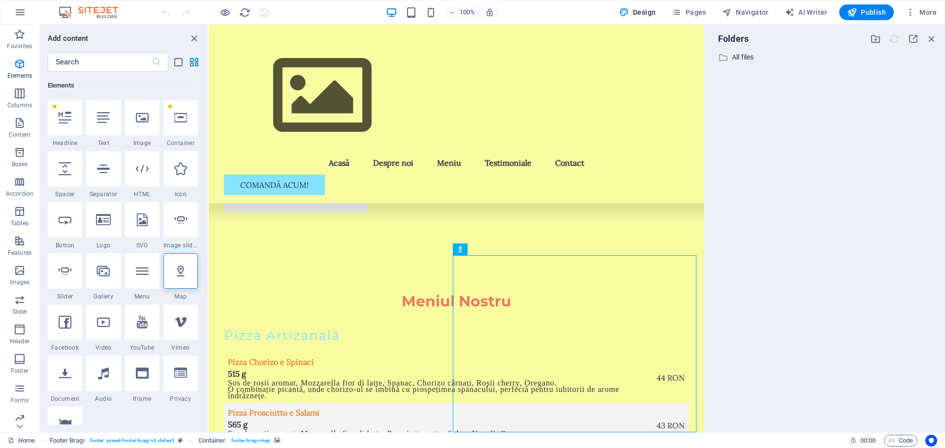
select select "image"
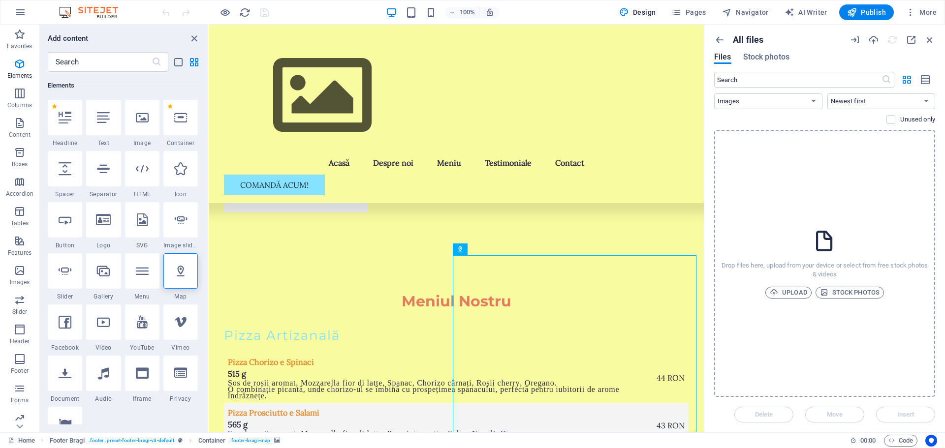
click at [832, 234] on icon at bounding box center [824, 241] width 25 height 25
click at [921, 119] on p "Unused only" at bounding box center [917, 119] width 35 height 9
click at [0, 0] on input "checkbox" at bounding box center [0, 0] width 0 height 0
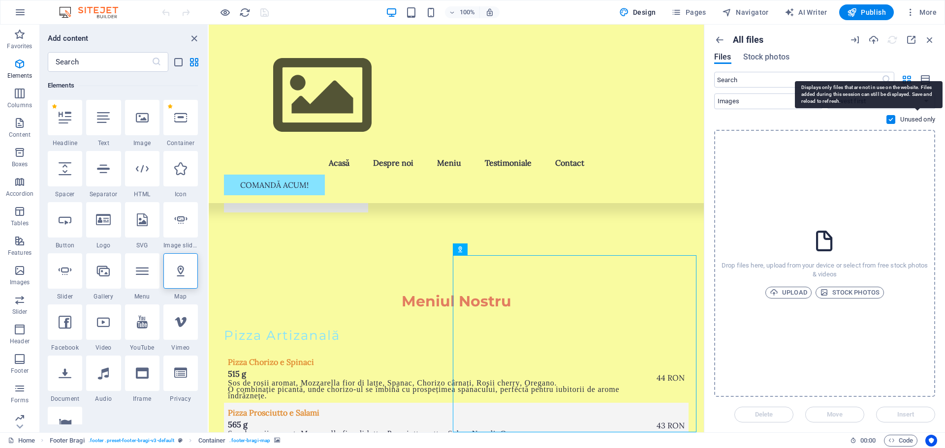
click at [910, 119] on p "Unused only" at bounding box center [917, 119] width 35 height 9
click at [0, 0] on input "checkbox" at bounding box center [0, 0] width 0 height 0
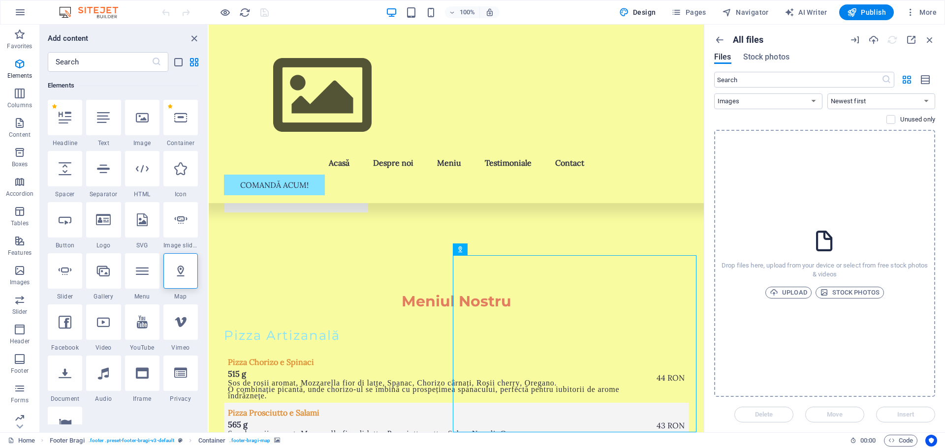
click at [893, 41] on div at bounding box center [893, 39] width 86 height 11
click at [931, 39] on icon "button" at bounding box center [930, 39] width 11 height 11
click at [761, 125] on div "​ All Images Documents Audio Video Vector Other Newest first Oldest first Name …" at bounding box center [824, 101] width 221 height 58
click at [926, 38] on icon "button" at bounding box center [930, 39] width 11 height 11
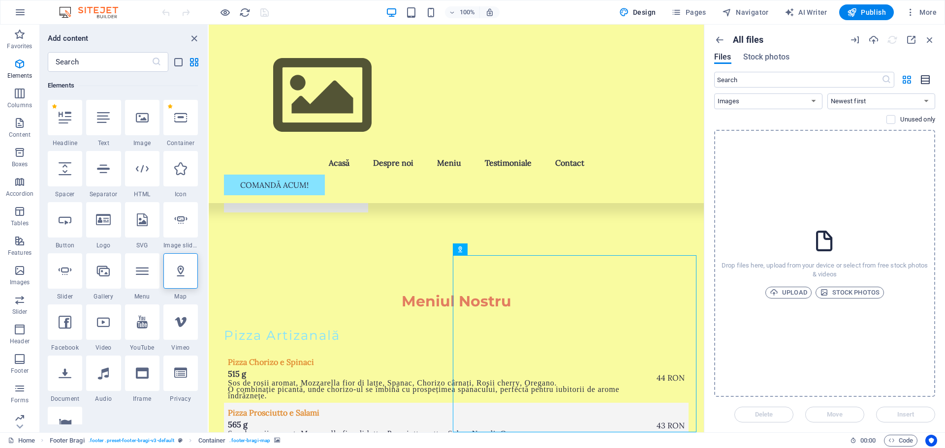
click at [933, 77] on button "button" at bounding box center [925, 80] width 19 height 16
click at [926, 78] on icon "button" at bounding box center [926, 79] width 11 height 11
click at [905, 79] on icon "button" at bounding box center [906, 79] width 11 height 11
click at [777, 58] on span "Stock photos" at bounding box center [766, 57] width 46 height 12
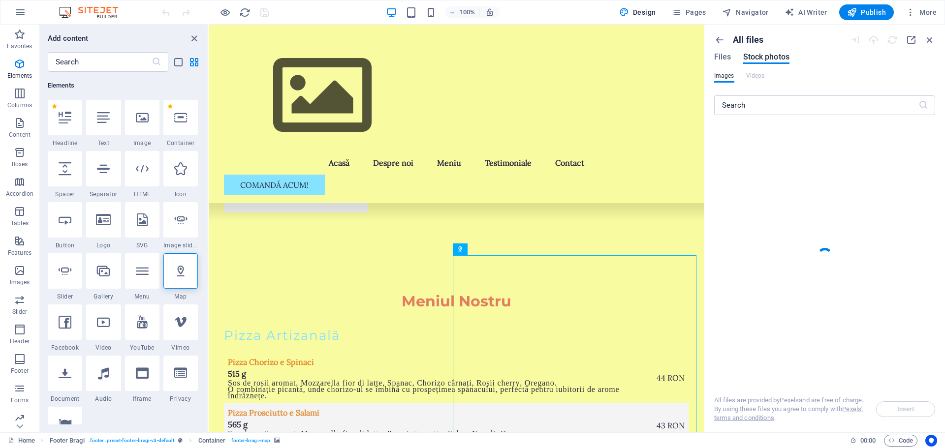
drag, startPoint x: 724, startPoint y: 58, endPoint x: 734, endPoint y: 69, distance: 15.1
click at [724, 57] on span "Files" at bounding box center [722, 57] width 17 height 12
select select "image"
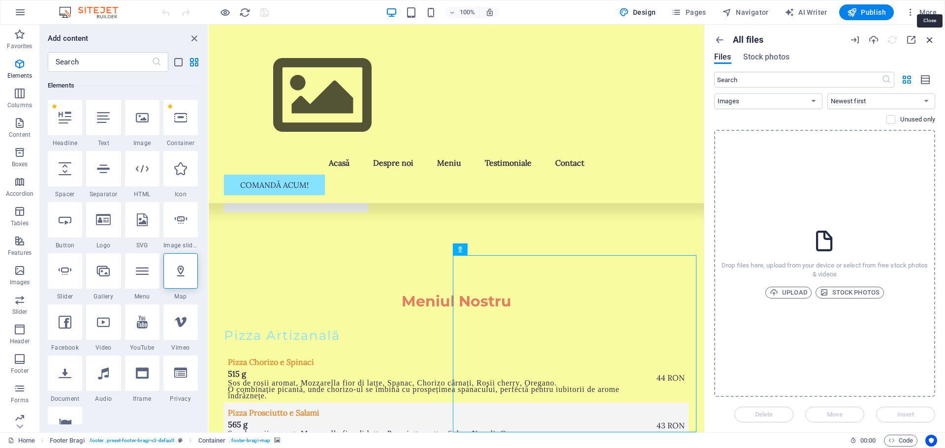
click at [929, 38] on icon "button" at bounding box center [930, 39] width 11 height 11
click at [452, 57] on div "Menu Acasă Despre noi Meniu Testimoniale Contact Comandă acum!" at bounding box center [456, 114] width 495 height 179
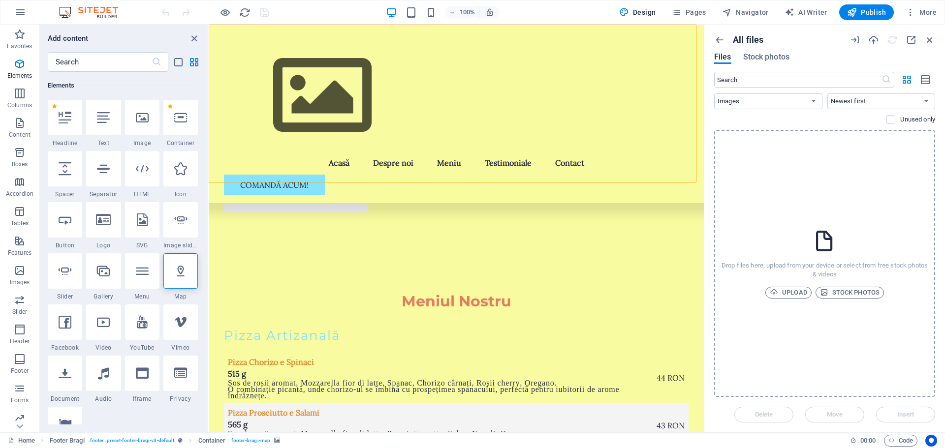
click at [123, 34] on div "Add content" at bounding box center [124, 38] width 168 height 12
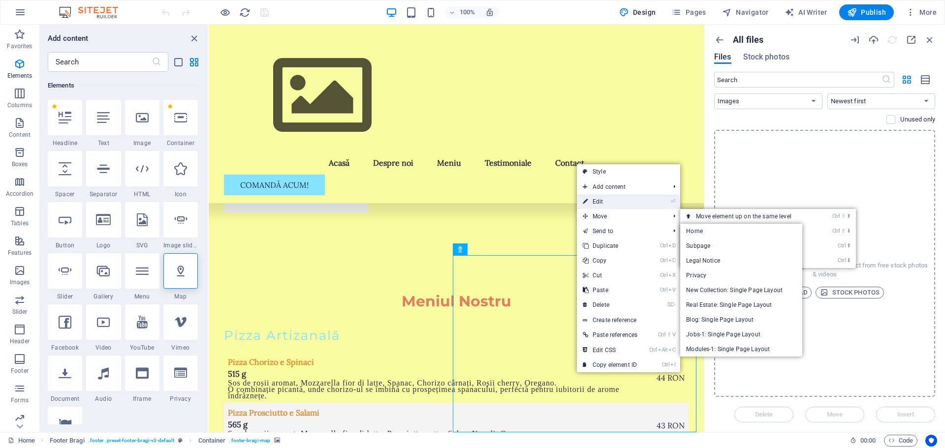
click at [608, 201] on link "⏎ Edit" at bounding box center [610, 201] width 66 height 15
select select "1"
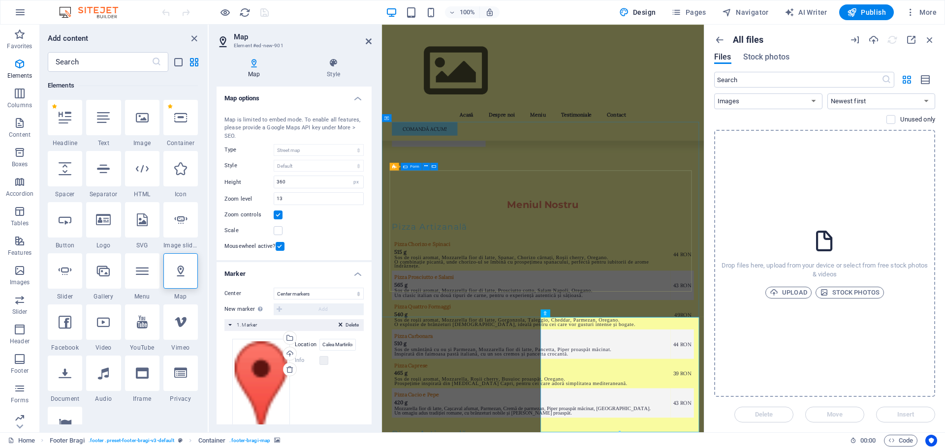
scroll to position [2437, 0]
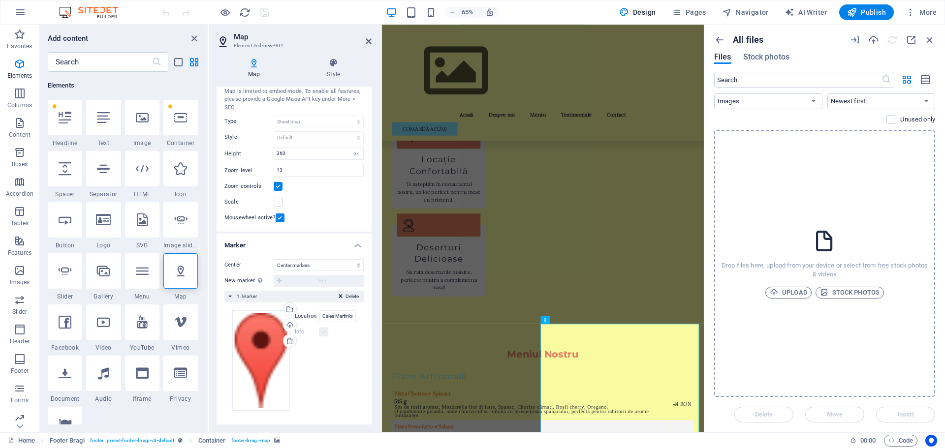
scroll to position [2425, 0]
click at [325, 332] on label at bounding box center [324, 332] width 9 height 9
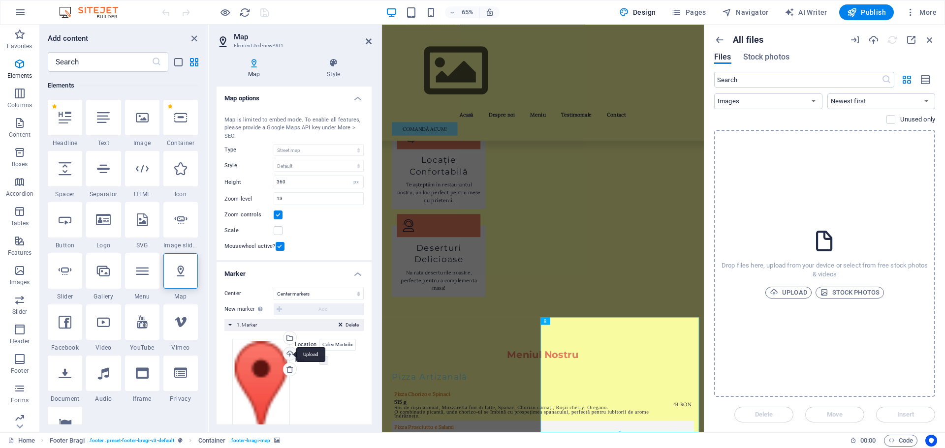
click at [287, 356] on div "Upload" at bounding box center [289, 355] width 15 height 15
click at [287, 353] on div "Upload" at bounding box center [289, 355] width 15 height 15
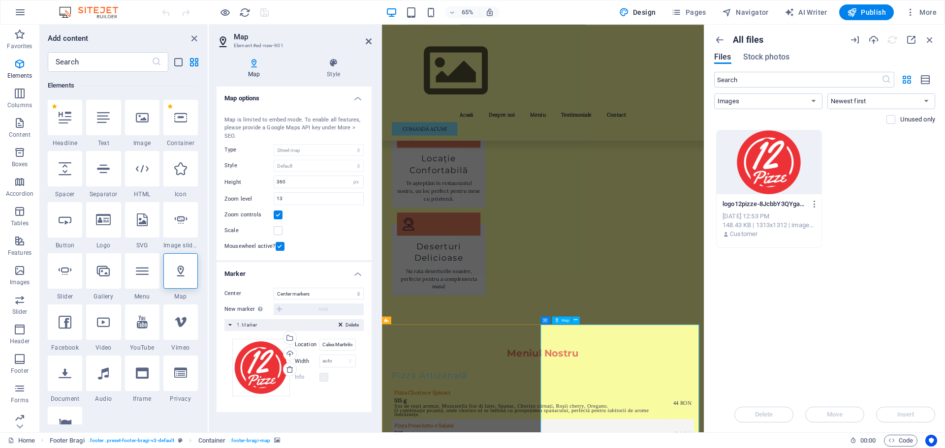
scroll to position [2425, 0]
click at [769, 171] on div at bounding box center [769, 162] width 105 height 64
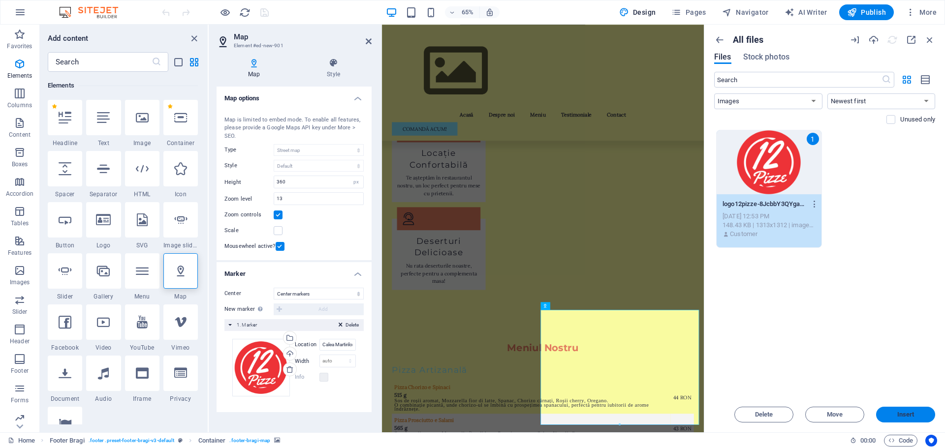
scroll to position [2437, 0]
click at [915, 413] on span "Insert" at bounding box center [905, 415] width 51 height 6
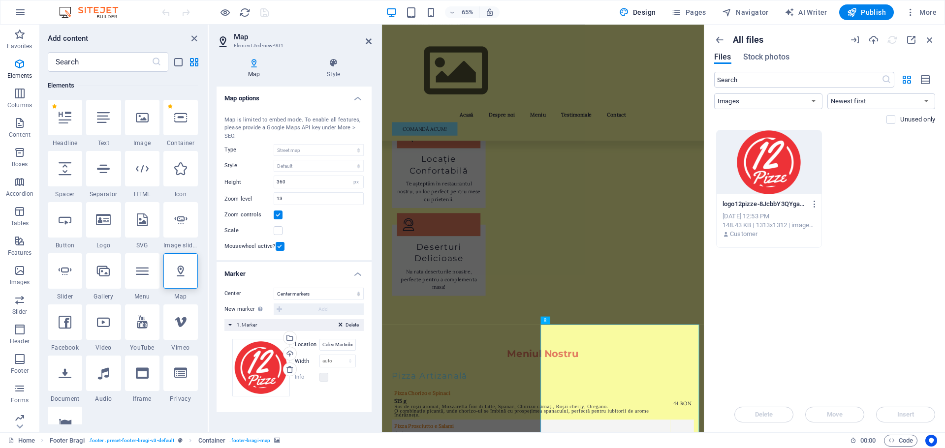
scroll to position [2425, 0]
click at [780, 169] on div at bounding box center [769, 162] width 105 height 64
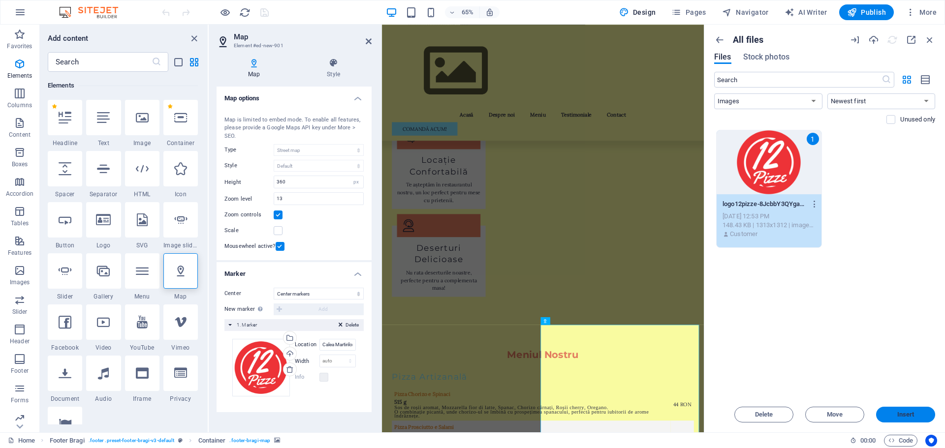
click at [905, 415] on span "Insert" at bounding box center [905, 415] width 17 height 6
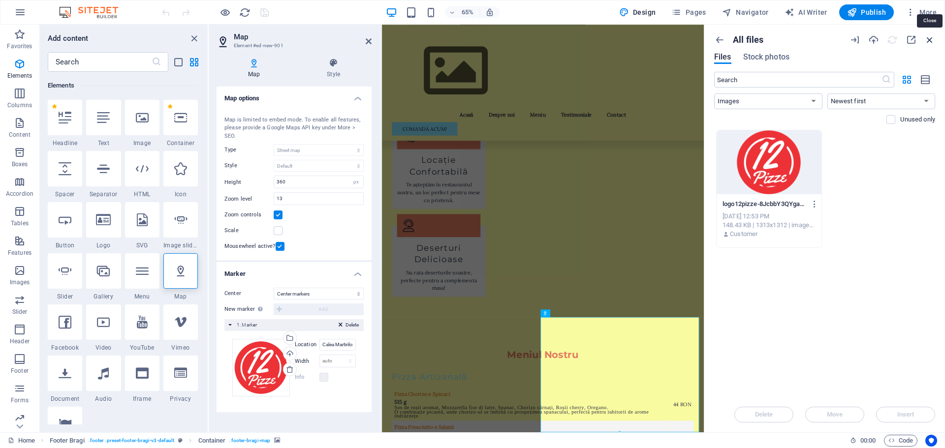
click at [932, 36] on icon "button" at bounding box center [930, 39] width 11 height 11
click at [716, 39] on icon "button" at bounding box center [719, 39] width 11 height 11
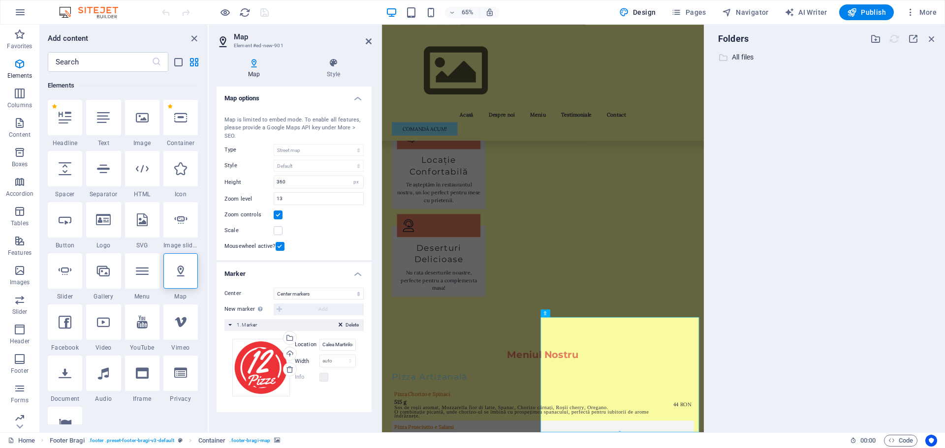
click at [749, 56] on p "All files" at bounding box center [825, 57] width 187 height 11
select select "image"
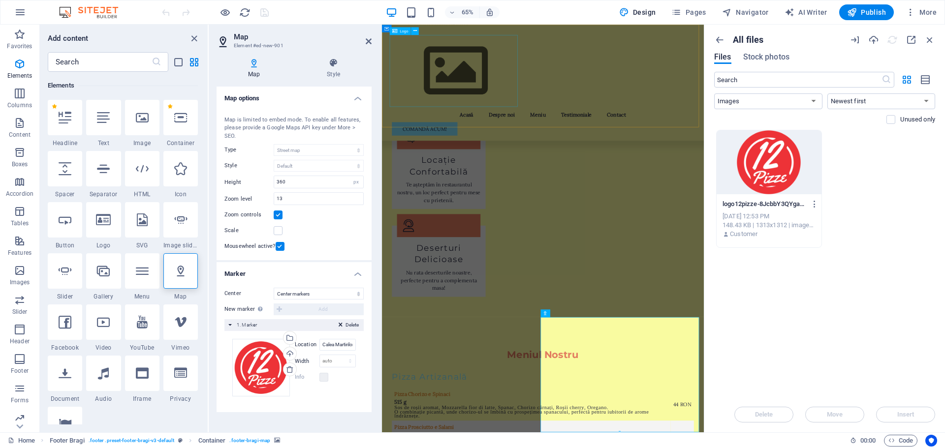
click at [478, 88] on div at bounding box center [629, 95] width 465 height 111
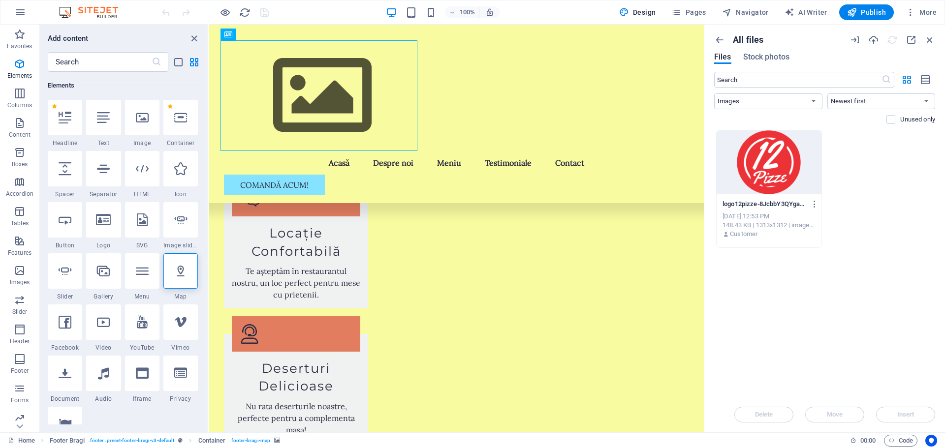
click at [764, 165] on div at bounding box center [769, 162] width 105 height 64
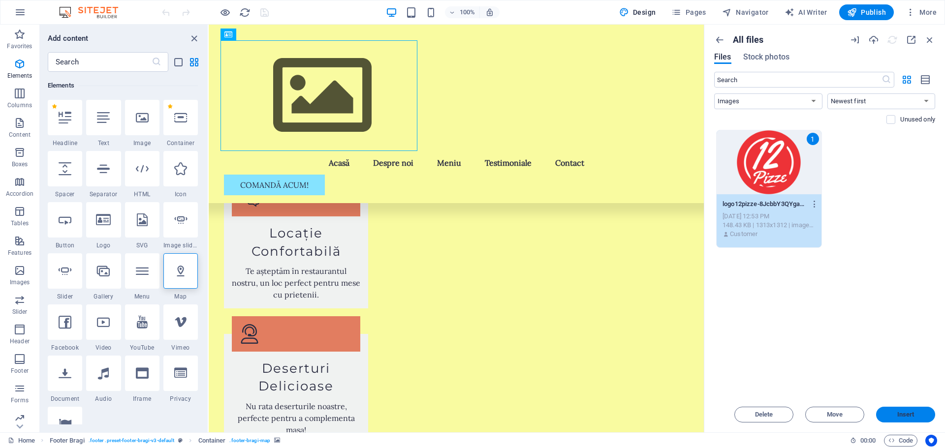
click at [902, 416] on span "Insert" at bounding box center [905, 415] width 17 height 6
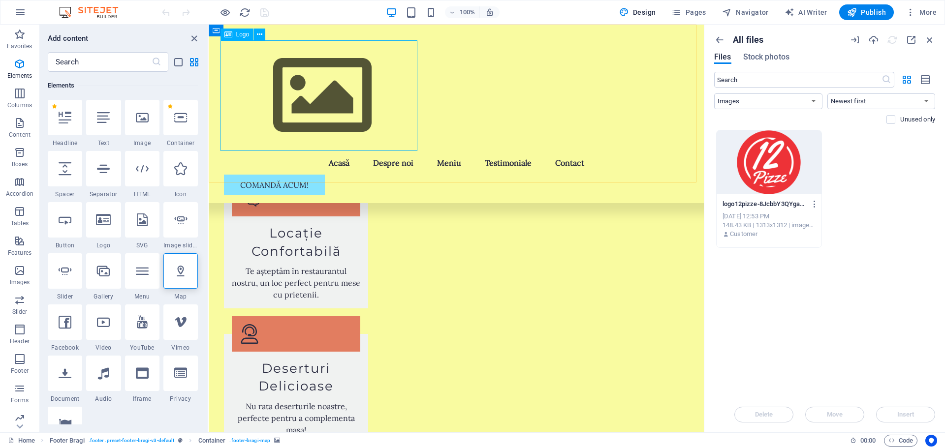
click at [325, 101] on div at bounding box center [456, 95] width 465 height 111
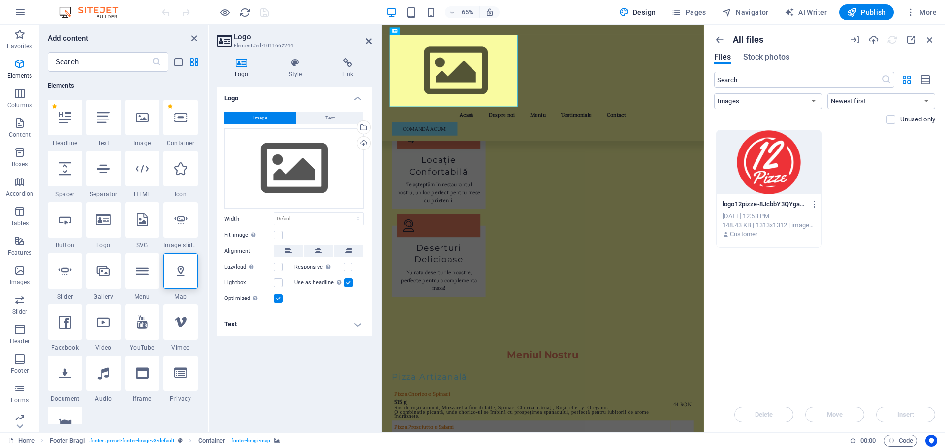
click at [774, 162] on div at bounding box center [769, 162] width 105 height 64
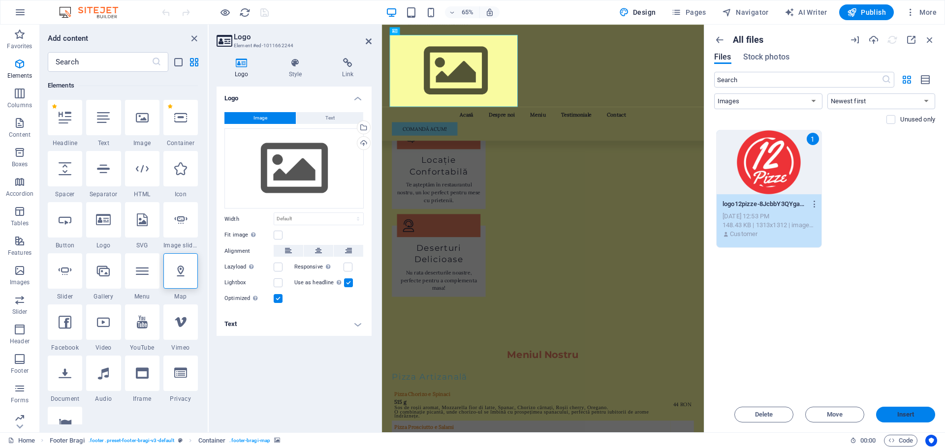
click at [910, 410] on button "Insert" at bounding box center [905, 415] width 59 height 16
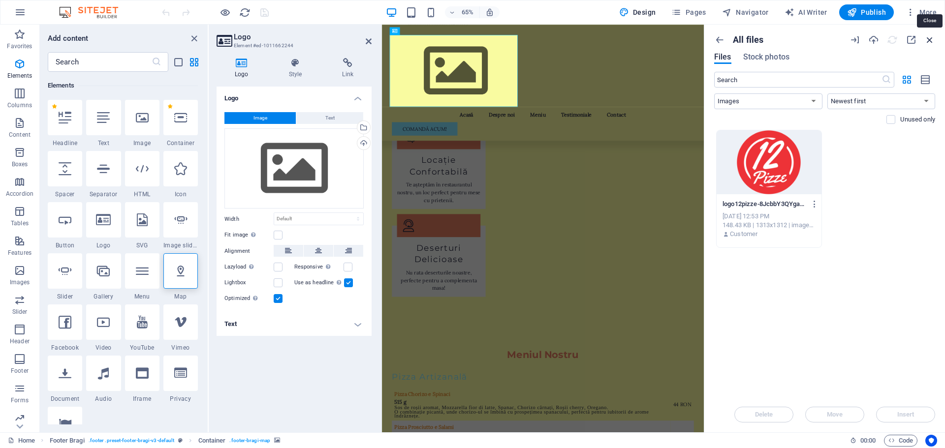
click at [930, 38] on icon "button" at bounding box center [930, 39] width 11 height 11
click at [296, 172] on div "Drag files here, click to choose files or select files from Files or our free s…" at bounding box center [293, 168] width 139 height 81
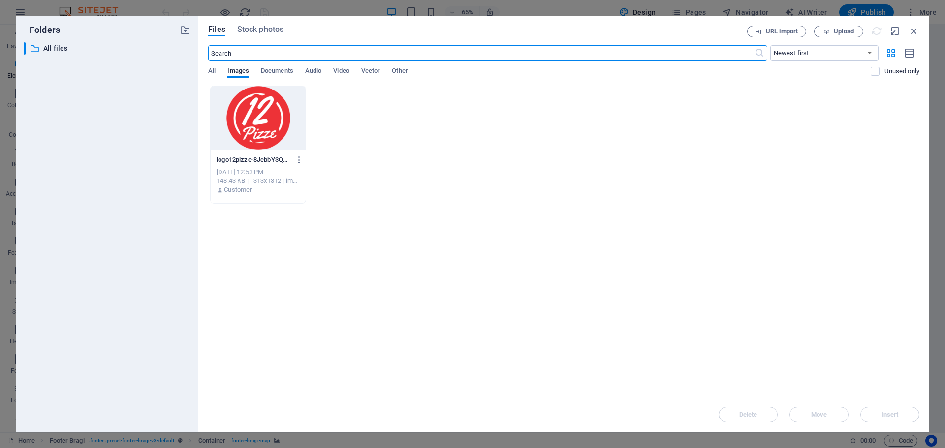
drag, startPoint x: 270, startPoint y: 129, endPoint x: 281, endPoint y: 147, distance: 20.5
click at [270, 129] on div at bounding box center [258, 118] width 95 height 64
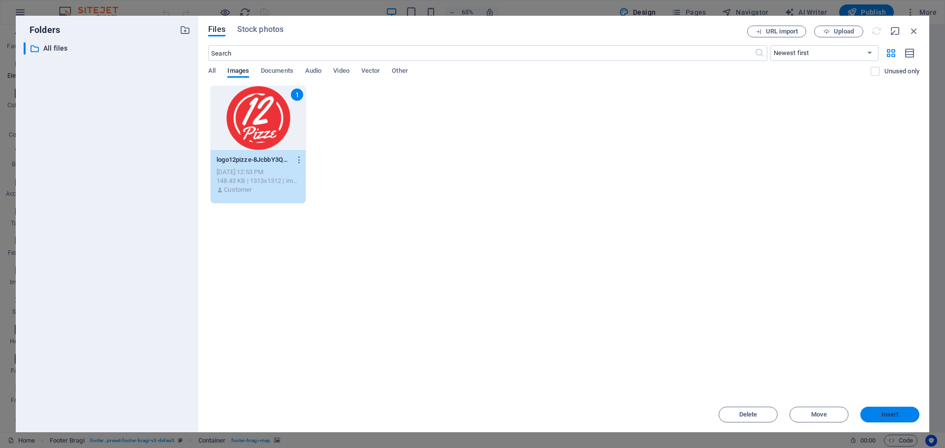
click at [892, 414] on span "Insert" at bounding box center [890, 415] width 17 height 6
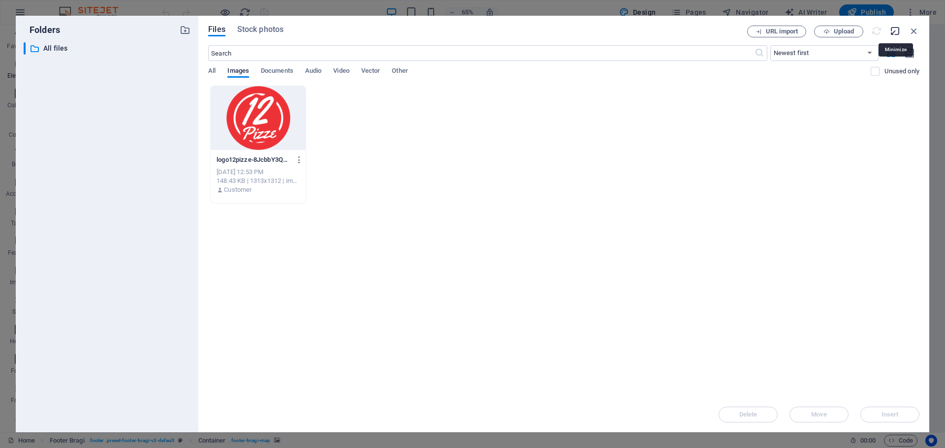
click at [894, 31] on icon "button" at bounding box center [895, 31] width 11 height 11
select select "image"
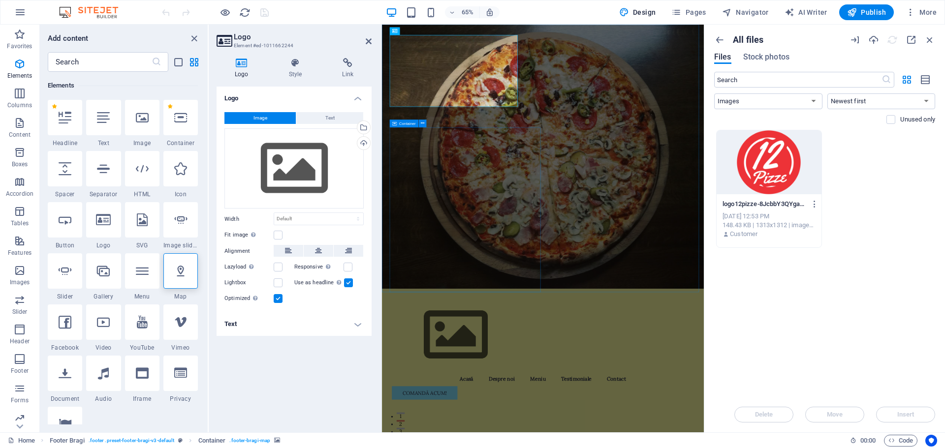
scroll to position [0, 0]
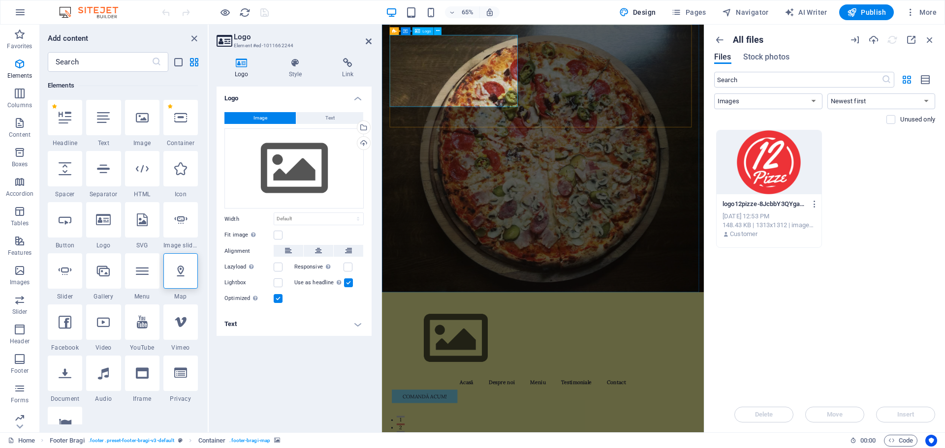
click at [421, 31] on div "Logo" at bounding box center [422, 31] width 21 height 8
click at [929, 41] on icon "button" at bounding box center [930, 39] width 11 height 11
click at [836, 54] on div "Files Stock photos" at bounding box center [824, 58] width 221 height 11
click at [929, 40] on icon "button" at bounding box center [930, 39] width 11 height 11
click at [634, 13] on span "Design" at bounding box center [637, 12] width 37 height 10
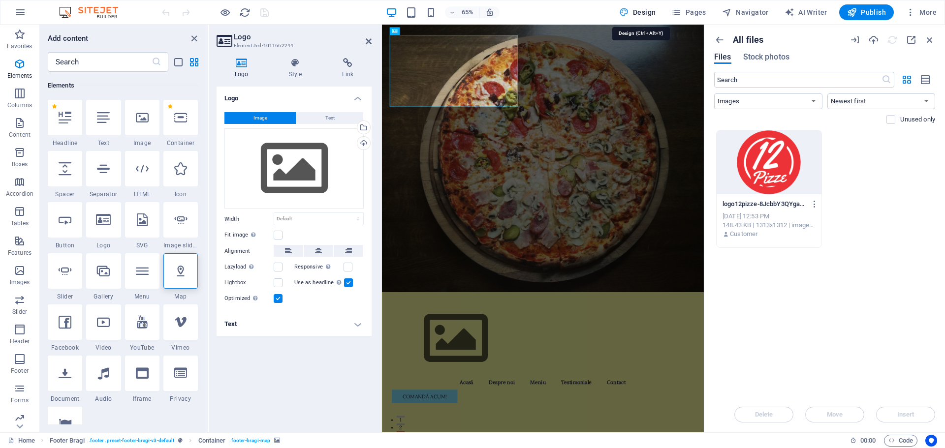
click at [635, 13] on span "Design" at bounding box center [637, 12] width 37 height 10
click at [627, 11] on icon "button" at bounding box center [624, 12] width 10 height 10
click at [638, 13] on span "Design" at bounding box center [637, 12] width 37 height 10
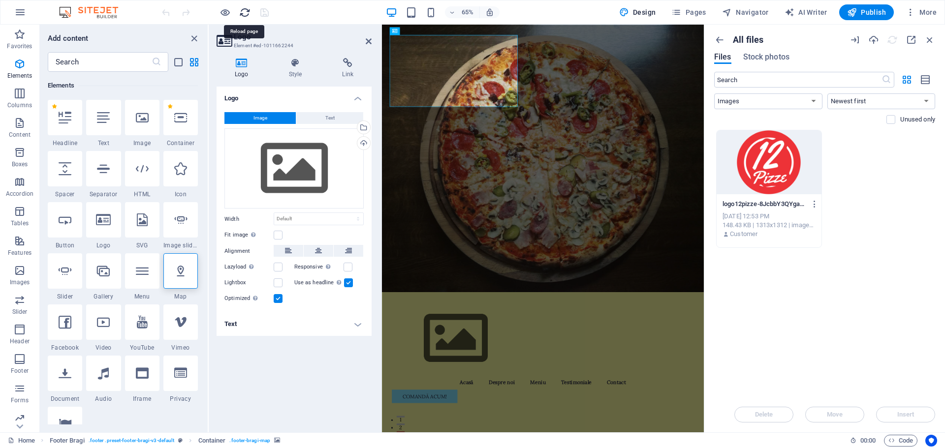
click at [245, 12] on icon "reload" at bounding box center [244, 12] width 11 height 11
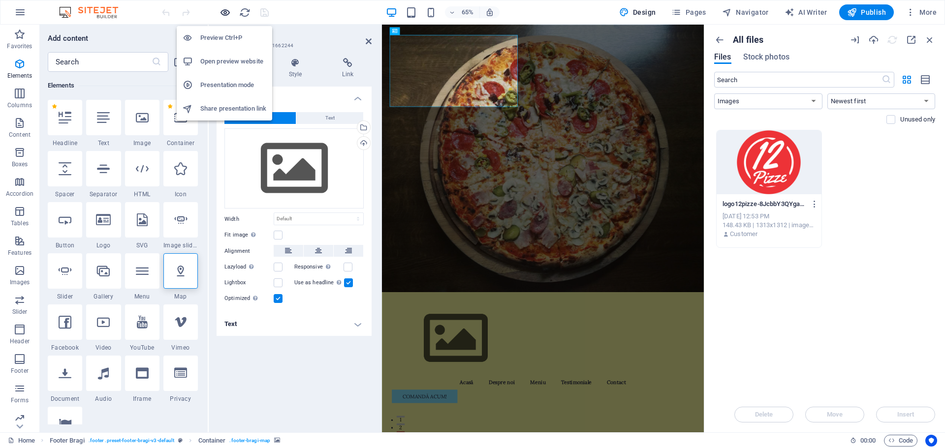
click at [225, 12] on icon "button" at bounding box center [225, 12] width 11 height 11
click at [213, 37] on h6 "Preview Ctrl+P" at bounding box center [233, 38] width 66 height 12
click at [221, 12] on icon "button" at bounding box center [225, 12] width 11 height 11
click at [224, 61] on h6 "Open preview website" at bounding box center [233, 62] width 66 height 12
click at [224, 13] on icon "button" at bounding box center [225, 12] width 11 height 11
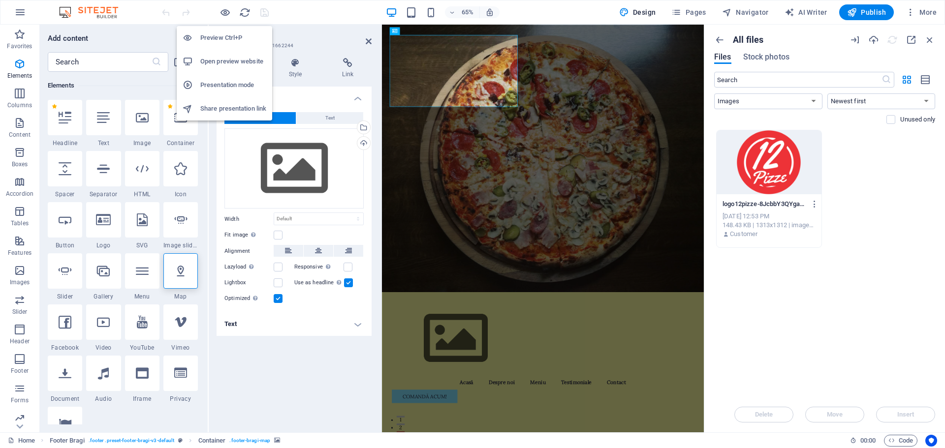
click at [225, 110] on h6 "Share presentation link" at bounding box center [233, 109] width 66 height 12
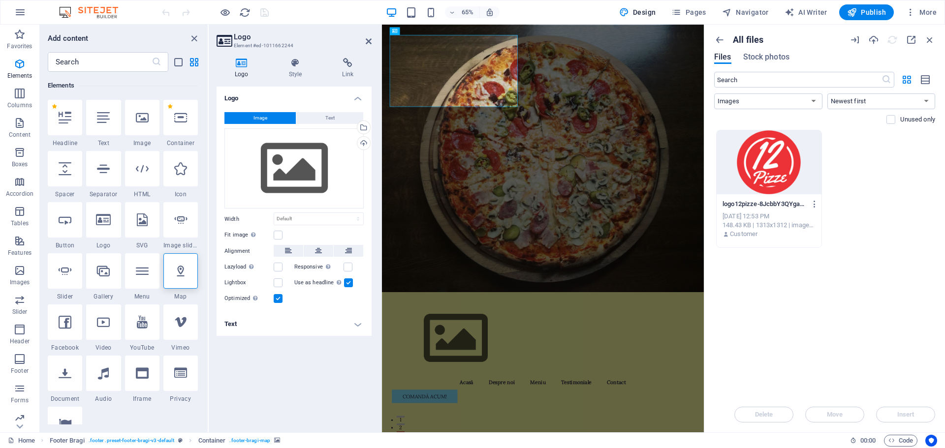
click at [890, 282] on div "Drop files here to upload them instantly logo12pizze-8JcbbY3QYgaqO8tVdKMpxg.png…" at bounding box center [824, 263] width 221 height 267
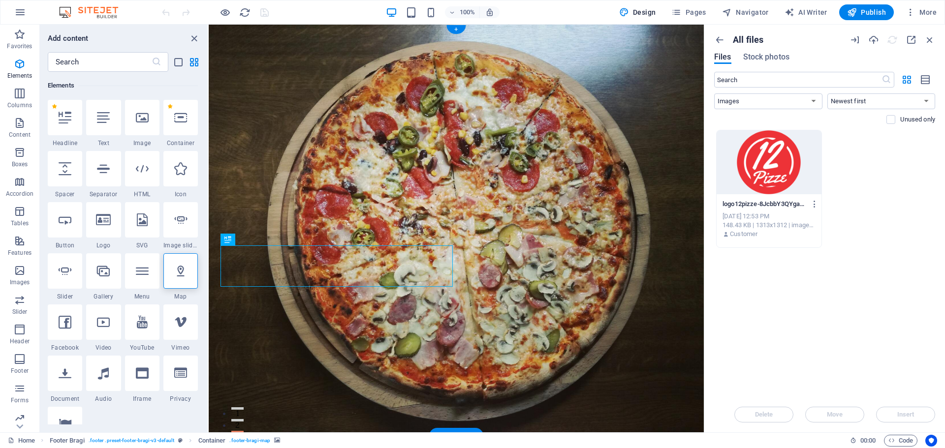
click at [548, 268] on figure at bounding box center [456, 231] width 495 height 412
click at [190, 37] on icon "close panel" at bounding box center [194, 38] width 11 height 11
click at [197, 37] on icon "close panel" at bounding box center [194, 38] width 11 height 11
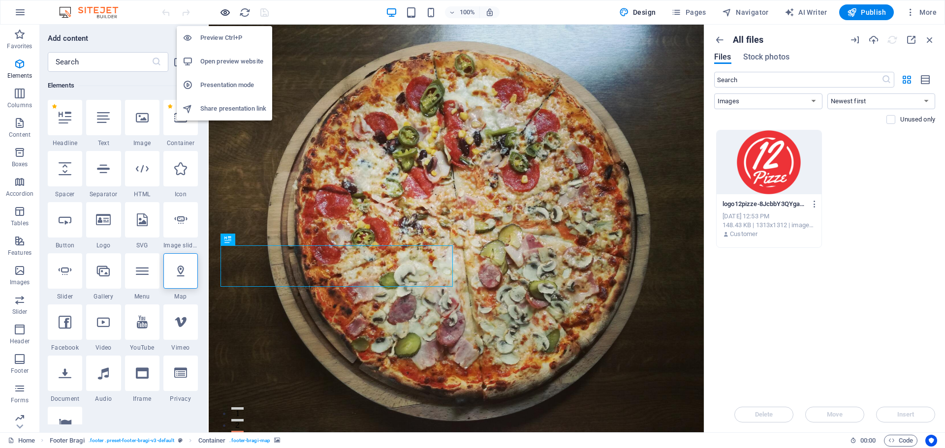
click at [224, 9] on icon "button" at bounding box center [225, 12] width 11 height 11
click at [225, 39] on h6 "Preview Ctrl+P" at bounding box center [233, 38] width 66 height 12
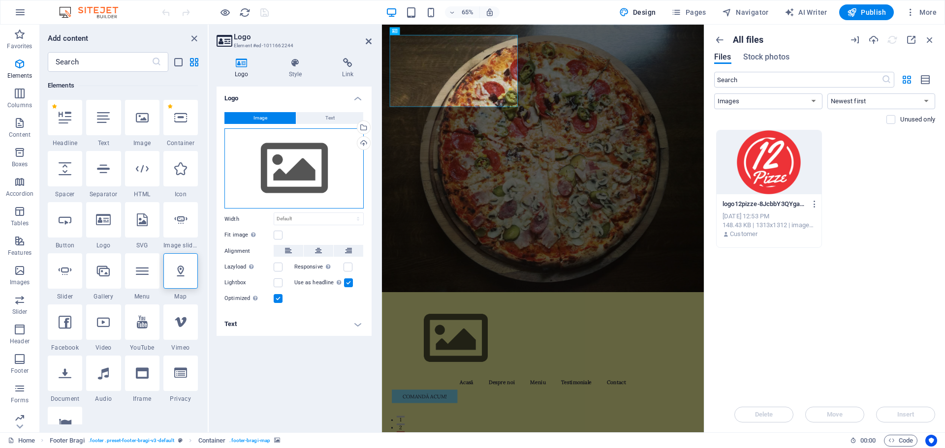
click at [284, 176] on div "Drag files here, click to choose files or select files from Files or our free s…" at bounding box center [293, 168] width 139 height 81
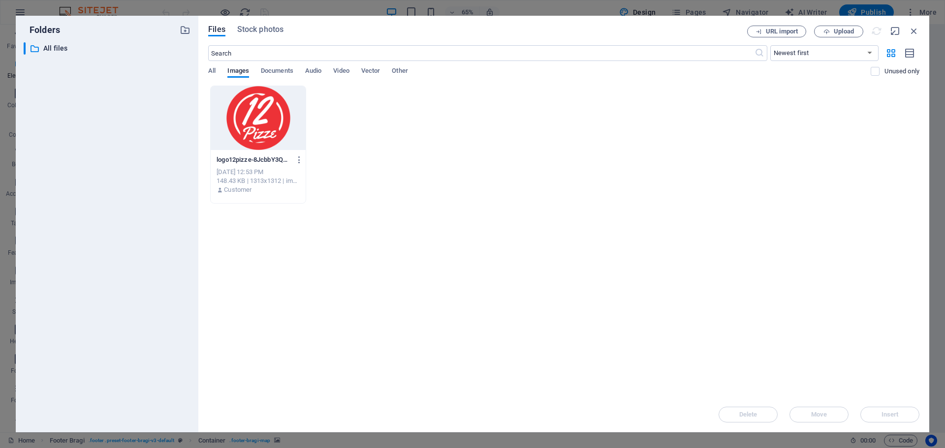
click at [278, 123] on div at bounding box center [258, 118] width 95 height 64
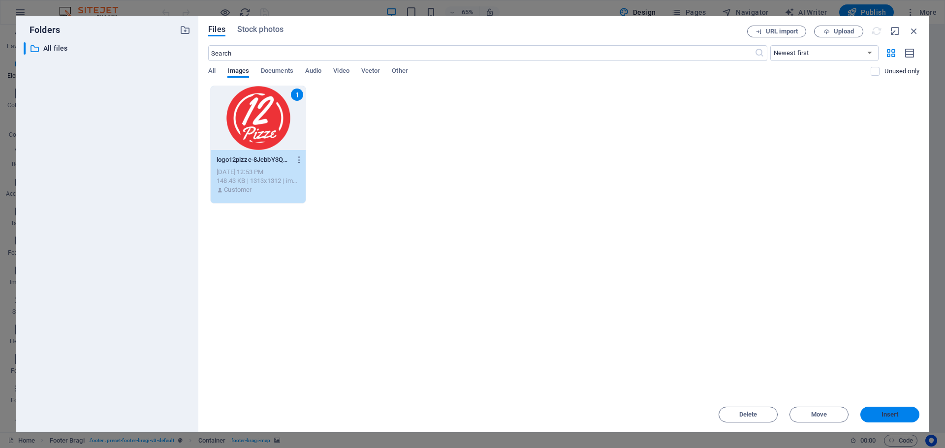
click at [902, 410] on button "Insert" at bounding box center [890, 415] width 59 height 16
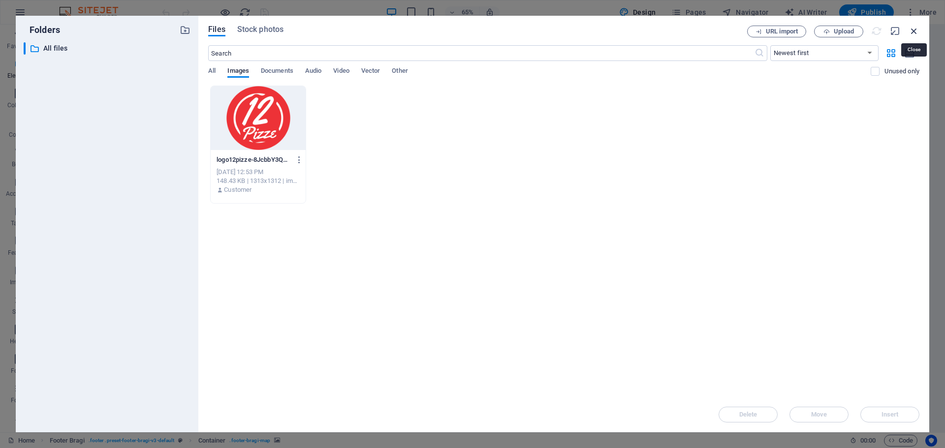
click at [916, 30] on icon "button" at bounding box center [914, 31] width 11 height 11
select select "image"
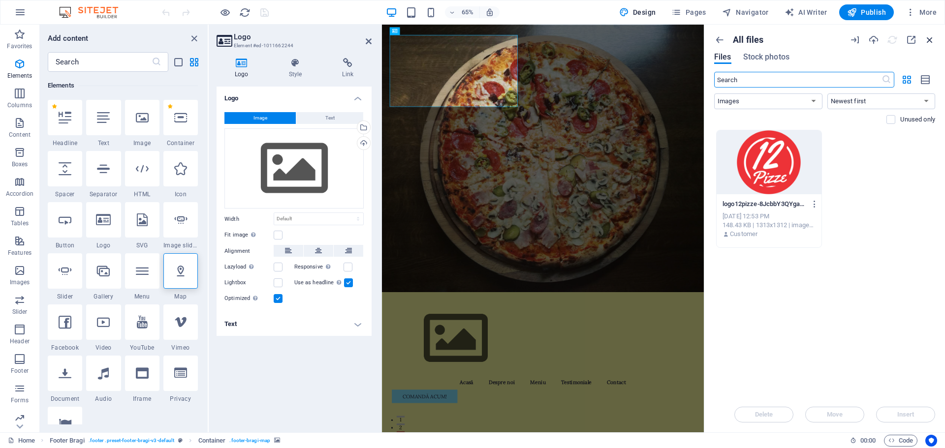
click at [929, 39] on icon "button" at bounding box center [930, 39] width 11 height 11
click at [839, 353] on div "Drop files here to upload them instantly logo12pizze-8JcbbY3QYgaqO8tVdKMpxg.png…" at bounding box center [824, 263] width 221 height 267
click at [765, 214] on div "Oct 4, 2025 12:53 PM" at bounding box center [769, 216] width 93 height 9
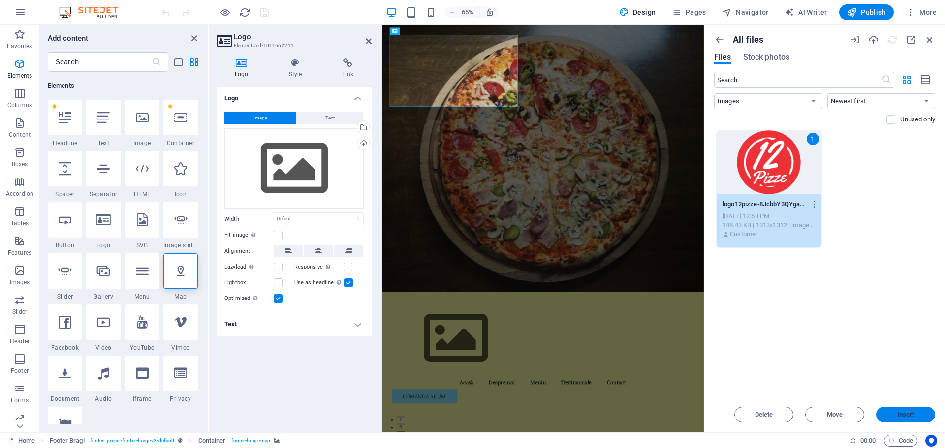
click at [904, 414] on span "Insert" at bounding box center [905, 415] width 17 height 6
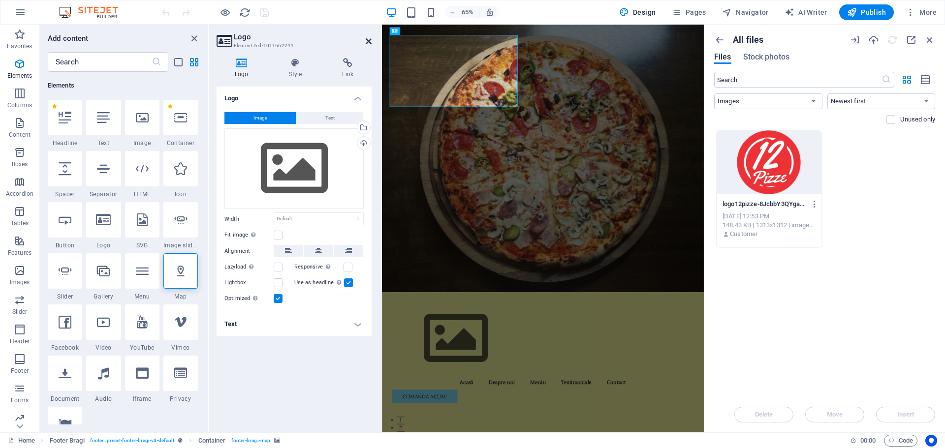
click at [370, 41] on icon at bounding box center [369, 41] width 6 height 8
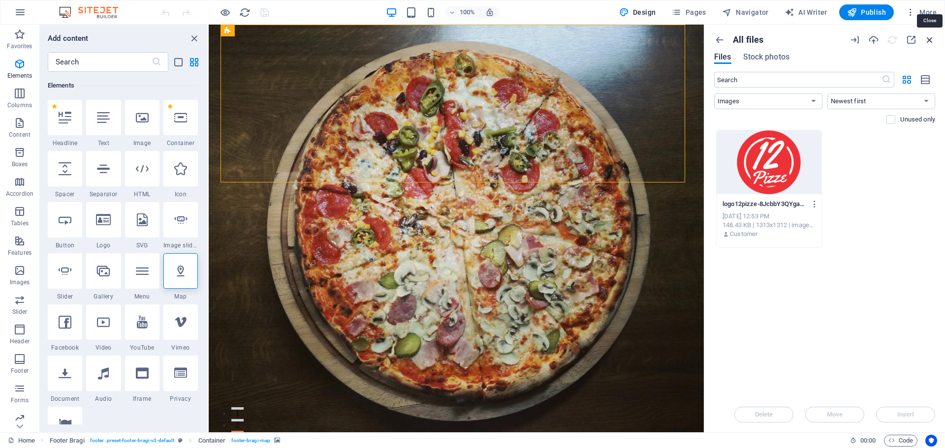
click at [928, 38] on icon "button" at bounding box center [930, 39] width 11 height 11
click at [854, 13] on icon "button" at bounding box center [852, 12] width 10 height 10
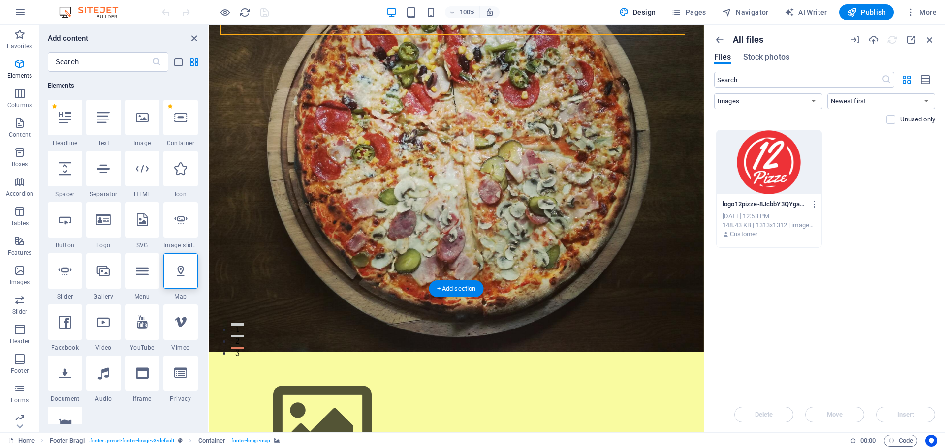
scroll to position [148, 0]
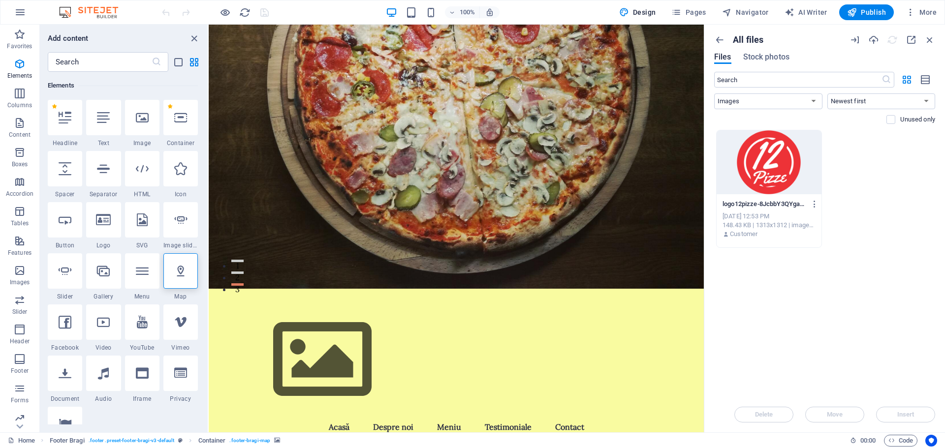
drag, startPoint x: 937, startPoint y: 0, endPoint x: 749, endPoint y: 339, distance: 387.7
click at [749, 339] on div "Drop files here to upload them instantly logo12pizze-8JcbbY3QYgaqO8tVdKMpxg.png…" at bounding box center [824, 263] width 221 height 267
click at [929, 38] on icon "button" at bounding box center [930, 39] width 11 height 11
click at [931, 41] on icon "button" at bounding box center [930, 39] width 11 height 11
click at [193, 37] on icon "close panel" at bounding box center [194, 38] width 11 height 11
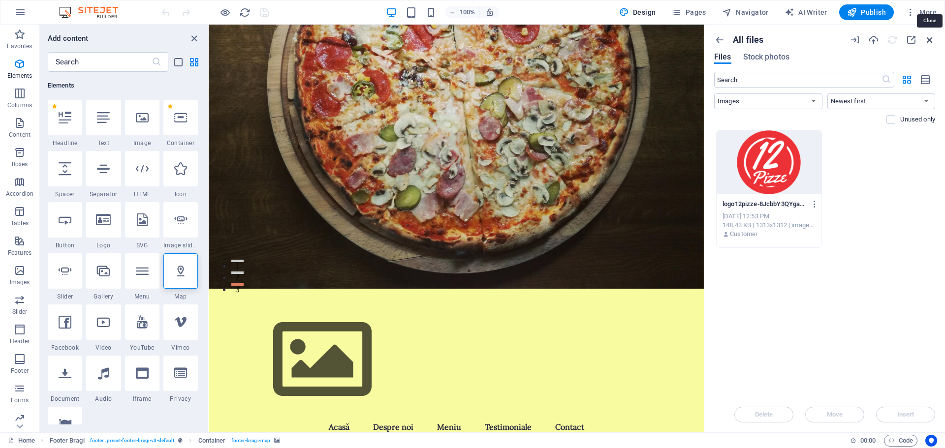
click at [931, 40] on icon "button" at bounding box center [930, 39] width 11 height 11
click at [194, 37] on icon "close panel" at bounding box center [194, 38] width 11 height 11
click at [72, 10] on img at bounding box center [94, 12] width 74 height 12
click at [90, 10] on img at bounding box center [94, 12] width 74 height 12
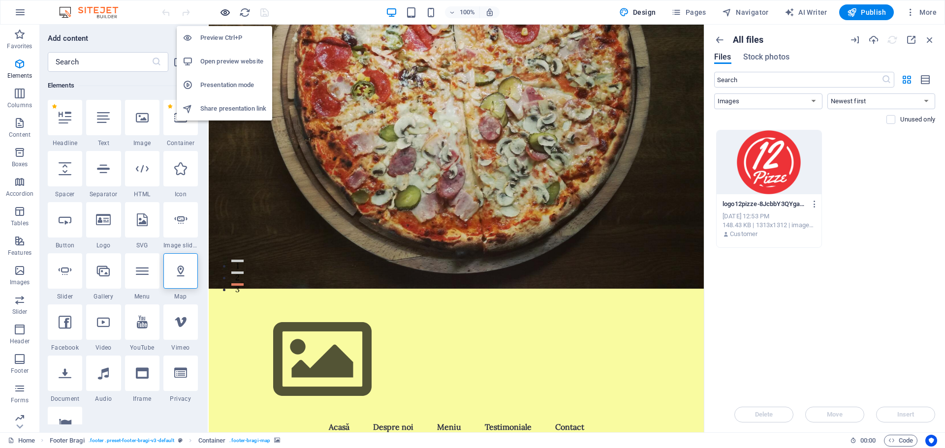
click at [222, 15] on icon "button" at bounding box center [225, 12] width 11 height 11
click at [227, 15] on icon "button" at bounding box center [225, 12] width 11 height 11
click at [219, 39] on h6 "Preview Ctrl+P" at bounding box center [233, 38] width 66 height 12
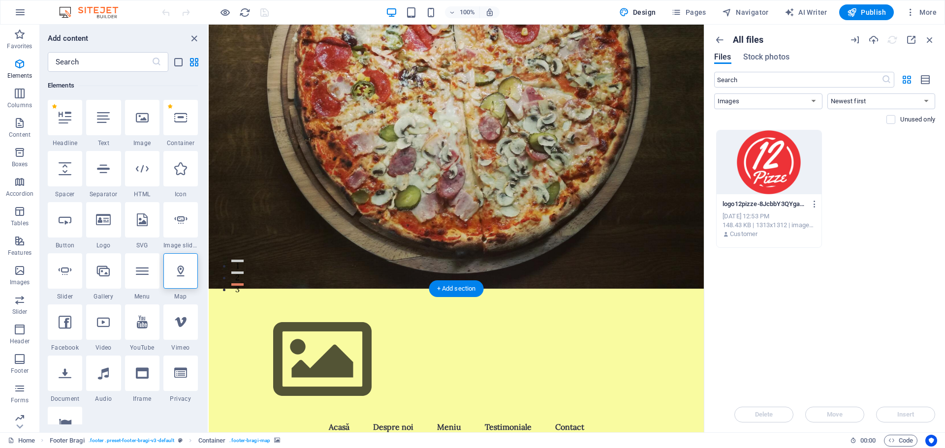
click at [560, 167] on figure at bounding box center [456, 83] width 495 height 412
click at [928, 40] on icon "button" at bounding box center [930, 39] width 11 height 11
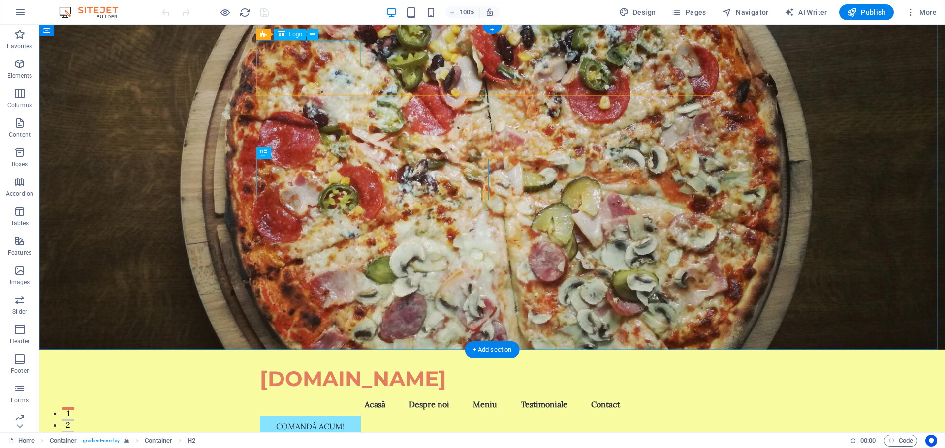
click at [305, 366] on div "[DOMAIN_NAME]" at bounding box center [492, 379] width 465 height 27
click at [290, 35] on span "Logo" at bounding box center [295, 35] width 13 height 6
click at [294, 34] on span "Logo" at bounding box center [295, 35] width 13 height 6
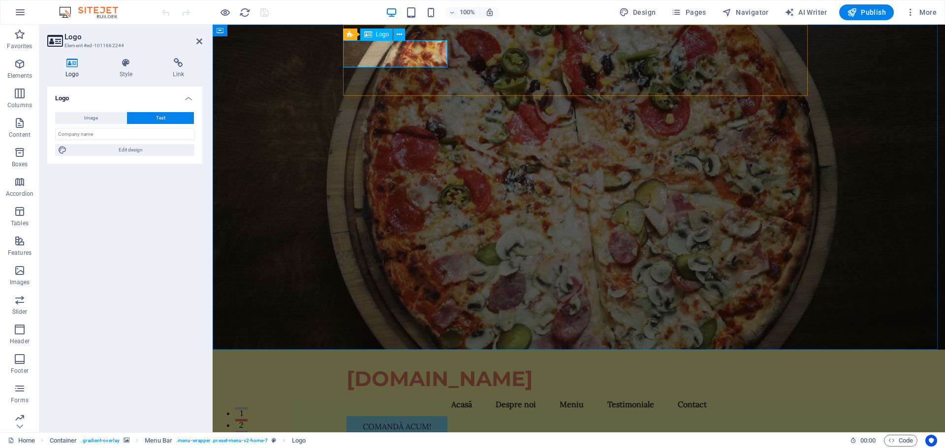
click at [395, 366] on div "[DOMAIN_NAME]" at bounding box center [579, 379] width 465 height 27
click at [92, 118] on span "Image" at bounding box center [91, 118] width 14 height 12
select select "DISABLED_OPTION_VALUE"
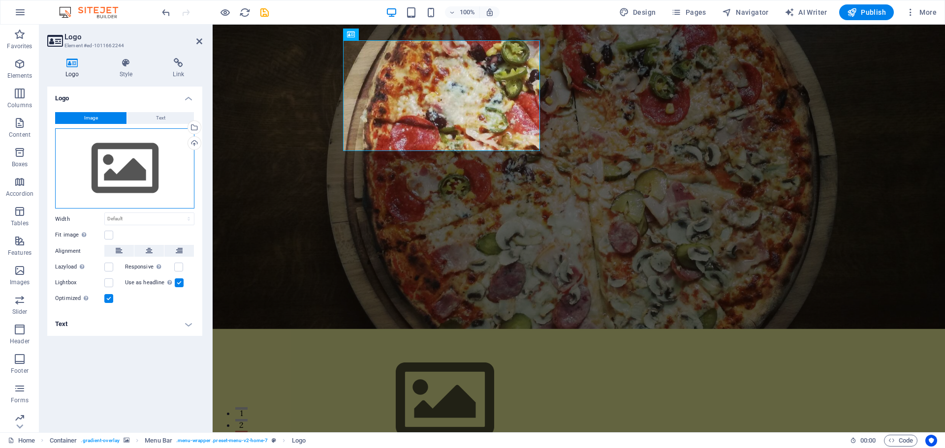
click at [121, 168] on div "Drag files here, click to choose files or select files from Files or our free s…" at bounding box center [124, 168] width 139 height 81
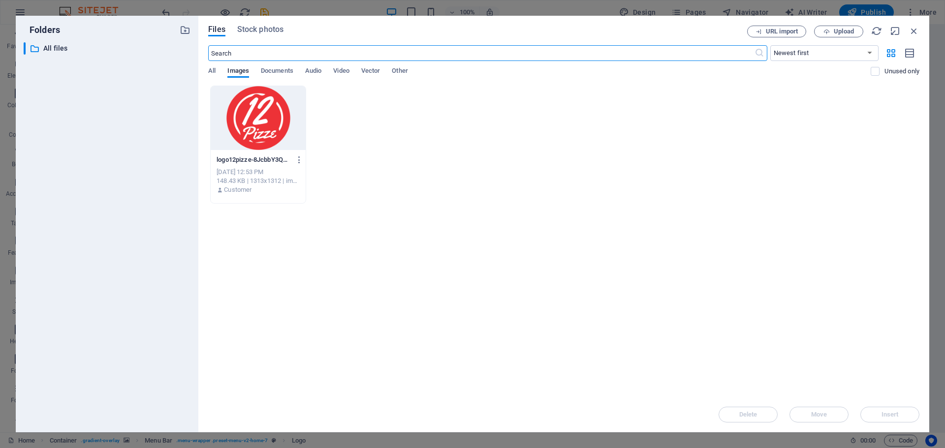
click at [238, 126] on div at bounding box center [258, 118] width 95 height 64
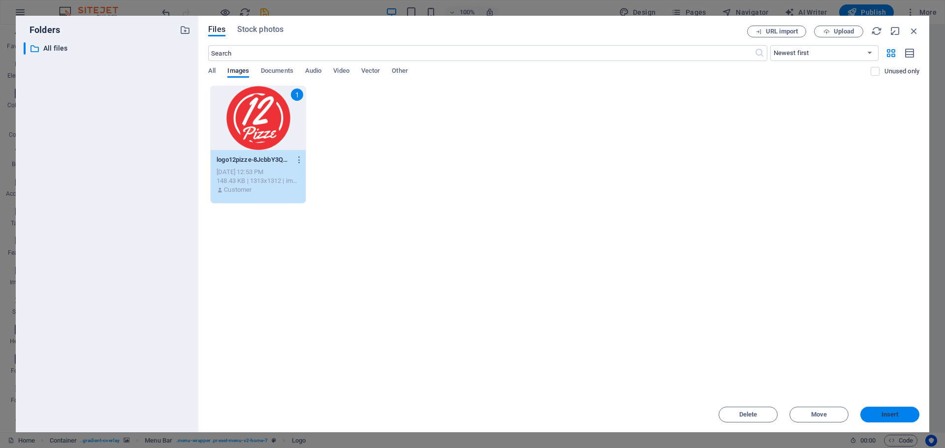
click at [898, 414] on span "Insert" at bounding box center [890, 415] width 17 height 6
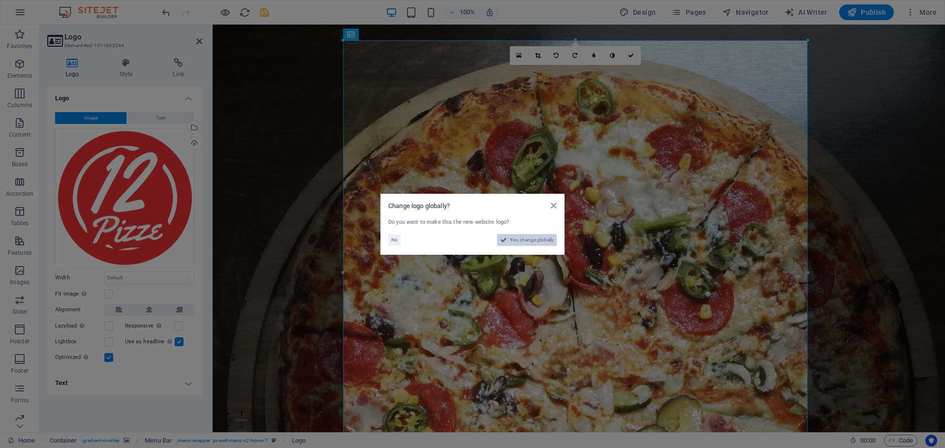
click at [524, 242] on span "Yes, change globally" at bounding box center [532, 240] width 44 height 12
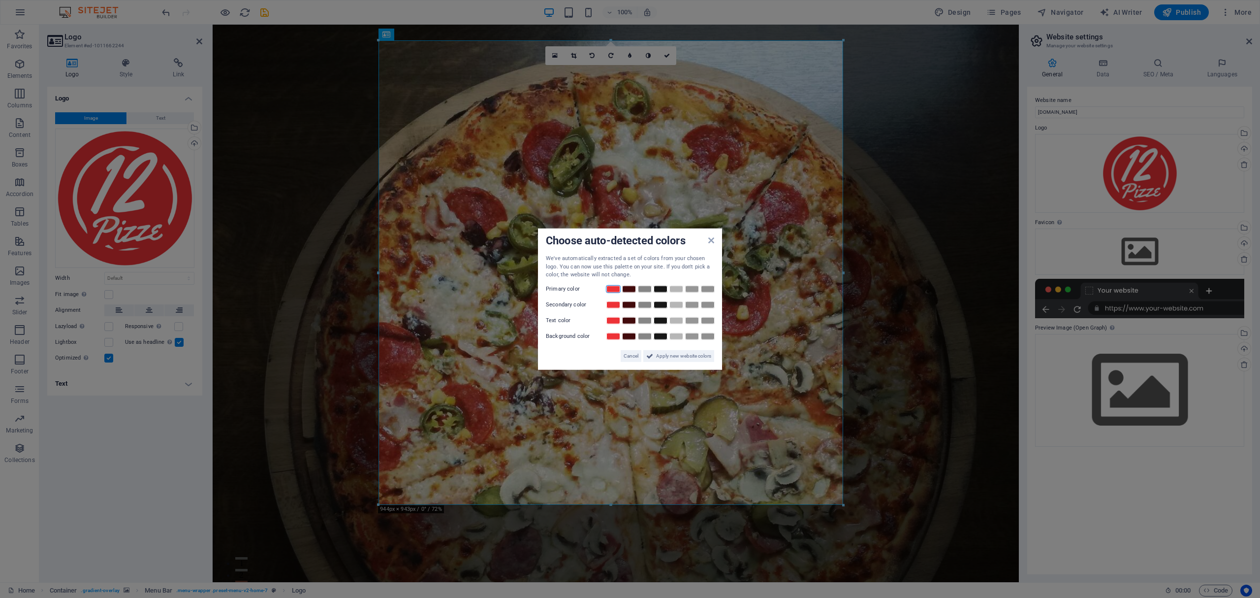
click at [613, 288] on link at bounding box center [613, 289] width 15 height 8
click at [631, 305] on link at bounding box center [629, 304] width 15 height 8
click at [642, 302] on link at bounding box center [645, 304] width 15 height 8
click at [658, 321] on link at bounding box center [660, 320] width 15 height 8
click at [675, 336] on link at bounding box center [676, 336] width 15 height 8
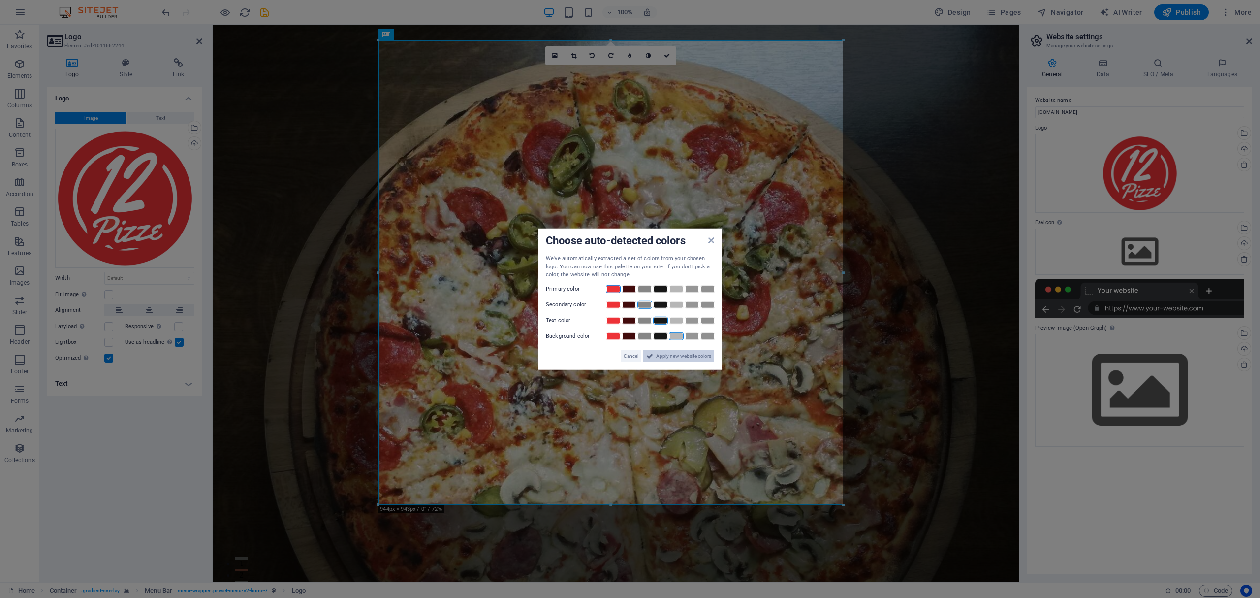
click at [676, 356] on span "Apply new website colors" at bounding box center [683, 356] width 55 height 12
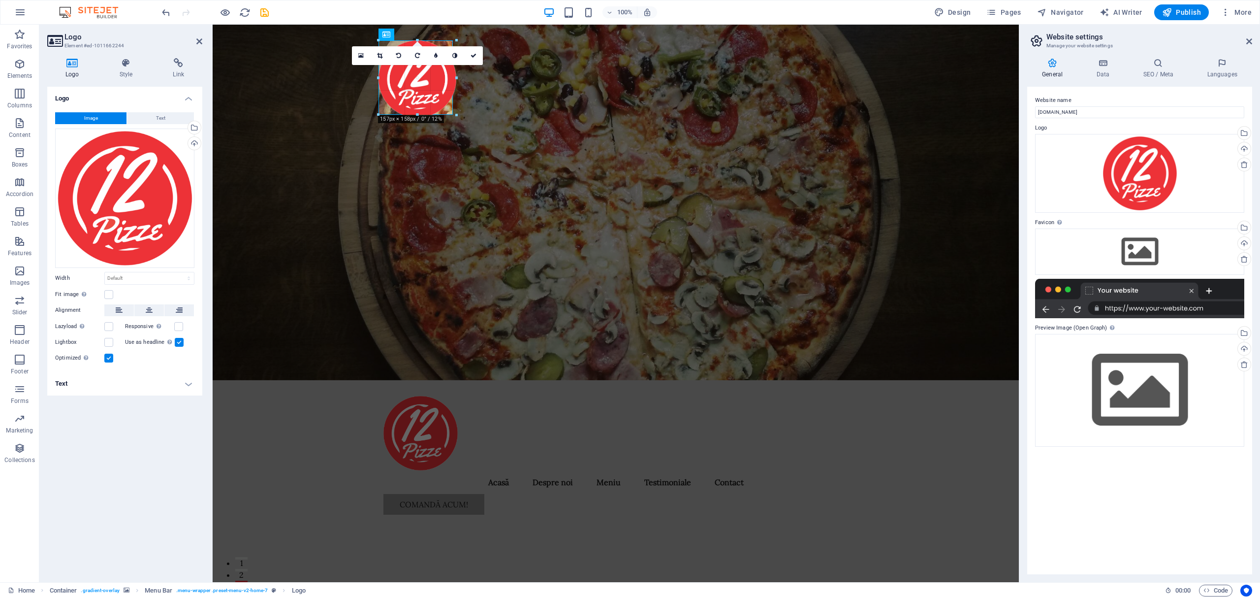
drag, startPoint x: 844, startPoint y: 505, endPoint x: 453, endPoint y: 77, distance: 579.2
type input "150"
select select "px"
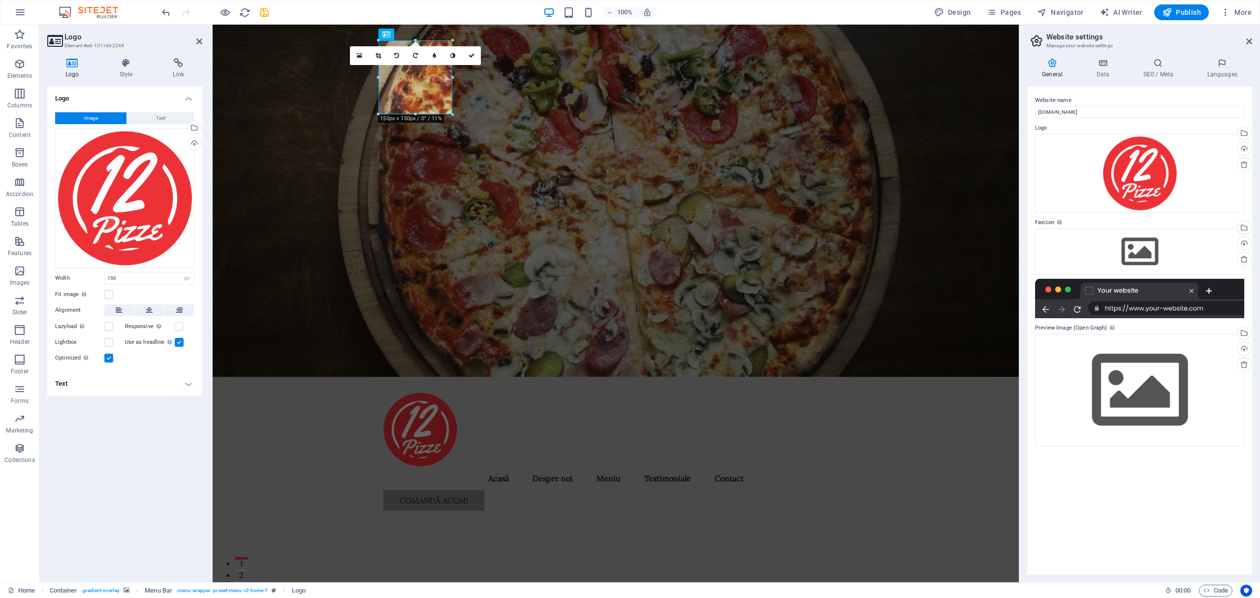
click at [706, 223] on figure at bounding box center [616, 201] width 806 height 352
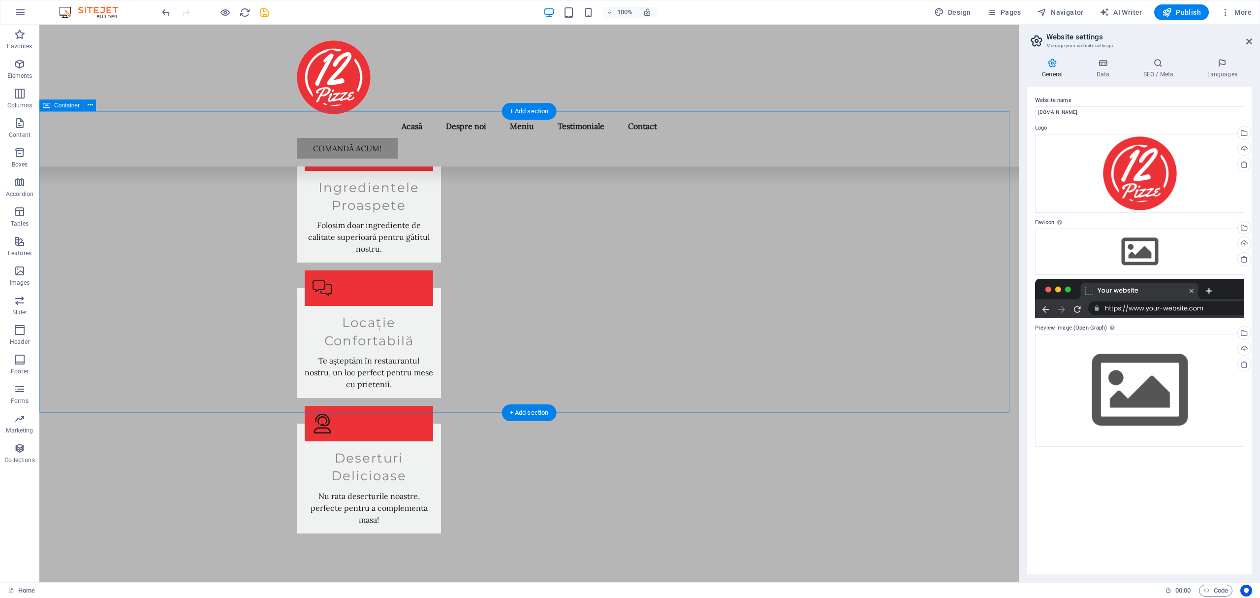
scroll to position [2271, 0]
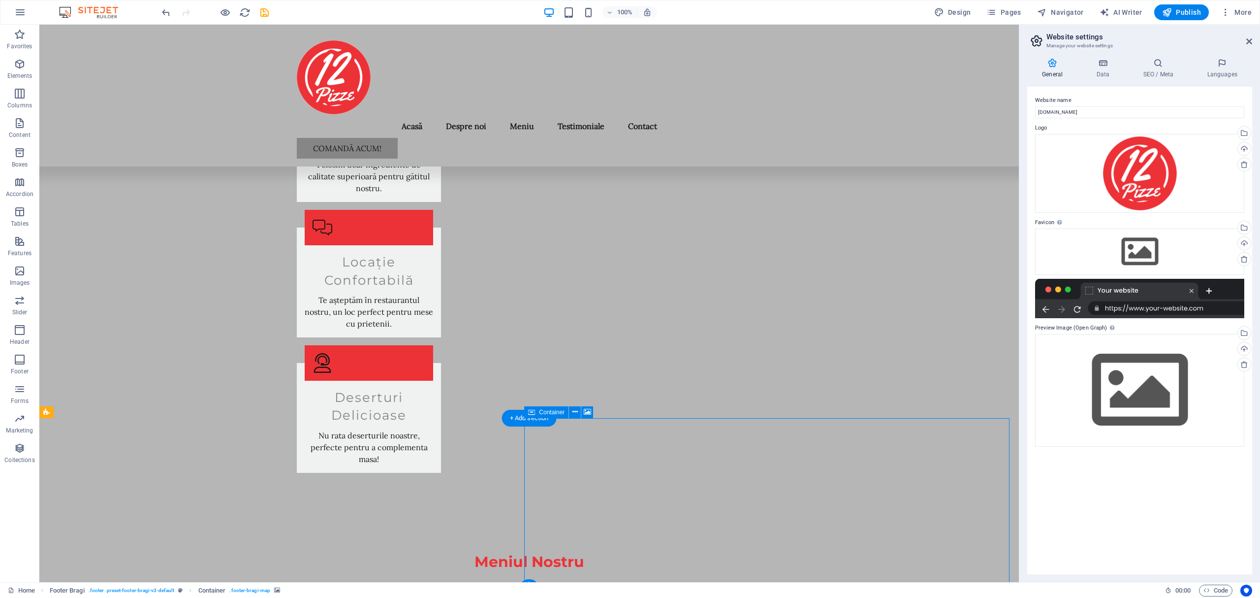
scroll to position [2277, 0]
click at [945, 39] on icon at bounding box center [1250, 41] width 6 height 8
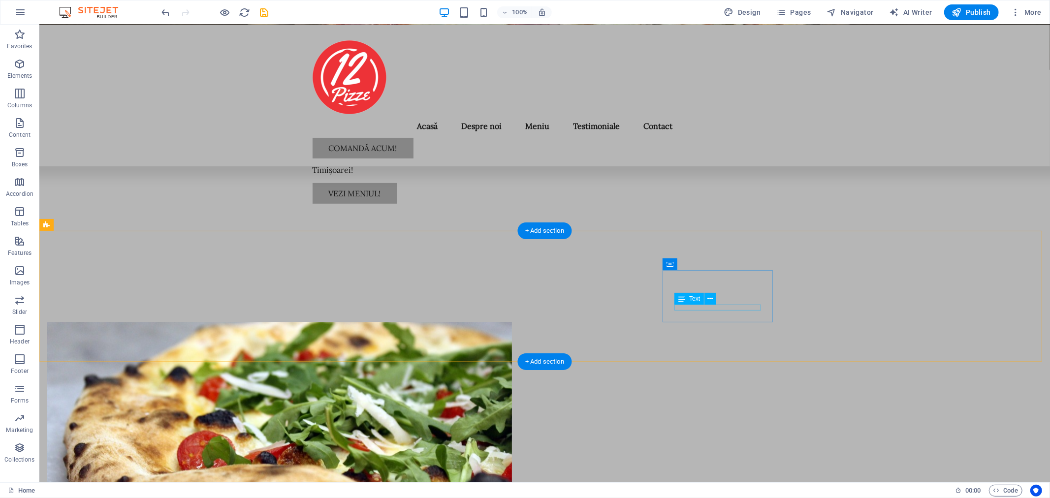
scroll to position [0, 0]
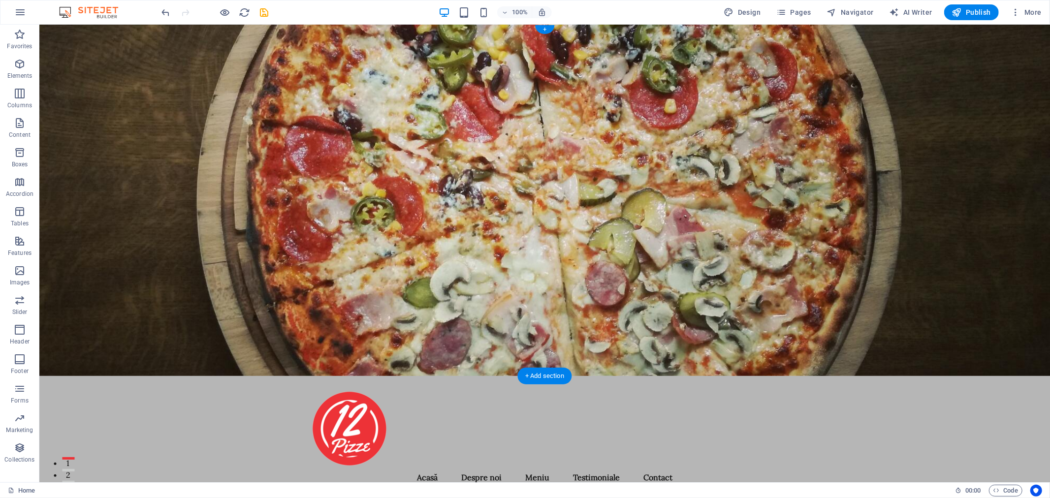
click at [586, 170] on figure at bounding box center [544, 200] width 1011 height 352
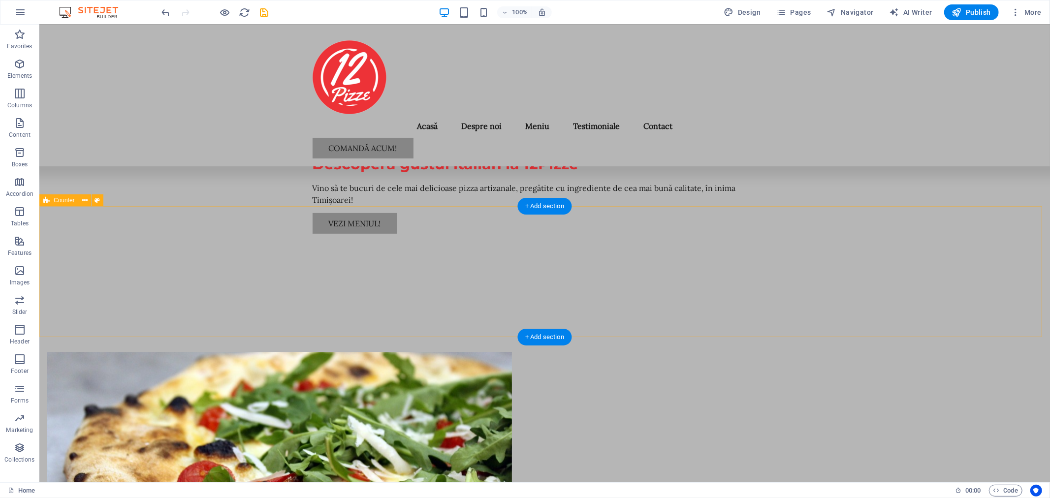
scroll to position [820, 0]
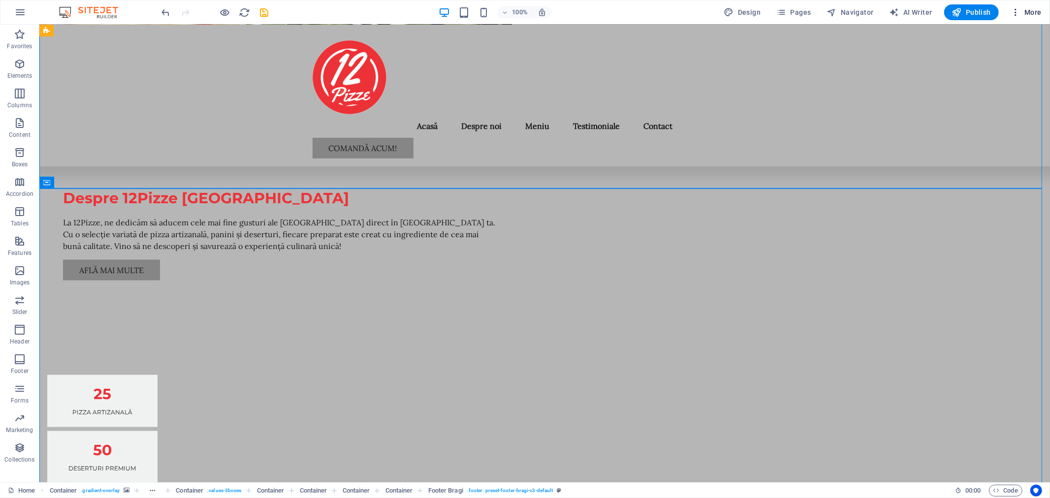
click at [945, 11] on span "More" at bounding box center [1026, 12] width 31 height 10
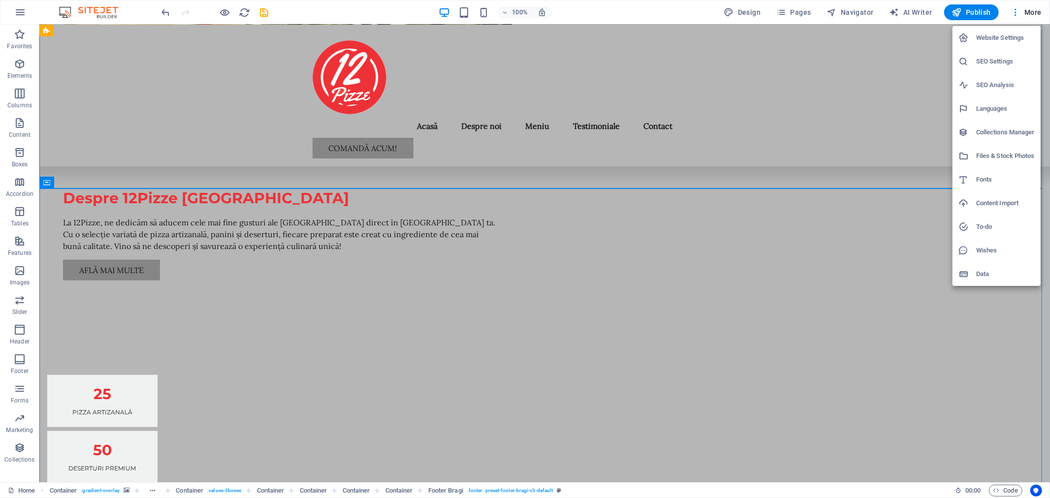
click at [839, 165] on div at bounding box center [525, 249] width 1050 height 498
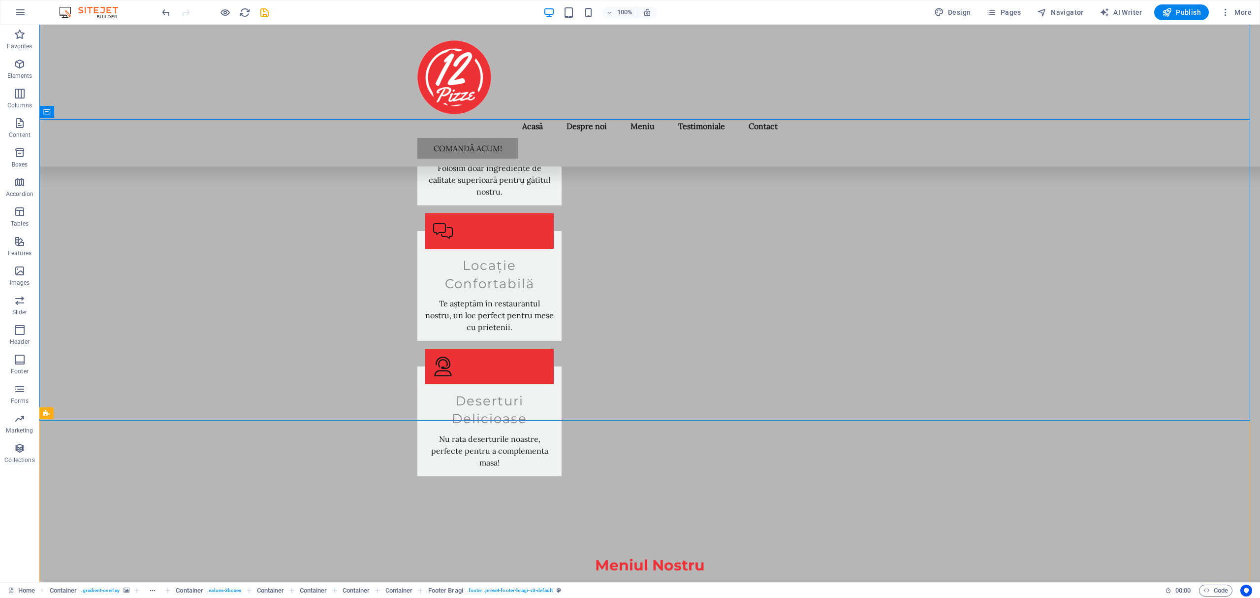
scroll to position [2271, 0]
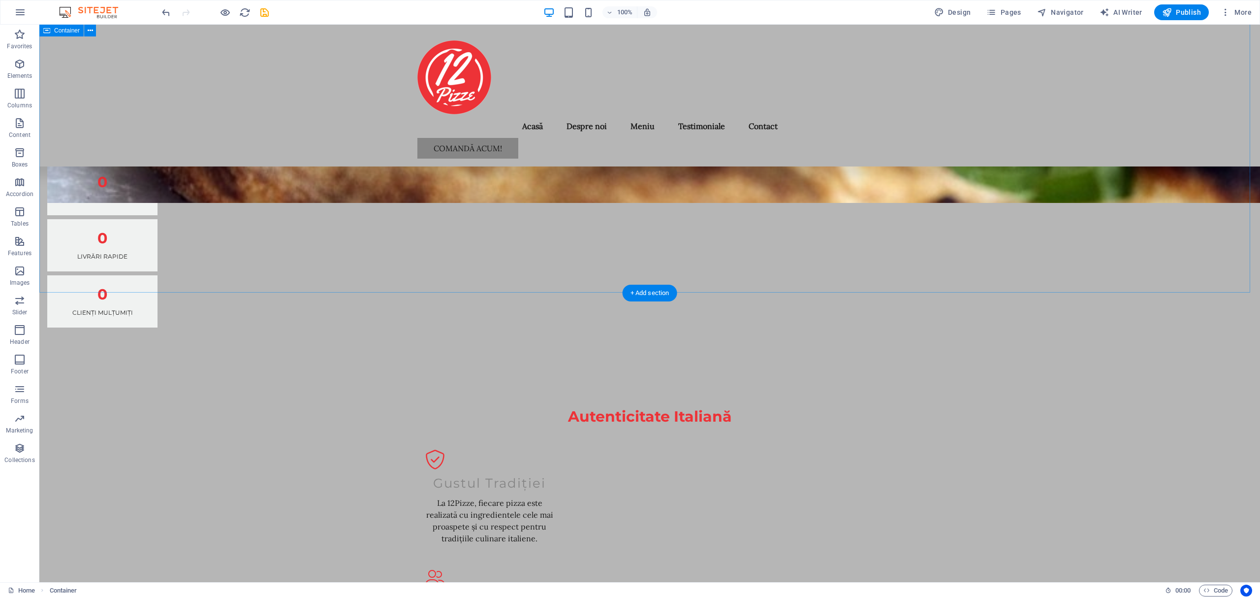
scroll to position [433, 0]
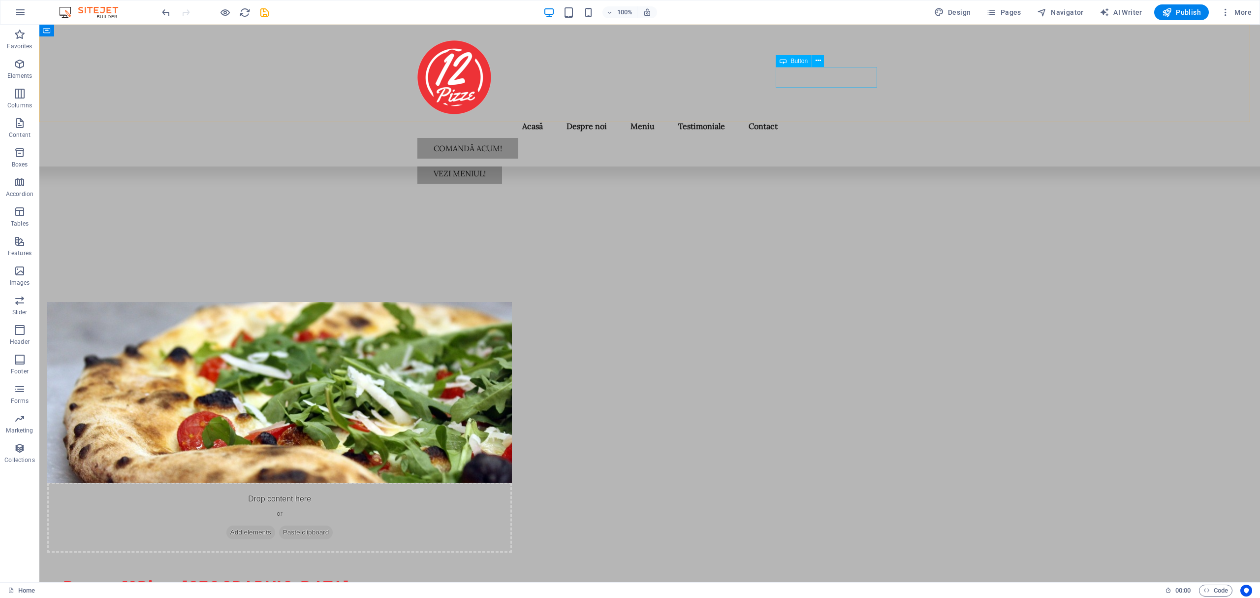
click at [826, 138] on div "Comandă acum!" at bounding box center [649, 148] width 465 height 21
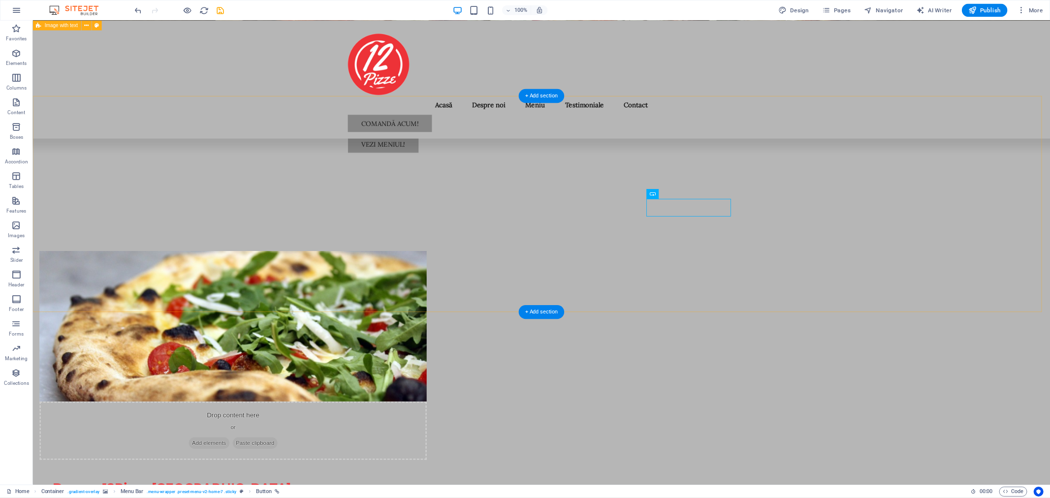
scroll to position [0, 0]
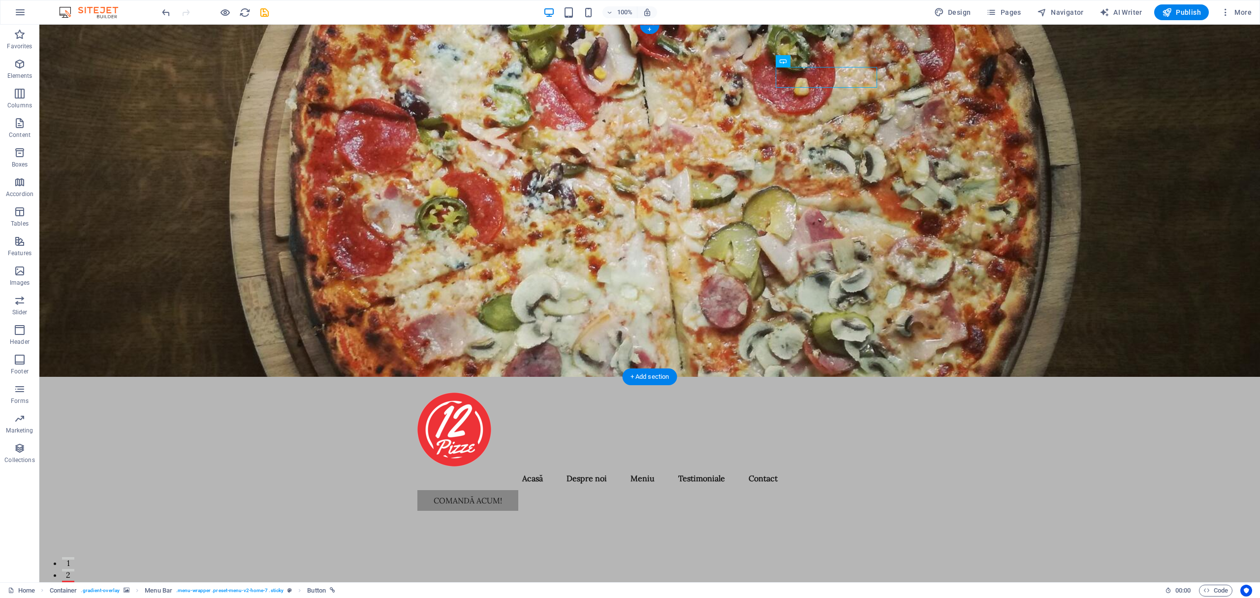
click at [186, 166] on figure at bounding box center [649, 201] width 1221 height 352
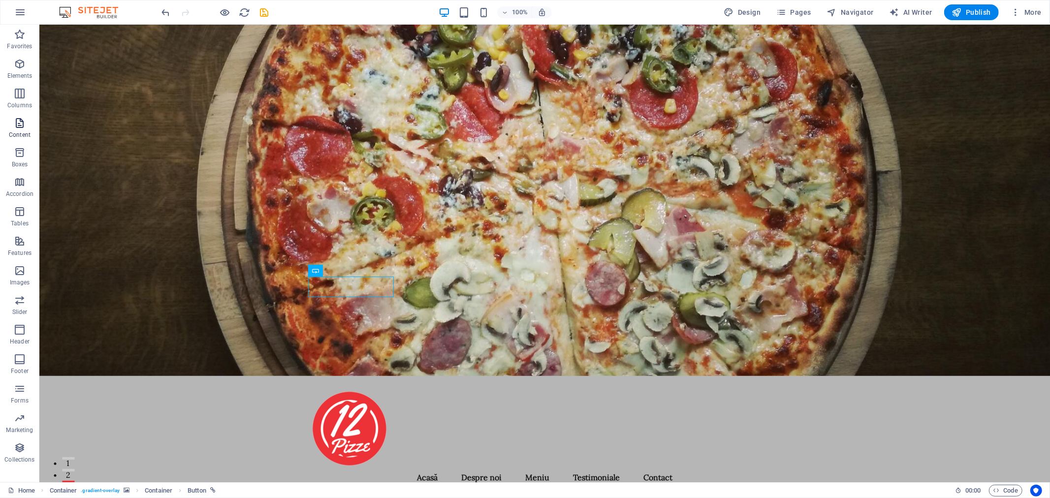
click at [21, 124] on icon "button" at bounding box center [20, 123] width 12 height 12
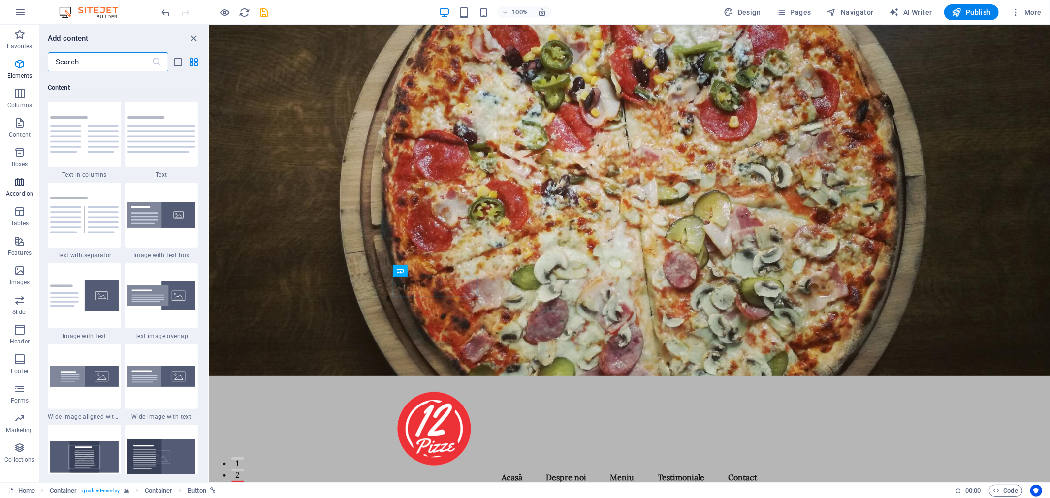
scroll to position [1722, 0]
click at [18, 64] on icon "button" at bounding box center [20, 64] width 12 height 12
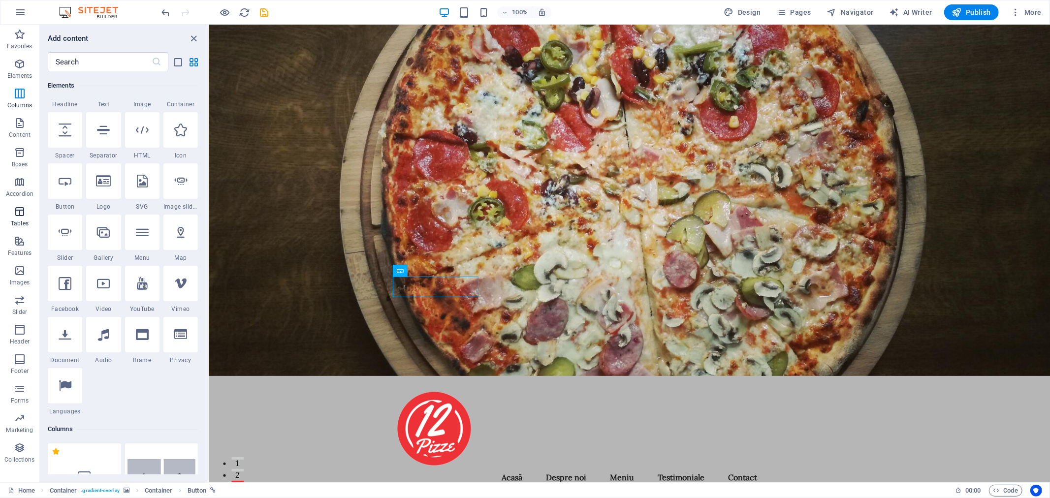
scroll to position [105, 0]
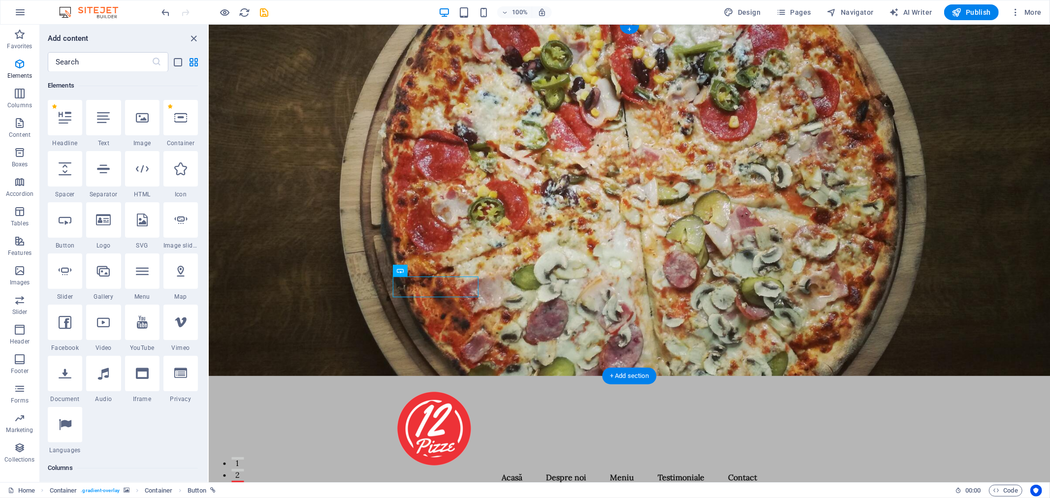
click at [782, 186] on figure at bounding box center [628, 200] width 841 height 352
click at [839, 220] on figure at bounding box center [628, 200] width 841 height 352
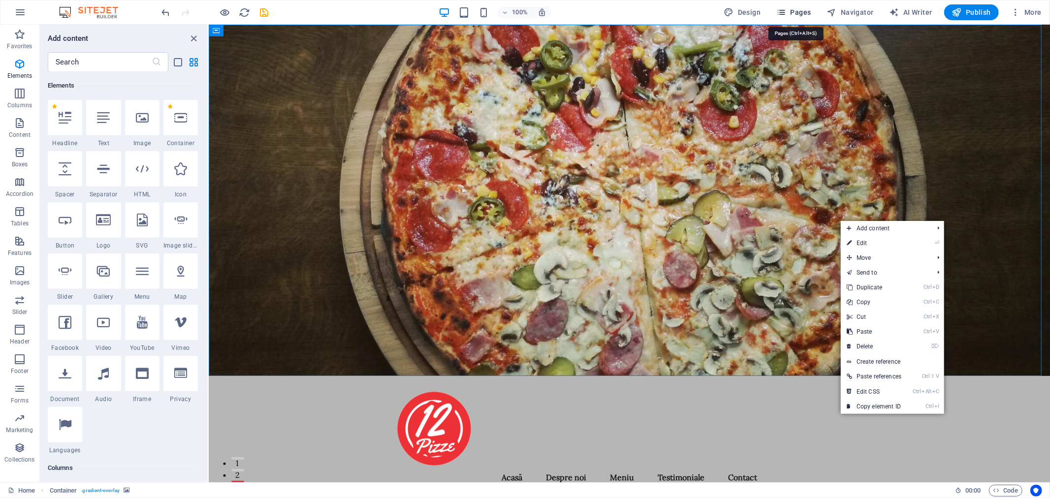
click at [801, 9] on span "Pages" at bounding box center [793, 12] width 34 height 10
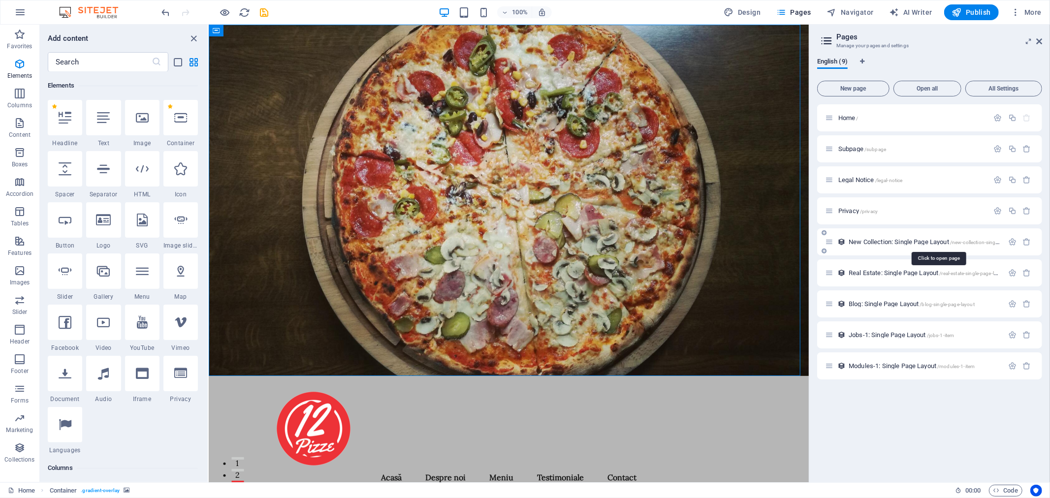
click at [884, 242] on span "New Collection: Single Page Layout /new-collection-single-page-layout" at bounding box center [938, 241] width 178 height 7
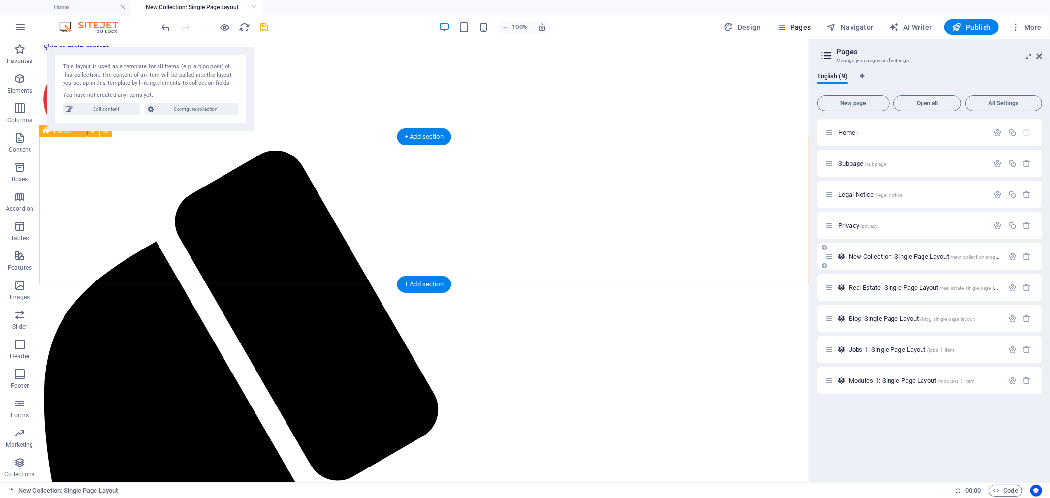
scroll to position [0, 0]
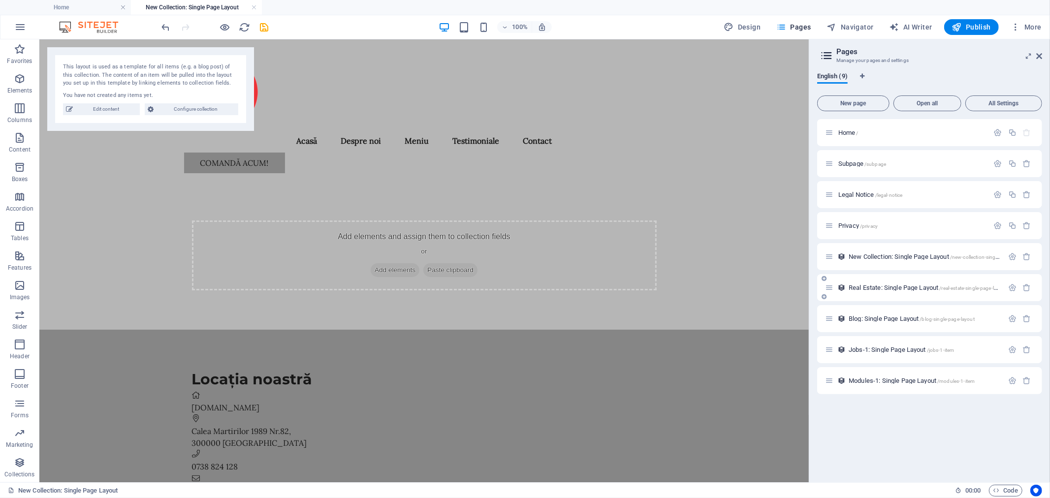
click at [880, 282] on div "Real Estate: Single Page Layout /real-estate-single-page-layout" at bounding box center [914, 287] width 178 height 11
click at [891, 288] on span "Real Estate: Single Page Layout /real-estate-single-page-layout" at bounding box center [928, 287] width 158 height 7
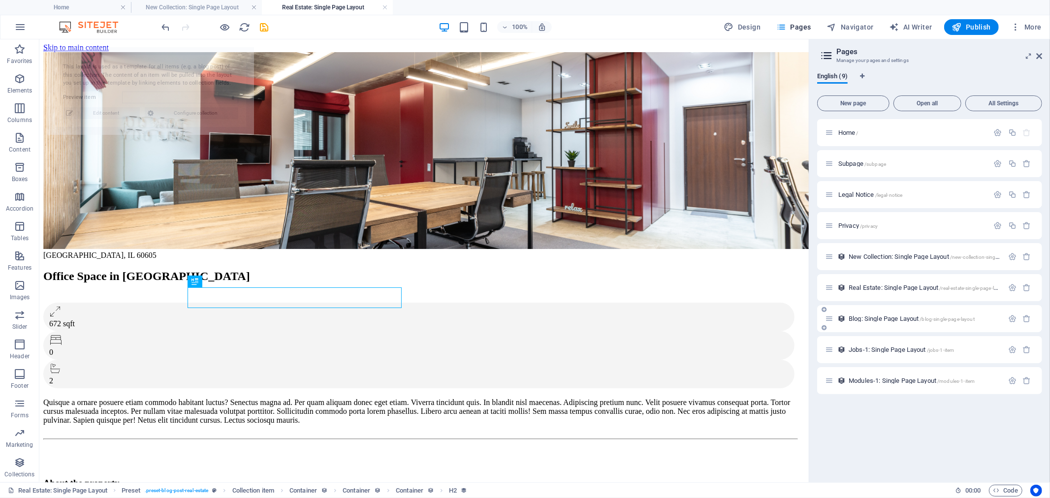
select select "68e0f55d0a027c4982073a23"
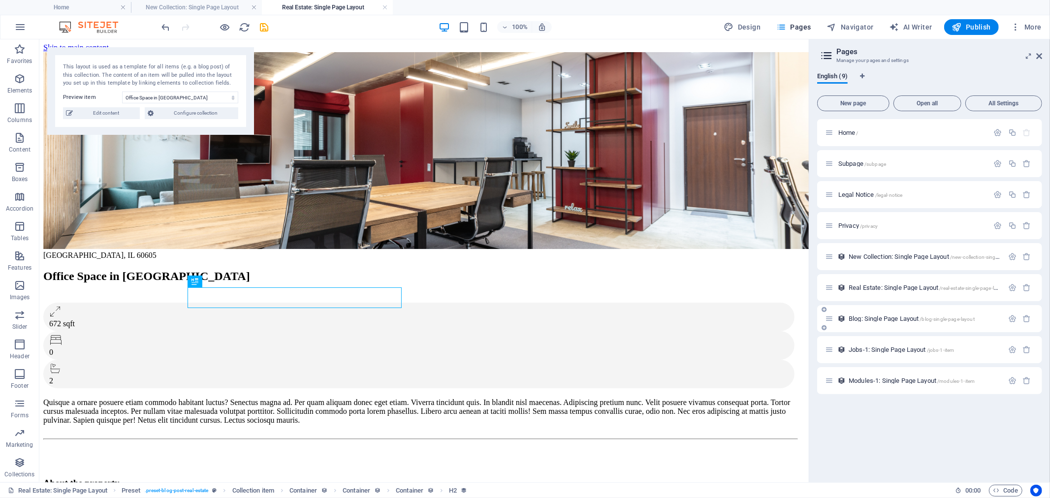
click at [926, 315] on span "Blog: Single Page Layout /blog-single-page-layout" at bounding box center [912, 318] width 126 height 7
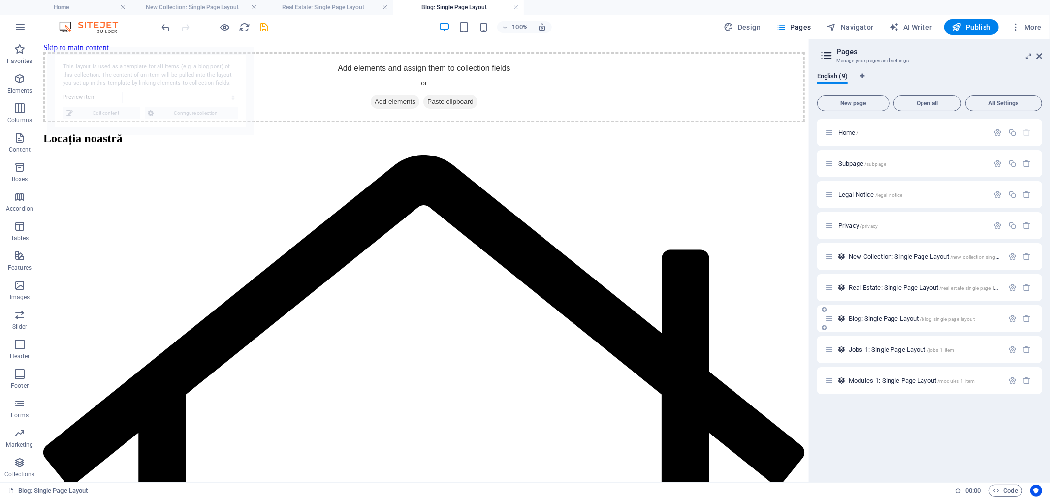
select select "68e0f55d0a027c4982073a0c"
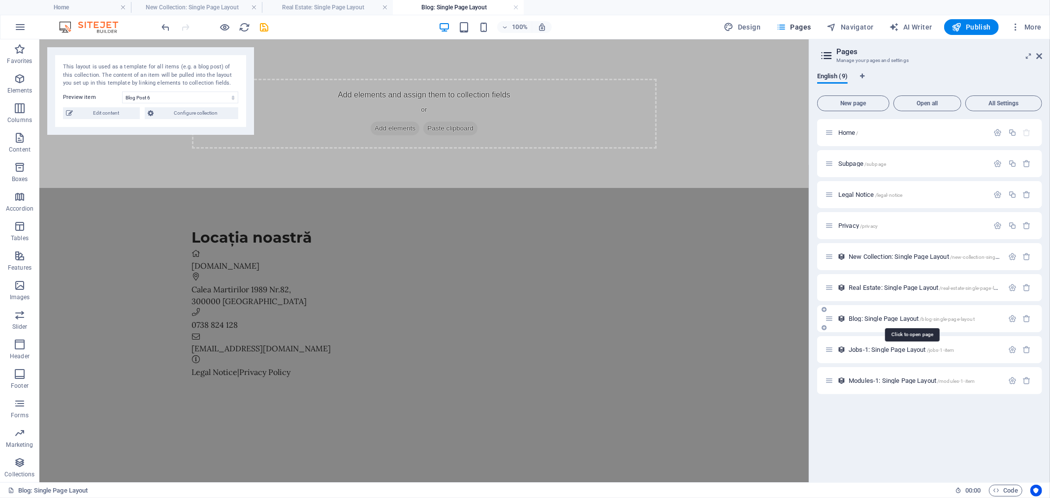
click at [894, 319] on span "Blog: Single Page Layout /blog-single-page-layout" at bounding box center [912, 318] width 126 height 7
click at [883, 350] on span "Jobs-1: Single Page Layout /jobs-1-item" at bounding box center [901, 349] width 105 height 7
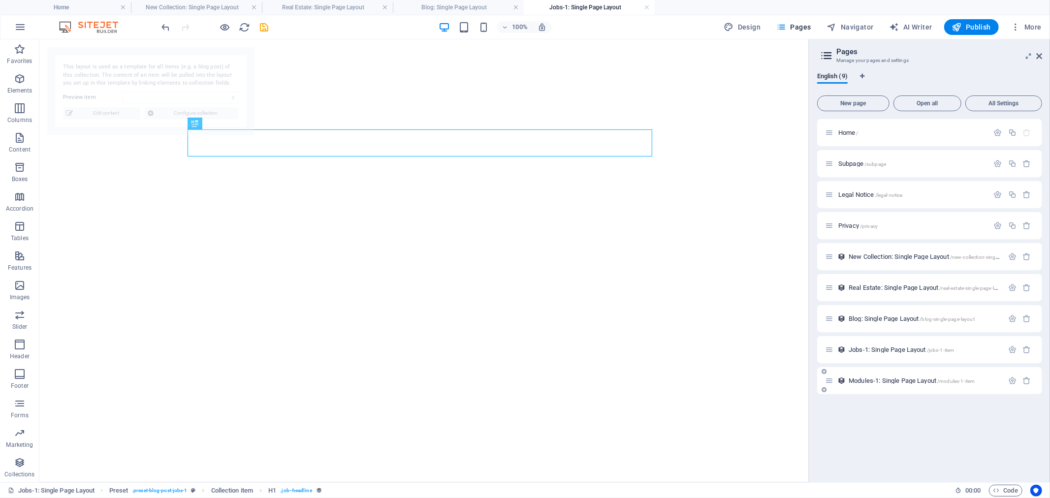
select select "68e0f55d0a027c4982073a13"
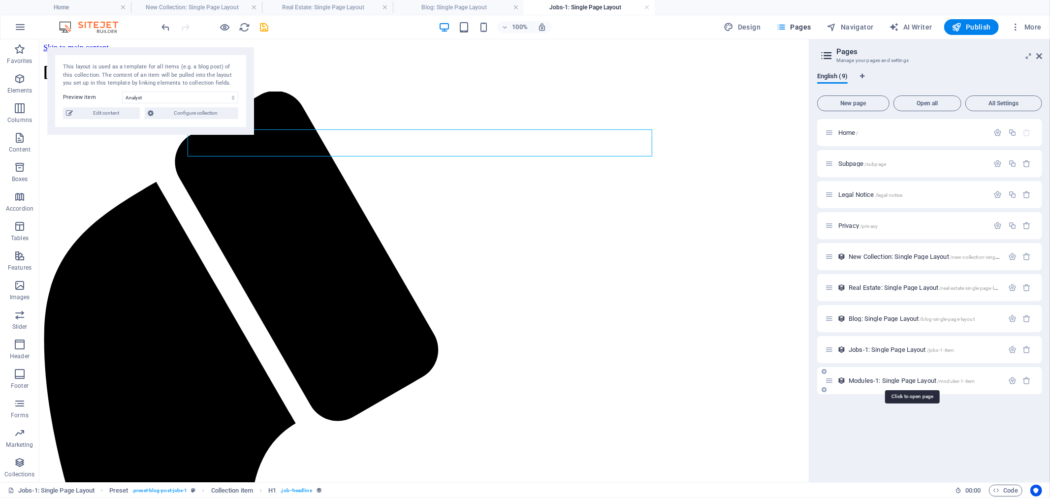
click at [874, 380] on span "Modules-1: Single Page Layout /modules-1-item" at bounding box center [912, 380] width 126 height 7
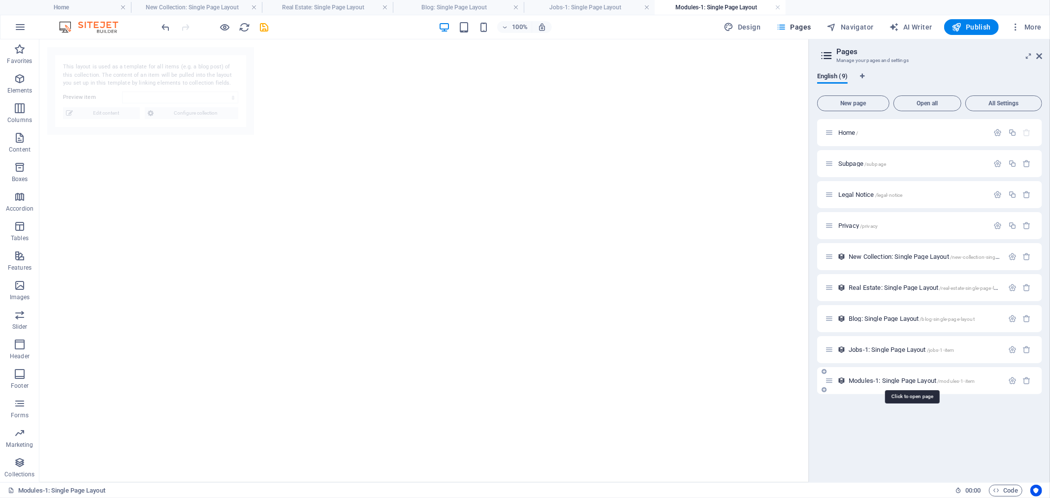
select select "68e0f55d0a027c4982073a19"
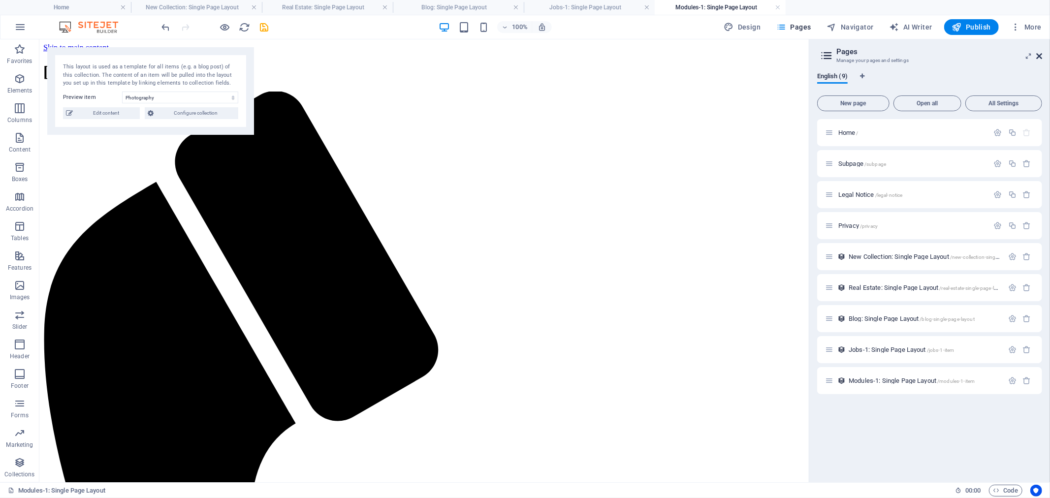
click at [945, 56] on icon at bounding box center [1039, 56] width 6 height 8
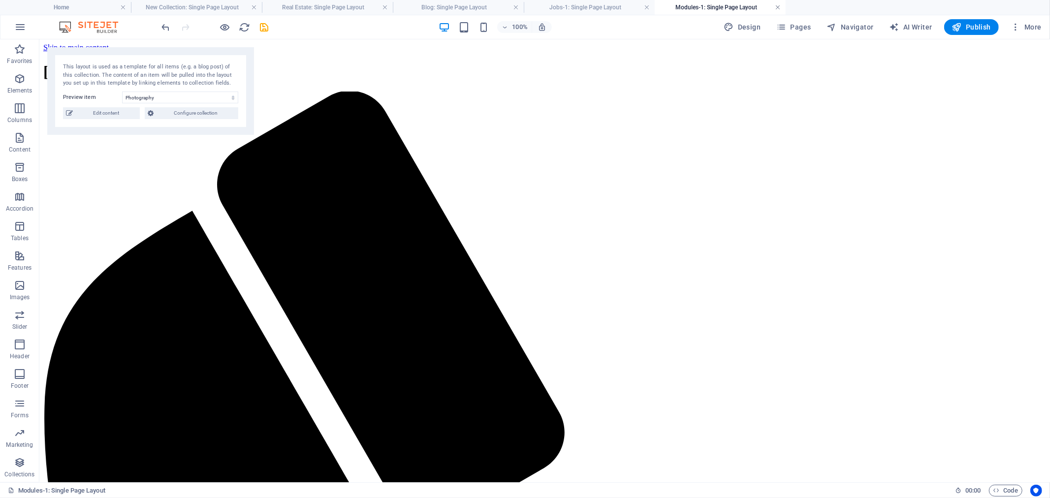
click at [778, 8] on link at bounding box center [778, 7] width 6 height 9
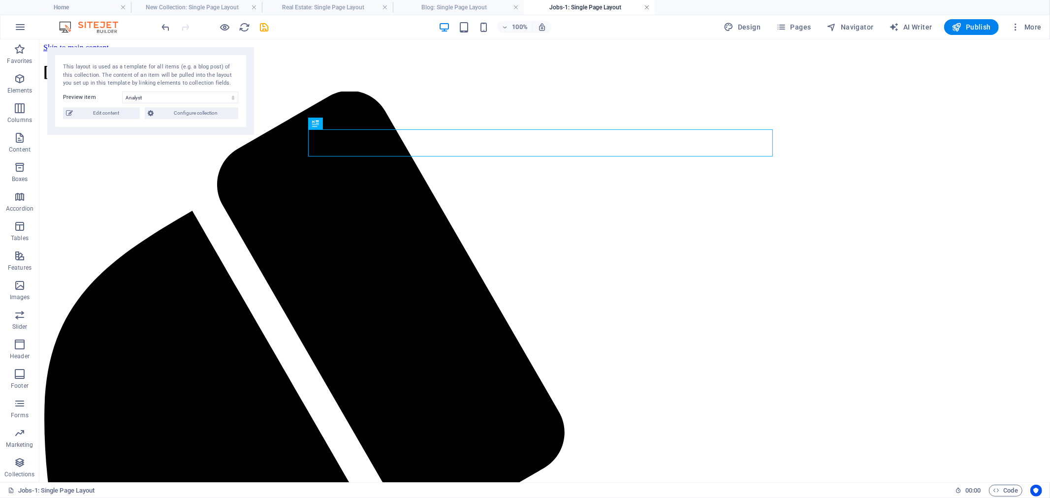
click at [646, 8] on link at bounding box center [647, 7] width 6 height 9
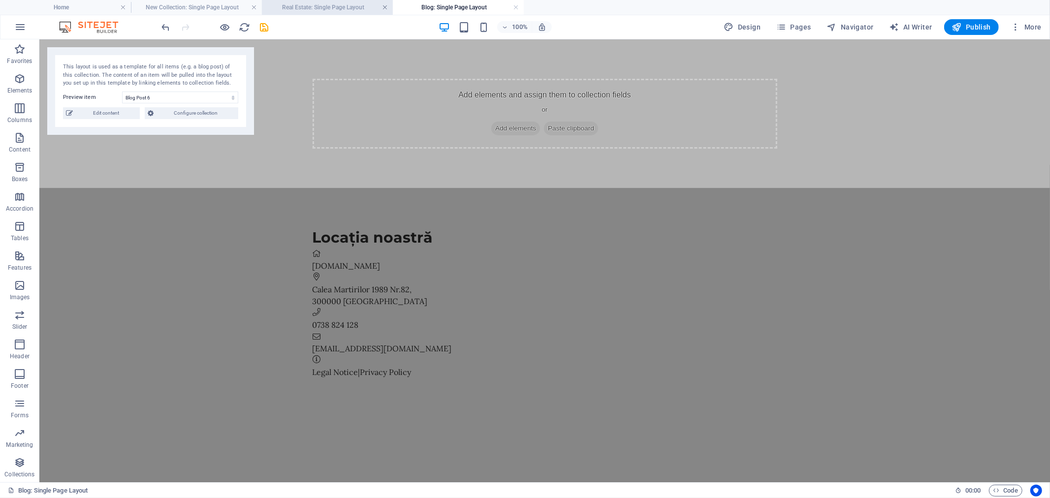
click at [385, 6] on link at bounding box center [385, 7] width 6 height 9
click at [386, 7] on link at bounding box center [385, 7] width 6 height 9
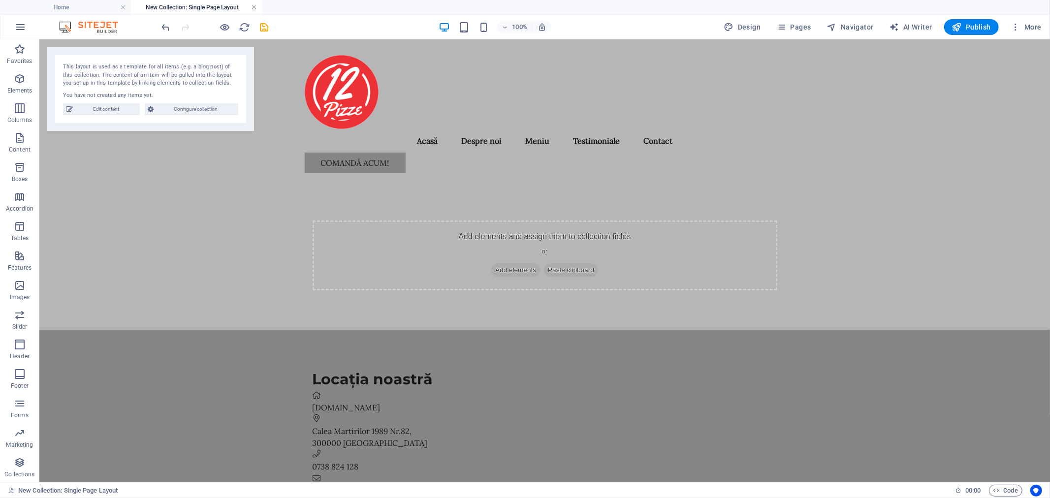
click at [254, 6] on link at bounding box center [254, 7] width 6 height 9
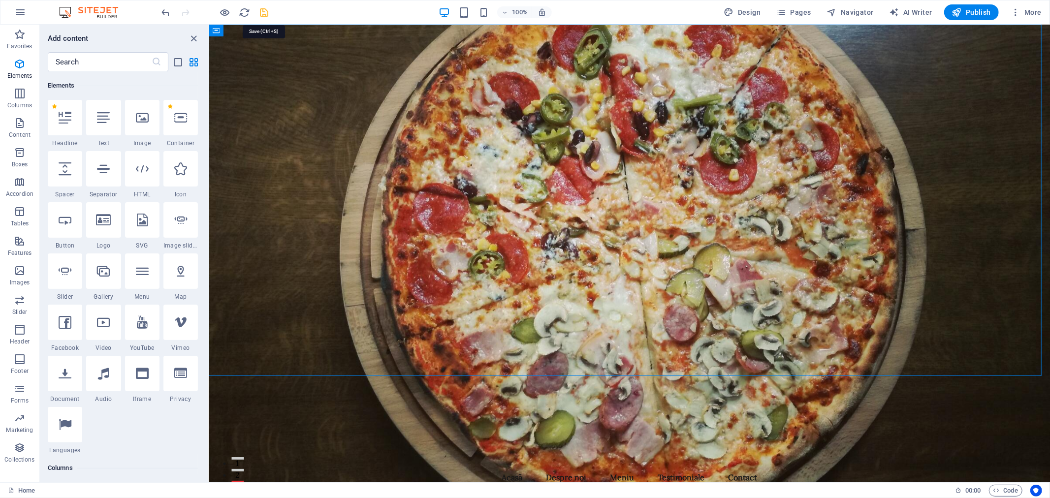
click at [264, 10] on icon "save" at bounding box center [264, 12] width 11 height 11
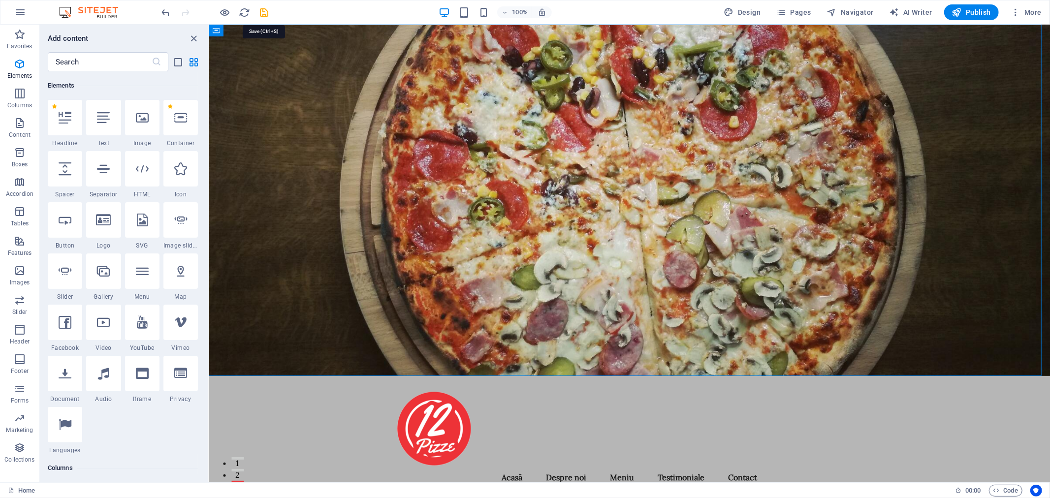
checkbox input "false"
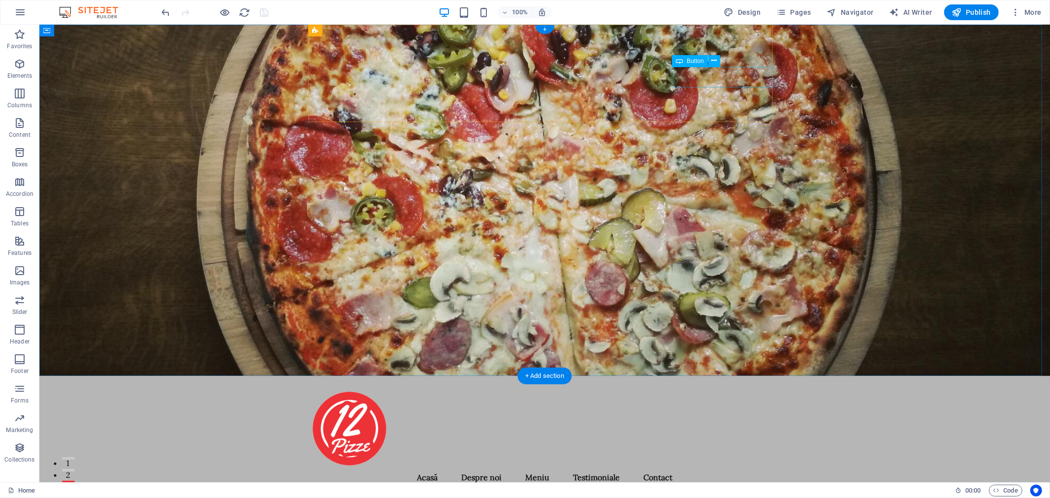
click at [731, 448] on div "Comandă acum!" at bounding box center [544, 499] width 465 height 21
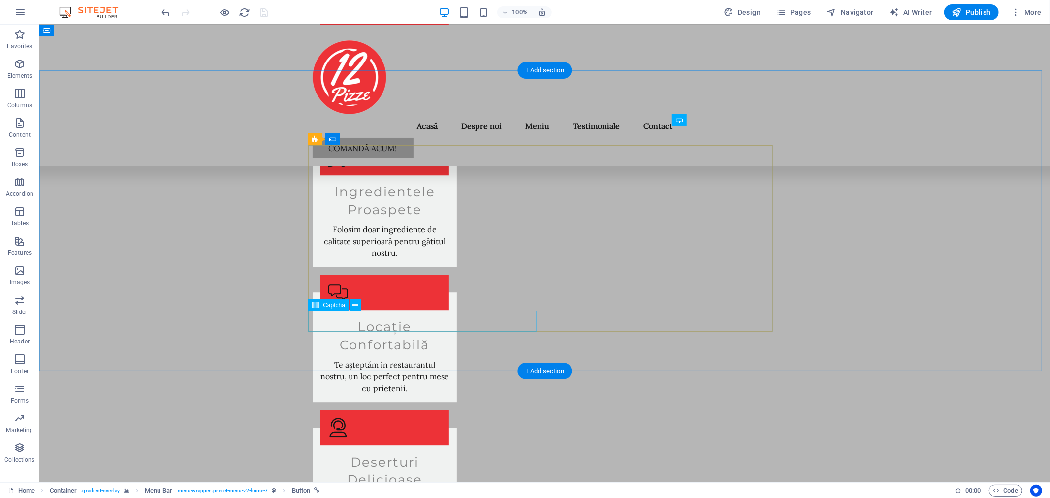
scroll to position [2206, 0]
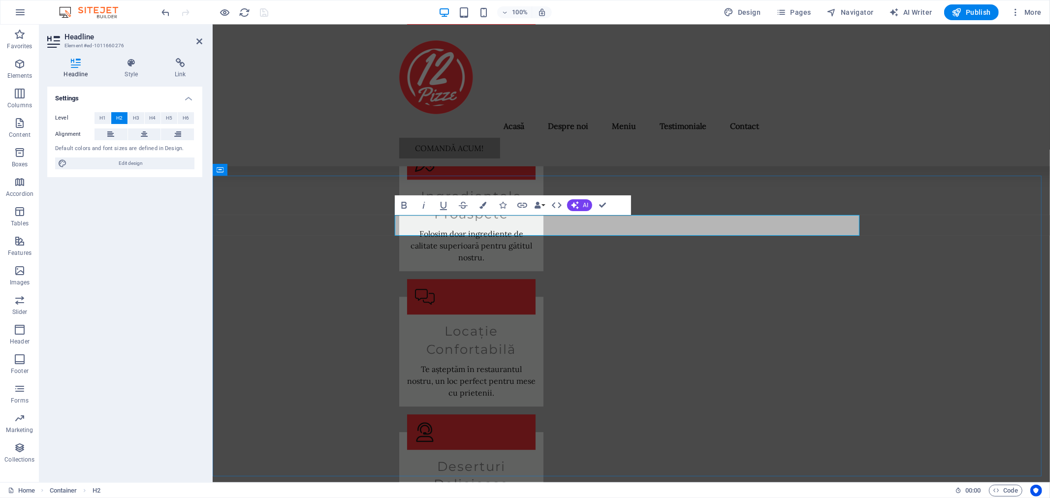
drag, startPoint x: 543, startPoint y: 227, endPoint x: 706, endPoint y: 224, distance: 164.0
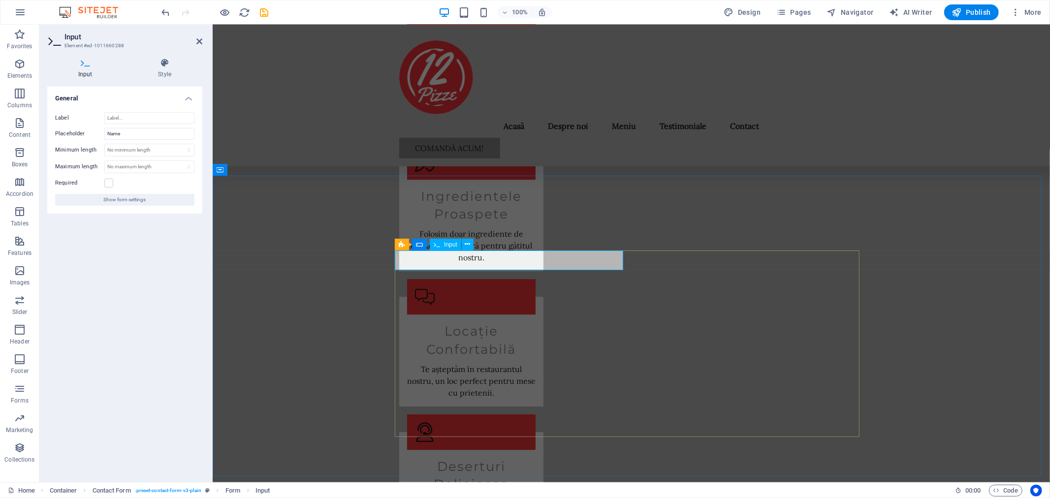
type input "Nume"
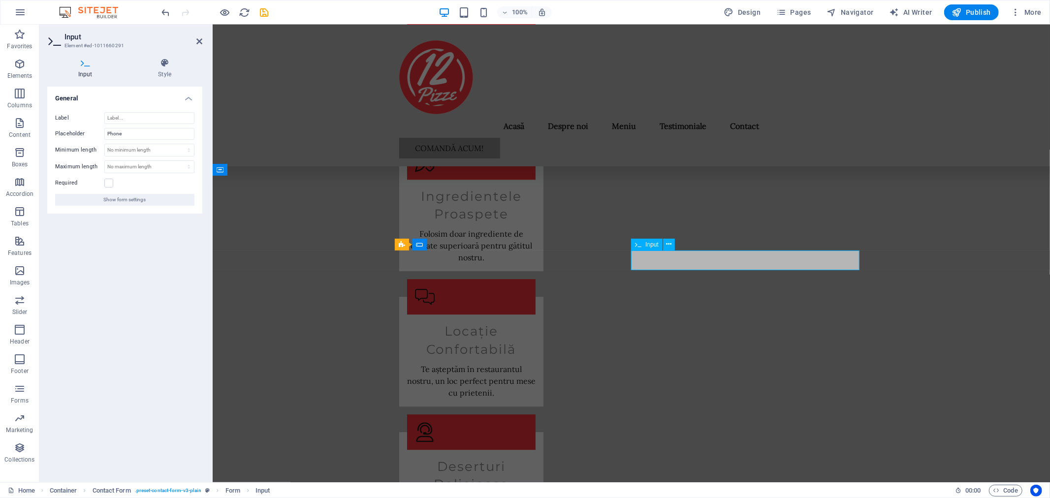
type input "Telefon"
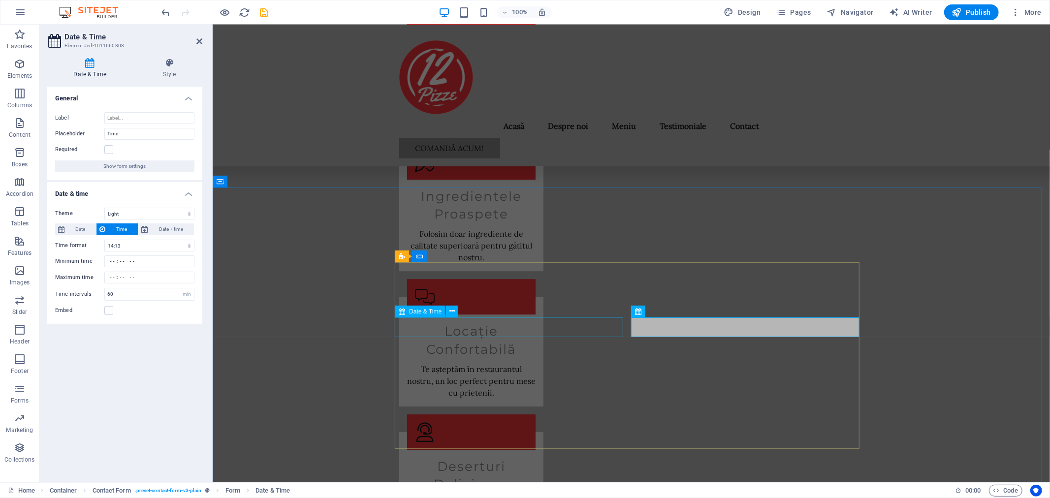
select select "1"
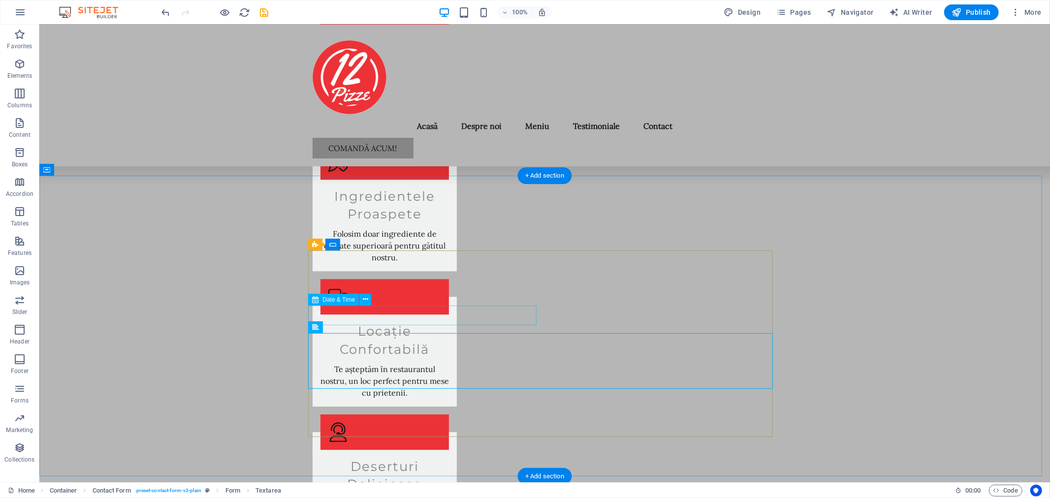
select select "1"
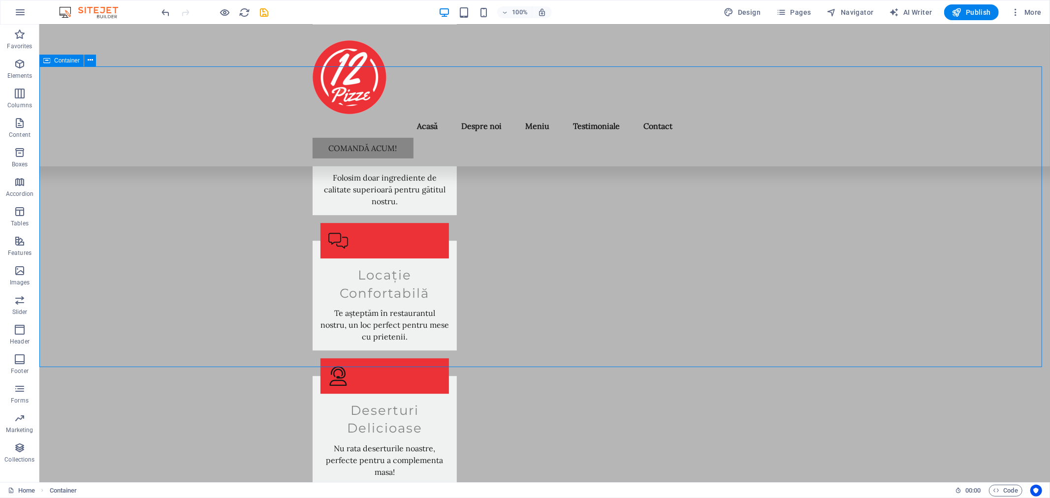
scroll to position [2315, 0]
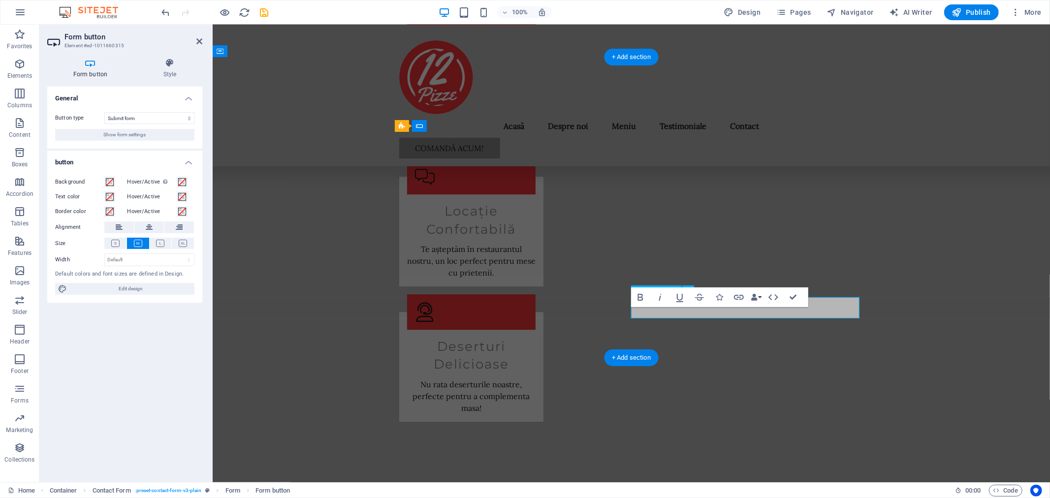
scroll to position [2327, 0]
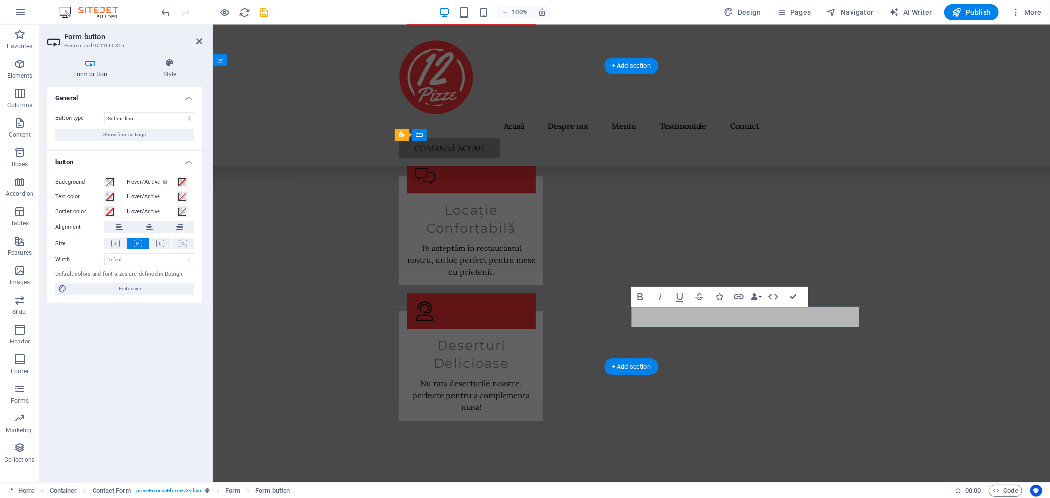
type button "Submit"
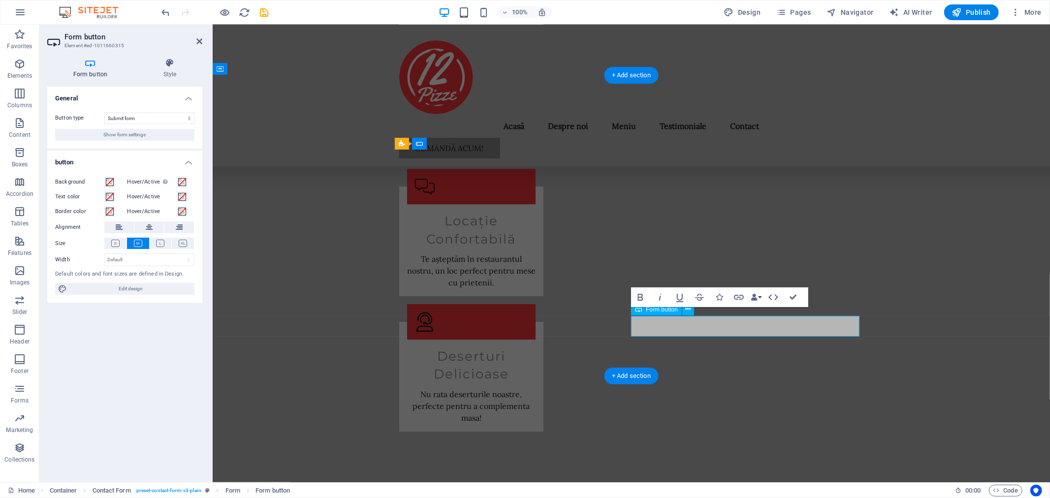
scroll to position [2315, 0]
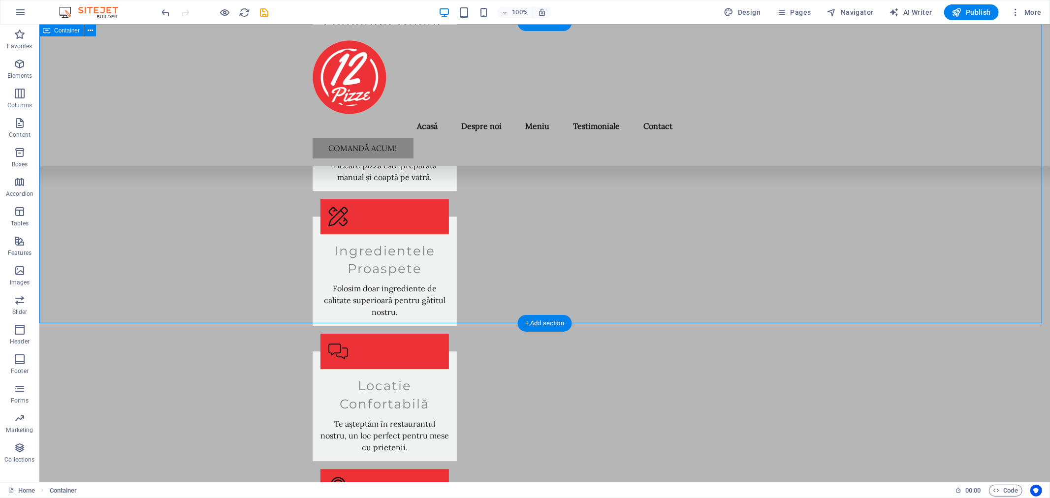
scroll to position [2370, 0]
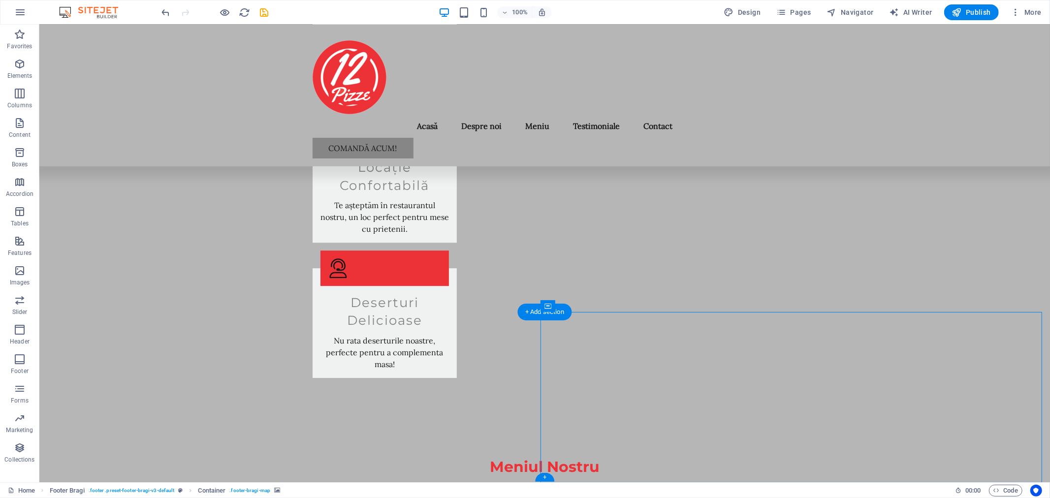
select select "px"
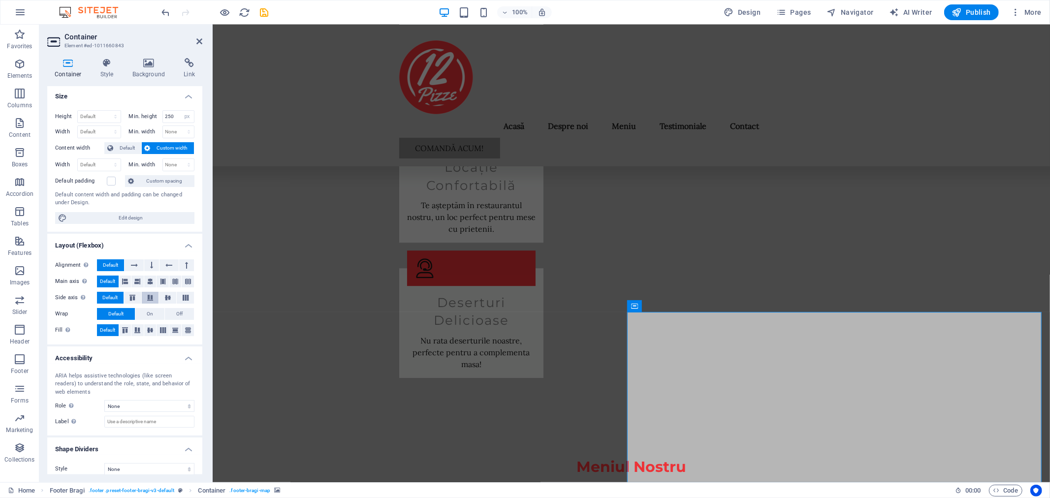
scroll to position [0, 0]
click at [189, 64] on icon at bounding box center [189, 63] width 26 height 10
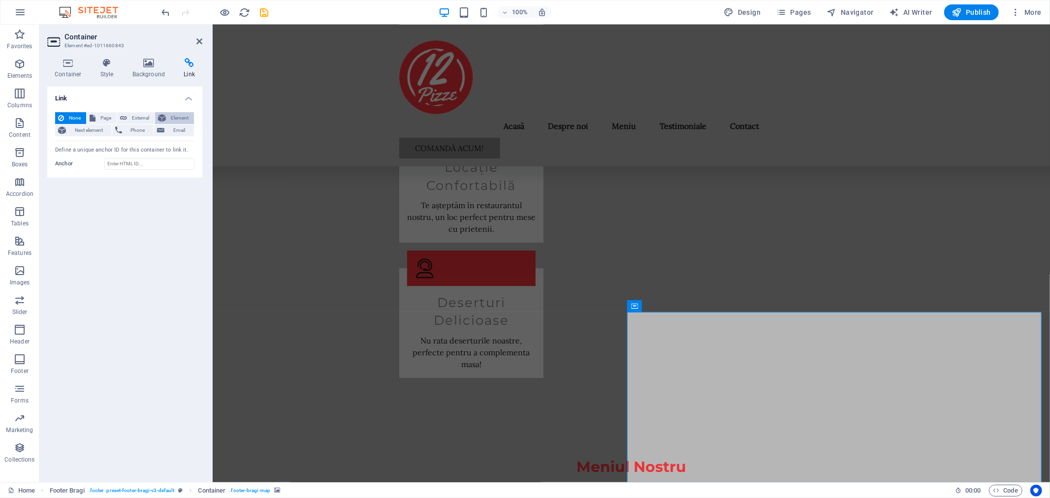
click at [176, 119] on span "Element" at bounding box center [180, 118] width 22 height 12
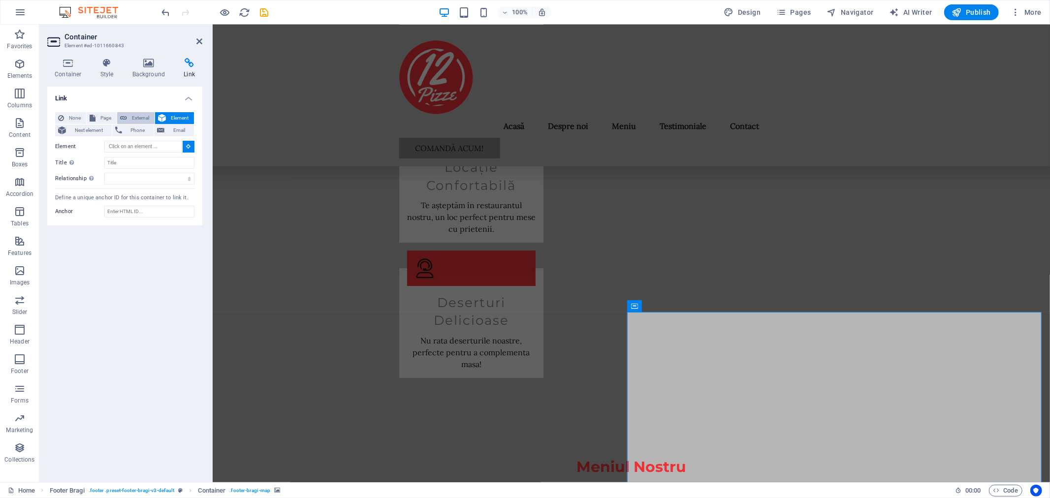
click at [143, 117] on span "External" at bounding box center [141, 118] width 22 height 12
select select
select select "blank"
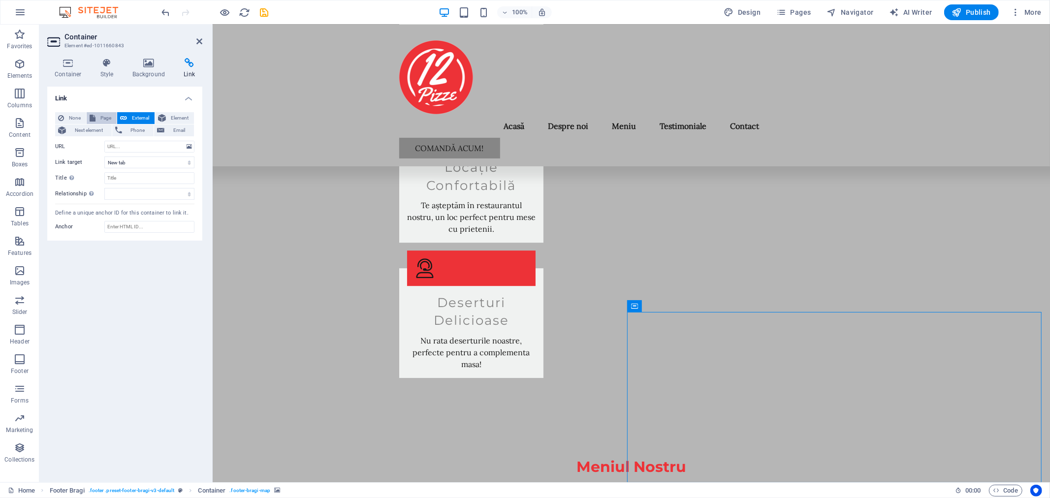
click at [107, 116] on span "Page" at bounding box center [105, 118] width 15 height 12
select select
click at [97, 128] on span "Next element" at bounding box center [89, 131] width 40 height 12
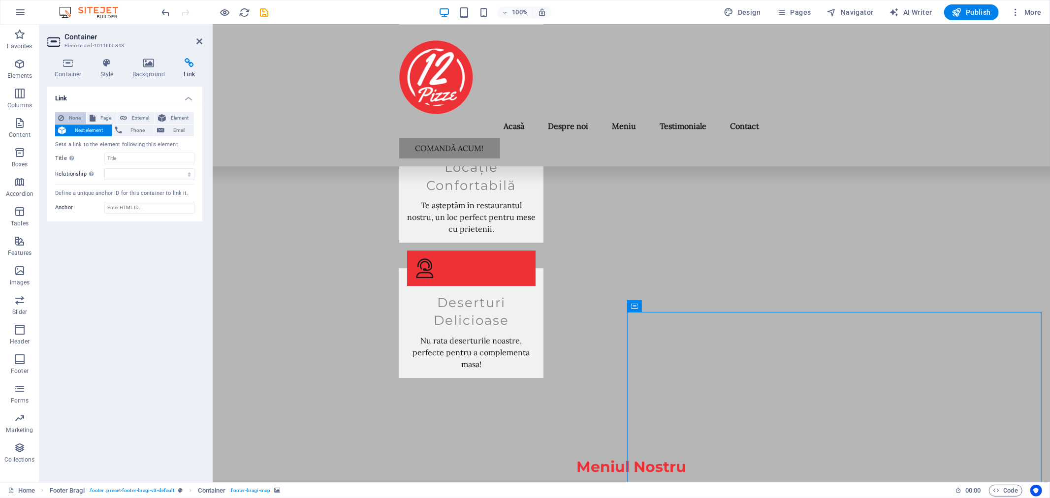
click at [66, 117] on button "None" at bounding box center [70, 118] width 31 height 12
click at [89, 127] on span "Next element" at bounding box center [89, 131] width 40 height 12
click at [130, 130] on span "Phone" at bounding box center [138, 131] width 26 height 12
click at [69, 69] on h4 "Container" at bounding box center [70, 68] width 46 height 21
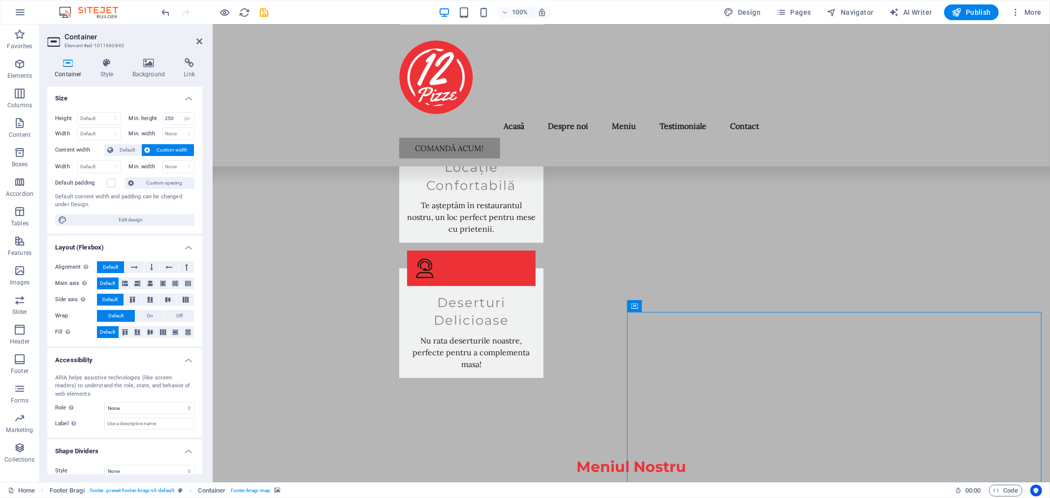
click at [164, 150] on span "Custom width" at bounding box center [173, 150] width 38 height 12
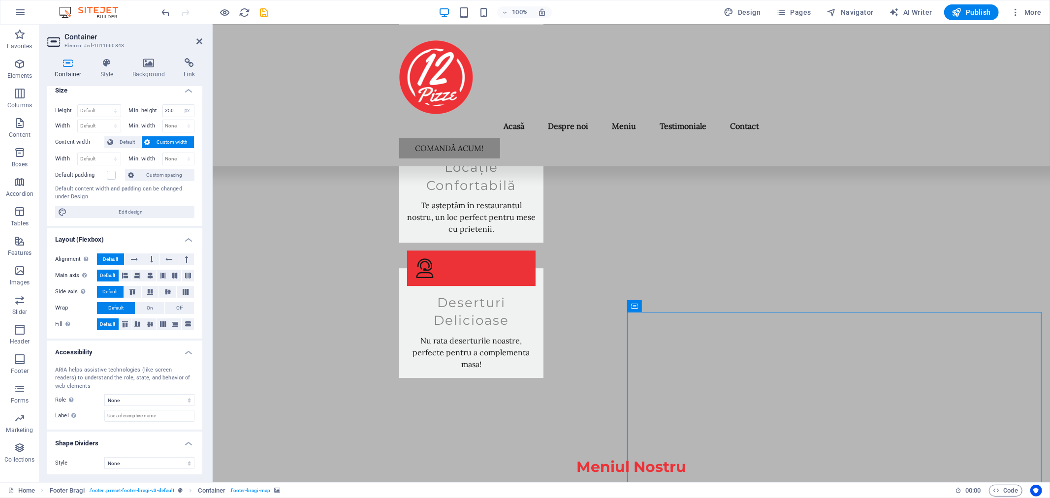
scroll to position [10, 0]
